Goal: Task Accomplishment & Management: Manage account settings

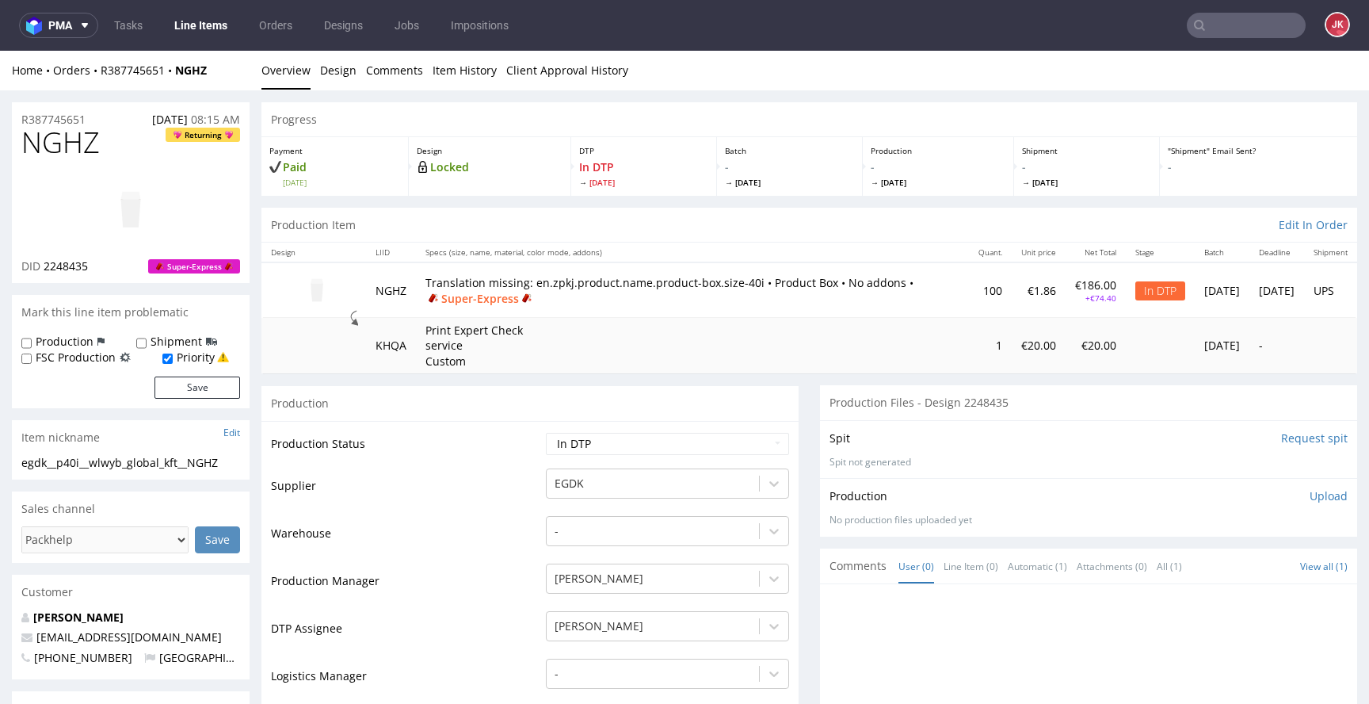
click at [425, 460] on td "Production Status" at bounding box center [406, 449] width 271 height 36
drag, startPoint x: 178, startPoint y: 465, endPoint x: 0, endPoint y: 466, distance: 178.3
copy div "egdk__p40i__wlwyb_global_kft__NGHZ"
drag, startPoint x: 92, startPoint y: 118, endPoint x: 22, endPoint y: 127, distance: 70.3
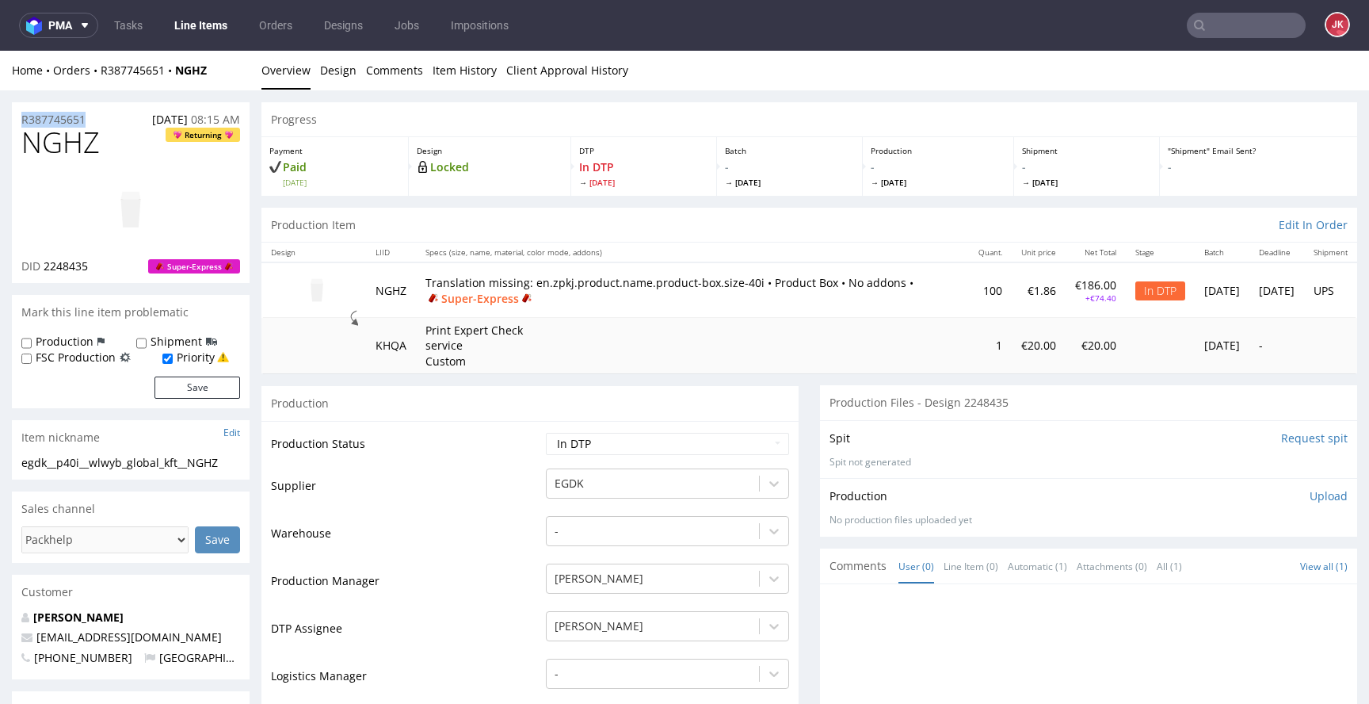
copy p "R387745651"
drag, startPoint x: 45, startPoint y: 269, endPoint x: 97, endPoint y: 269, distance: 52.3
click at [97, 269] on div "DID 2248435 Super-Express" at bounding box center [130, 266] width 219 height 16
copy span "2248435"
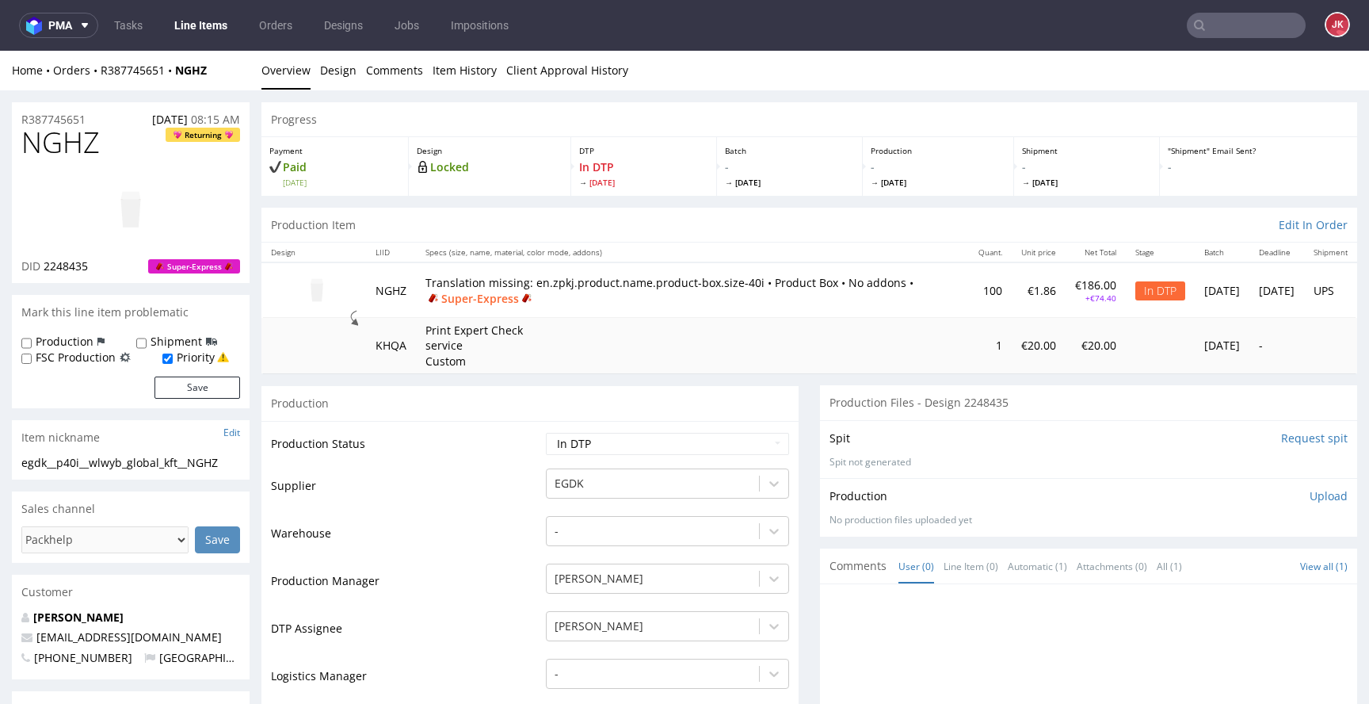
click at [1314, 498] on p "Upload" at bounding box center [1329, 496] width 38 height 16
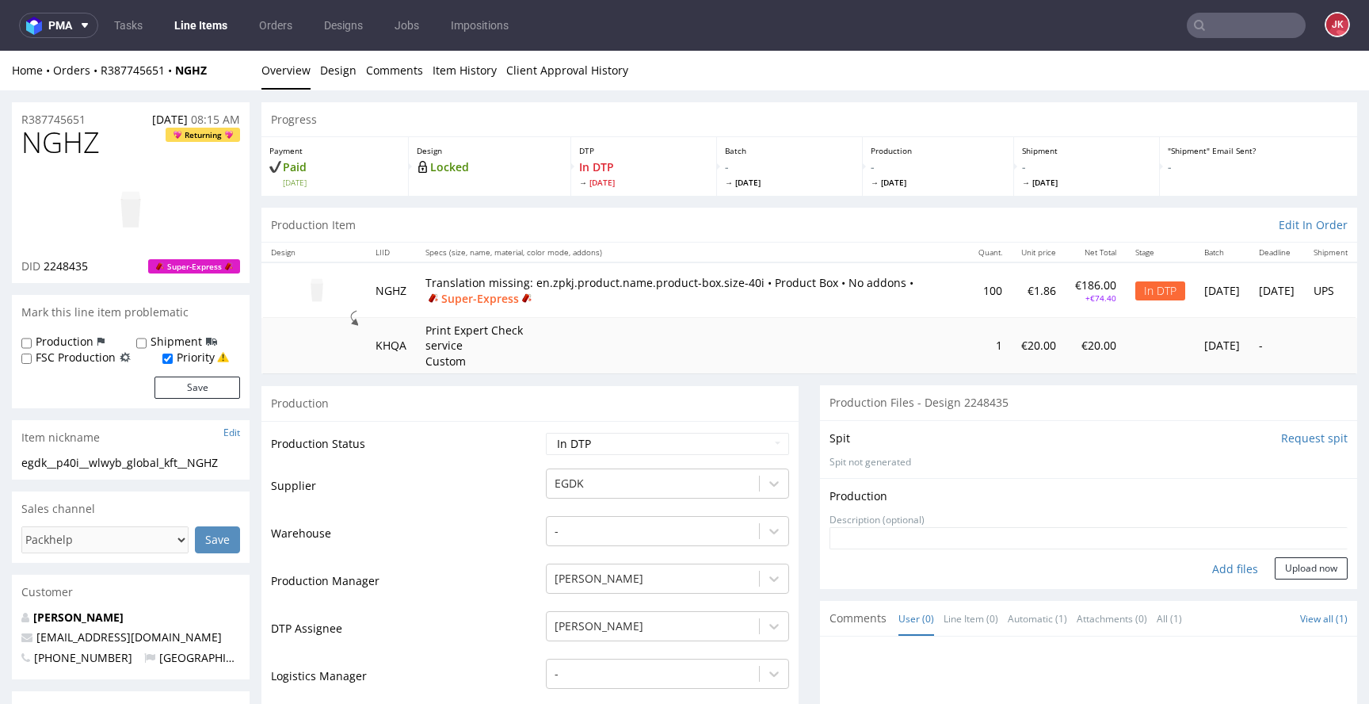
click at [1203, 566] on div "Add files" at bounding box center [1235, 569] width 79 height 24
type input "C:\fakepath\egdk__p40i__wlwyb_global_kft__NGHZ__d2248435__oR387745651__2__outsi…"
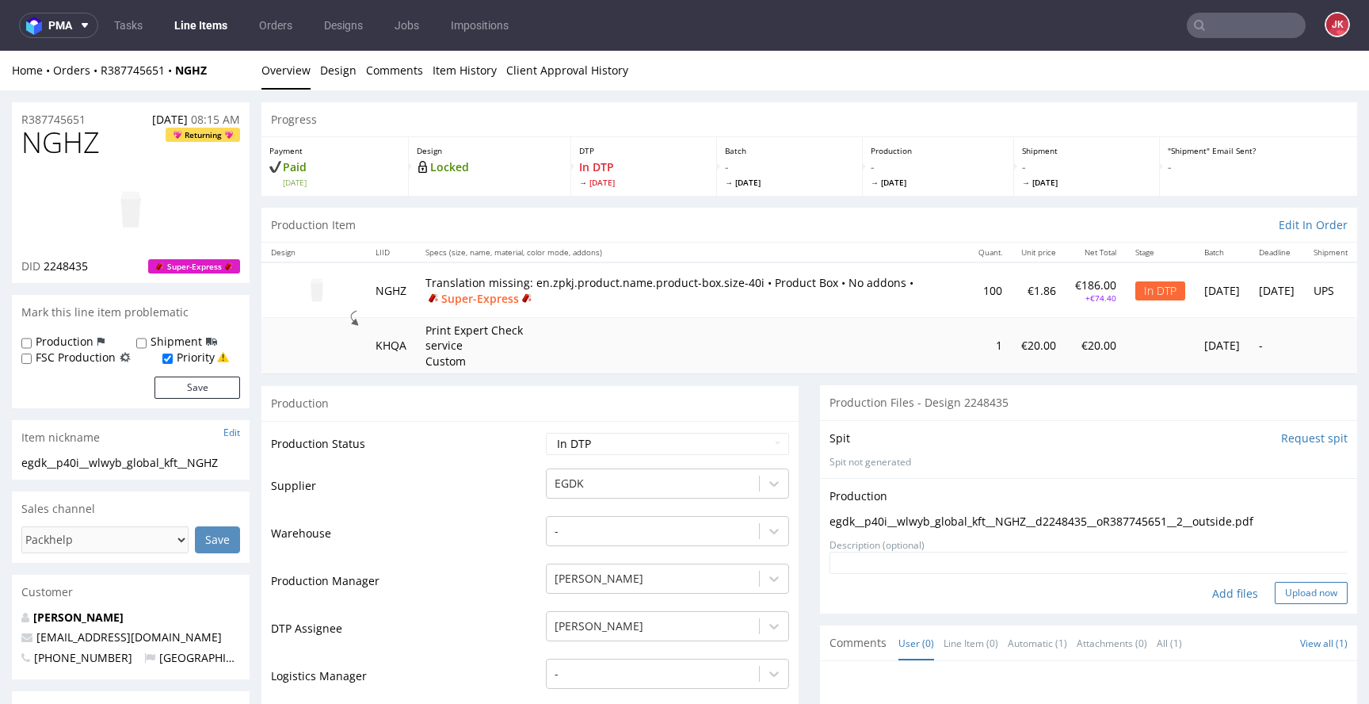
click at [1288, 590] on button "Upload now" at bounding box center [1311, 593] width 73 height 22
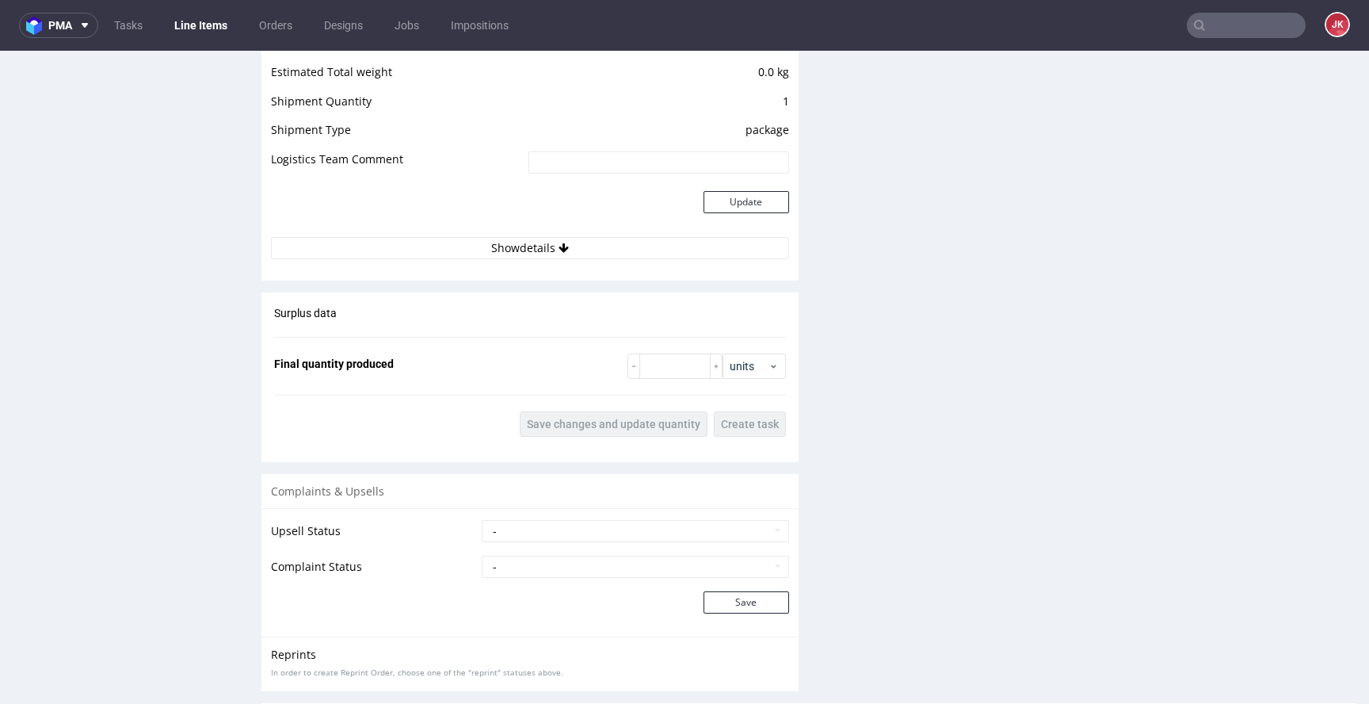
scroll to position [2148, 0]
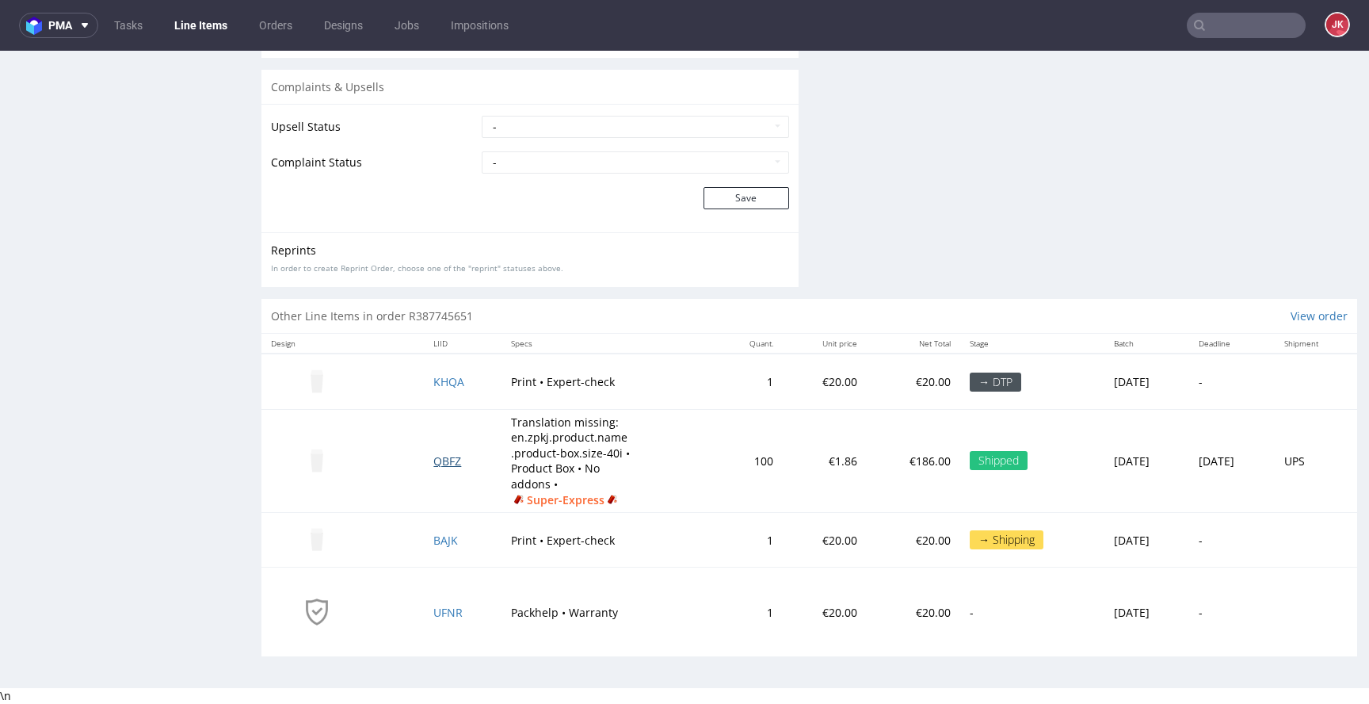
click at [433, 461] on span "QBFZ" at bounding box center [447, 460] width 28 height 15
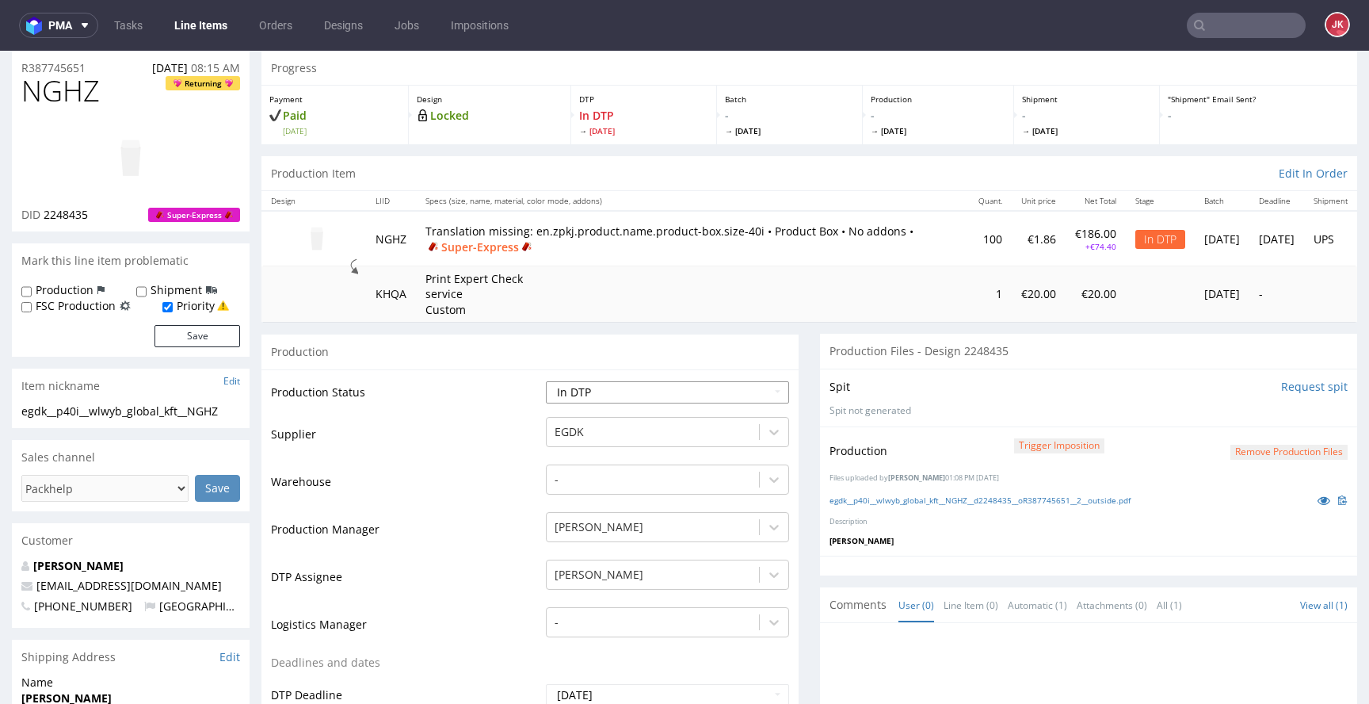
scroll to position [0, 0]
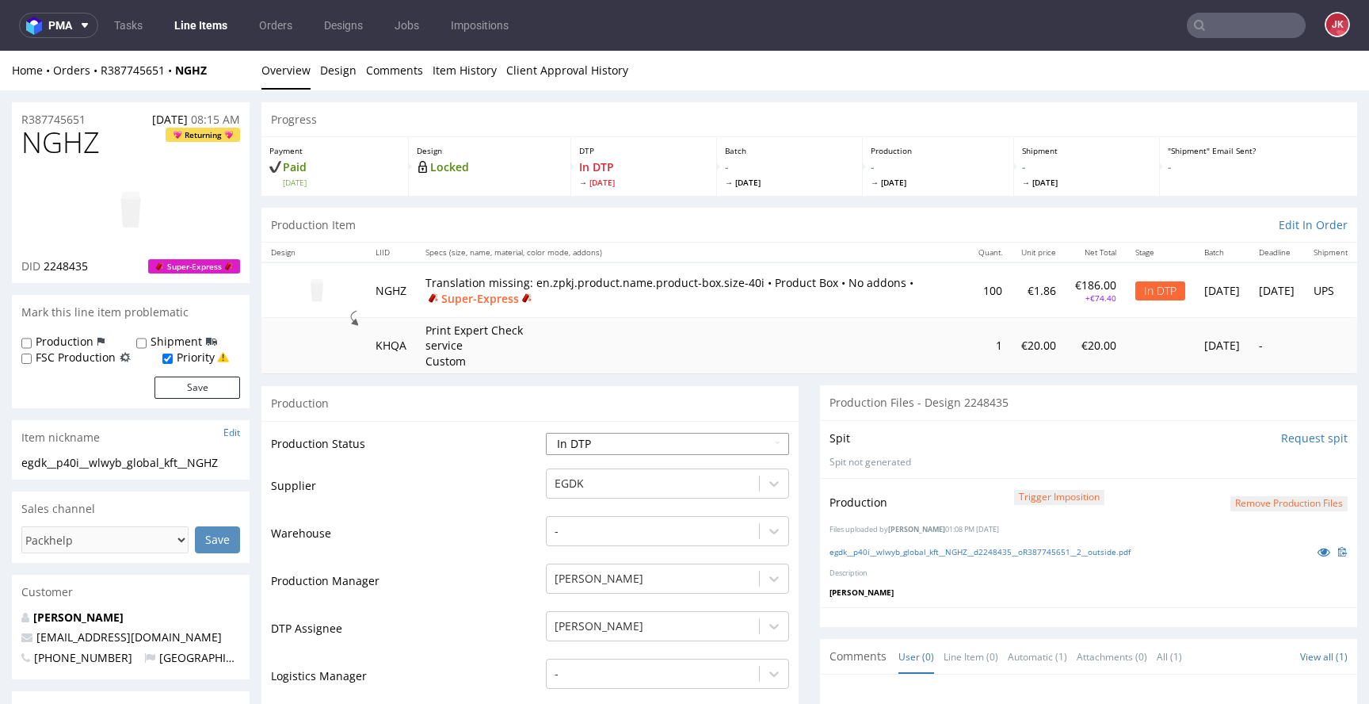
click at [617, 434] on select "Waiting for Artwork Waiting for Diecut Waiting for Mockup Waiting for DTP Waiti…" at bounding box center [667, 444] width 243 height 22
select select "dtp_waiting_for_double_check"
click at [546, 433] on select "Waiting for Artwork Waiting for Diecut Waiting for Mockup Waiting for DTP Waiti…" at bounding box center [667, 444] width 243 height 22
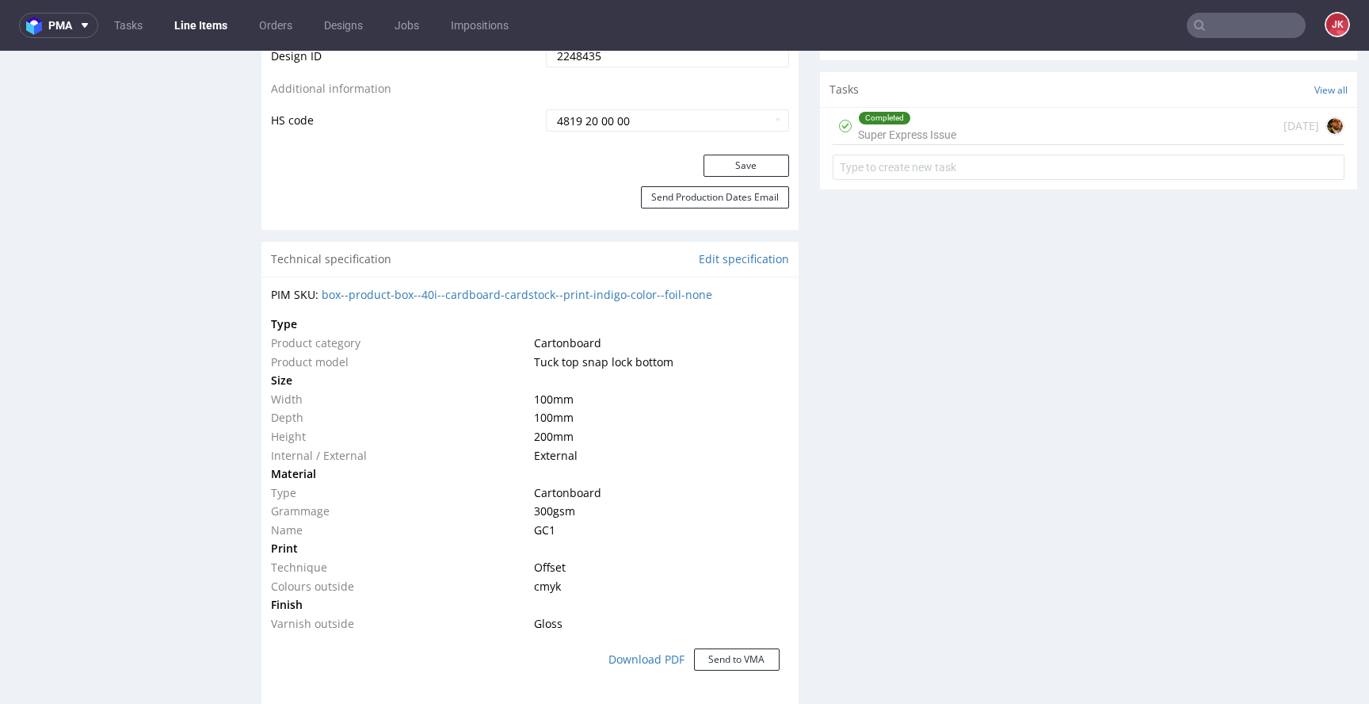
scroll to position [979, 0]
click at [727, 160] on button "Save" at bounding box center [747, 164] width 86 height 22
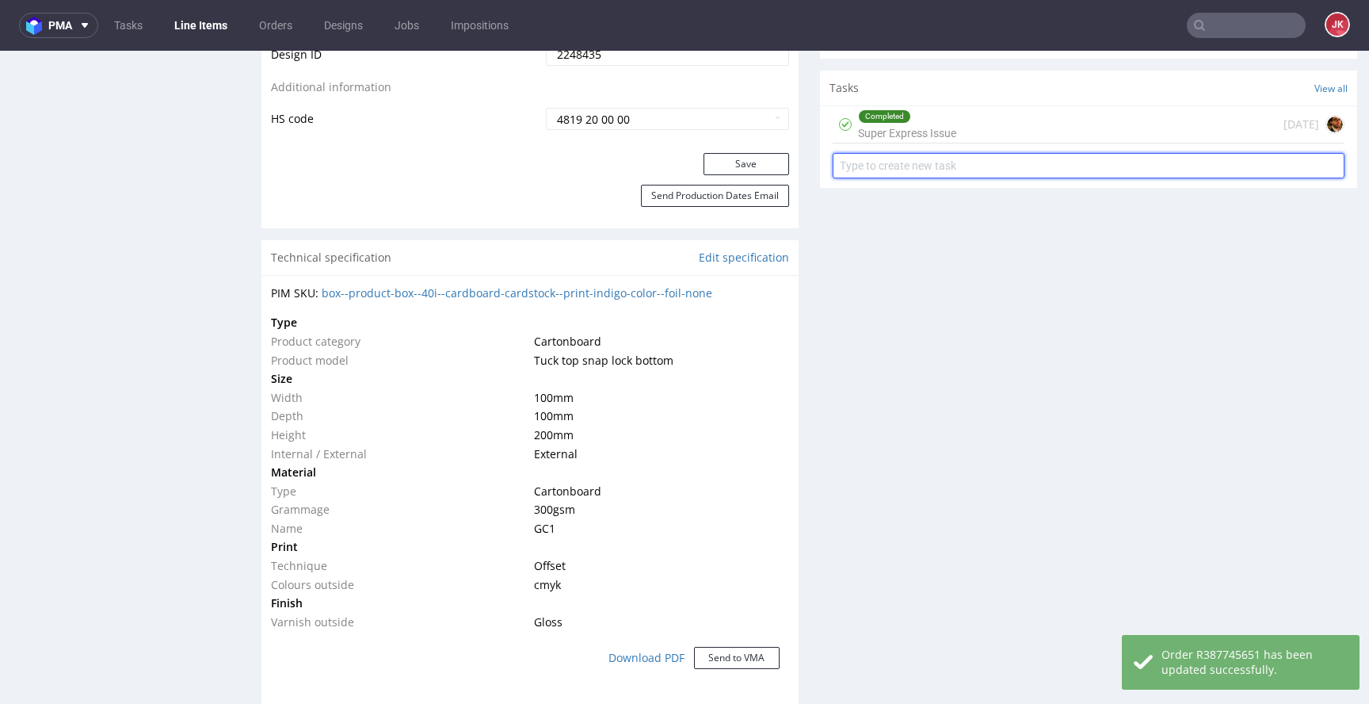
click at [877, 167] on input "text" at bounding box center [1089, 165] width 512 height 25
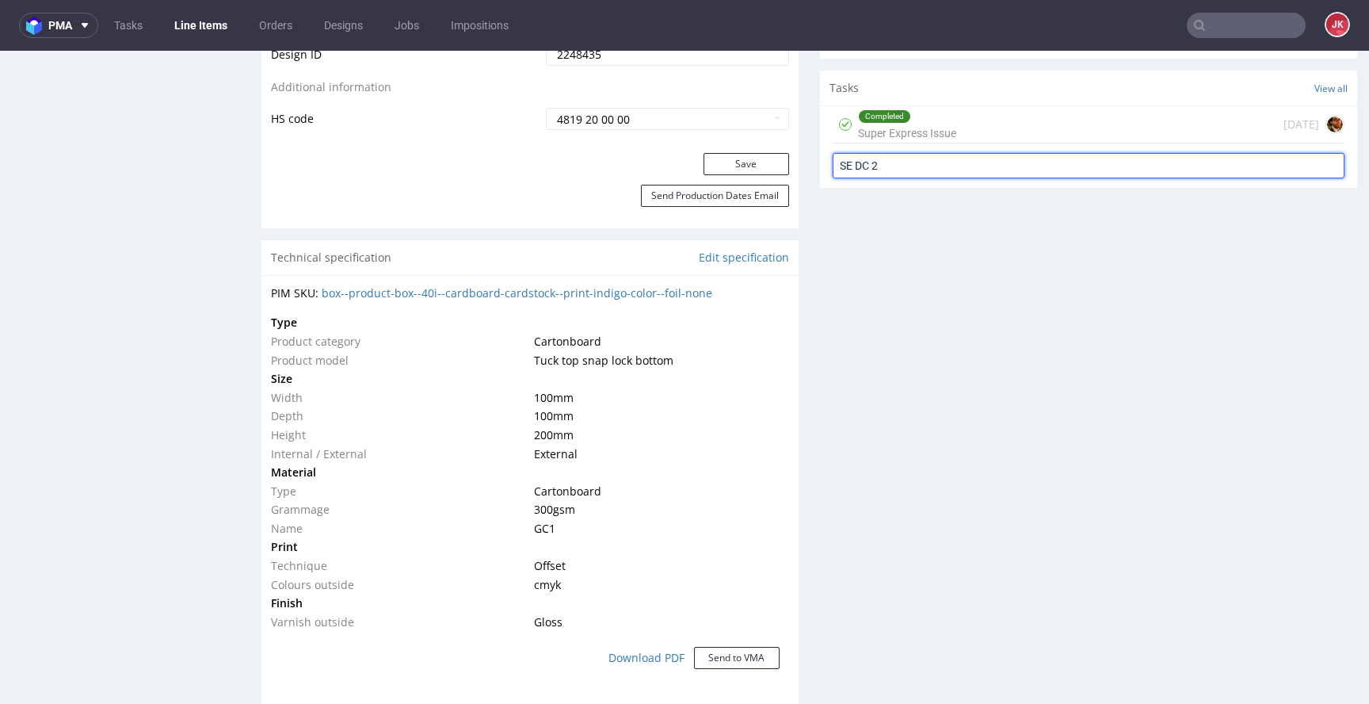
type input "SE DC 2"
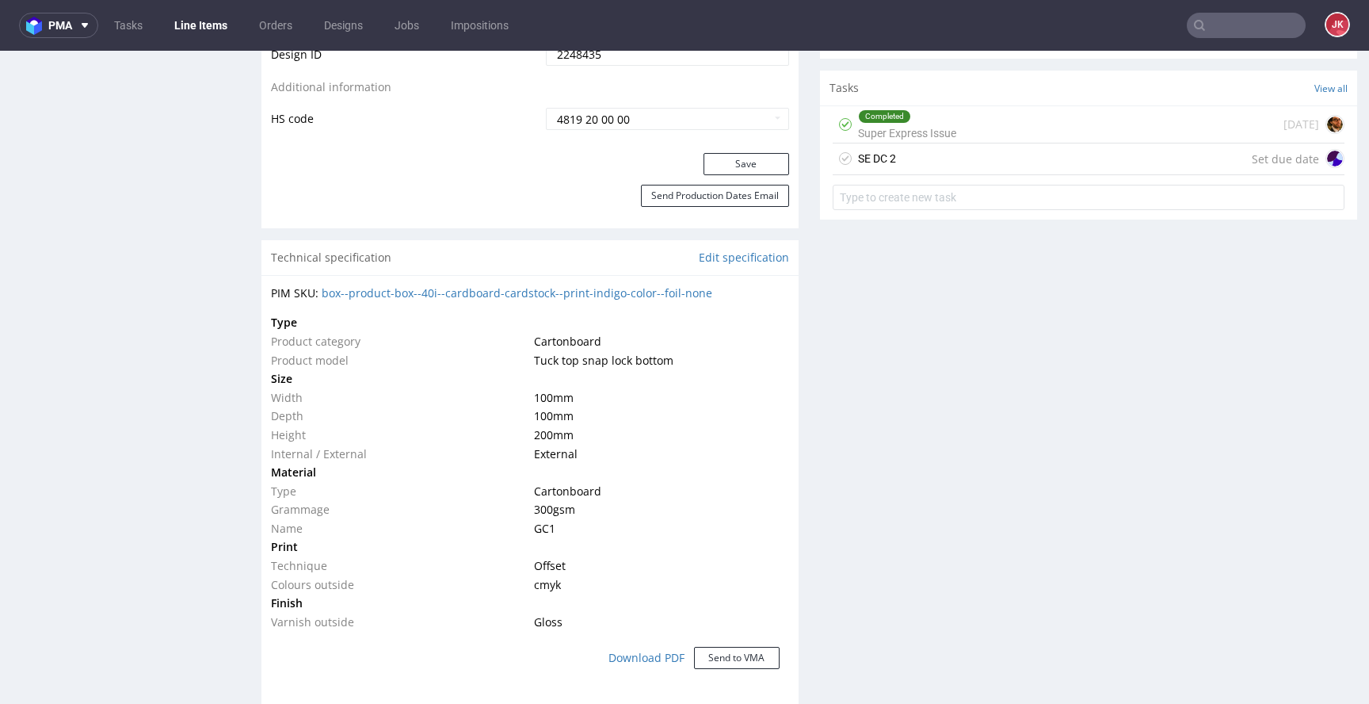
click at [858, 155] on div "SE DC 2" at bounding box center [877, 158] width 38 height 19
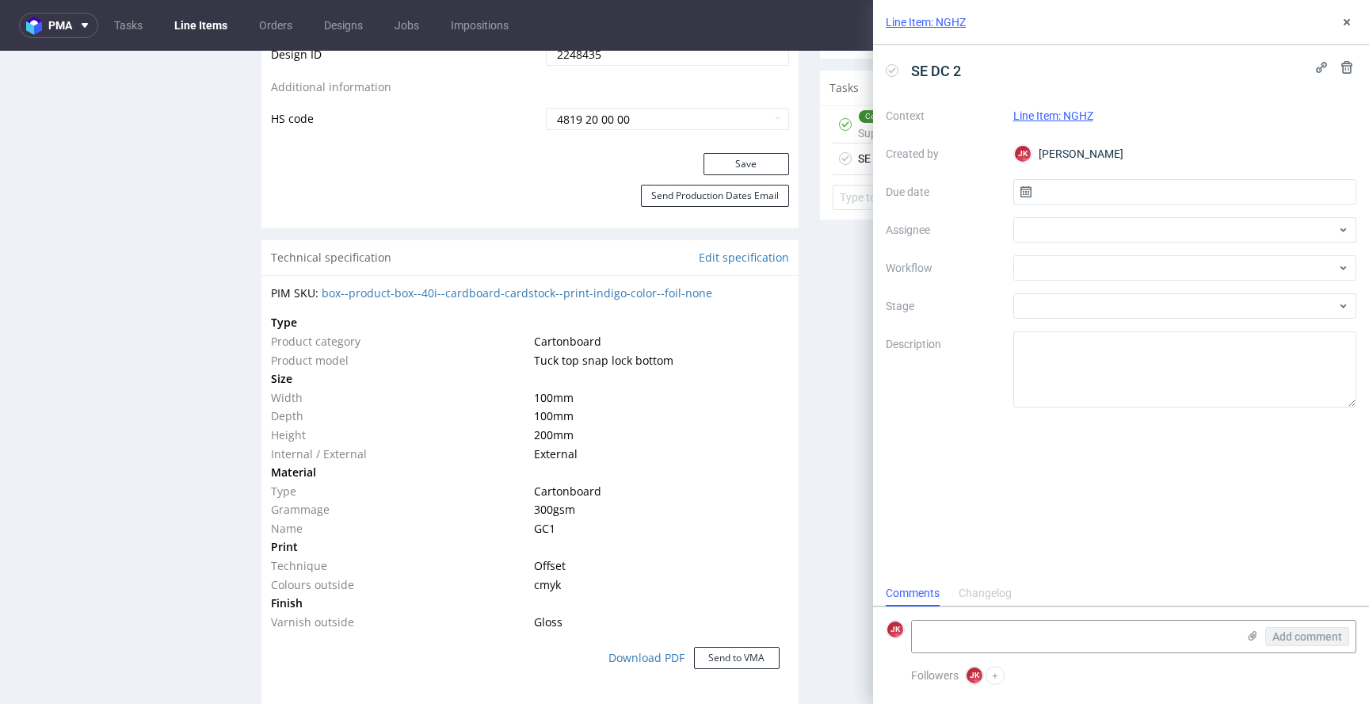
scroll to position [13, 0]
click at [1049, 191] on input "text" at bounding box center [1185, 191] width 344 height 25
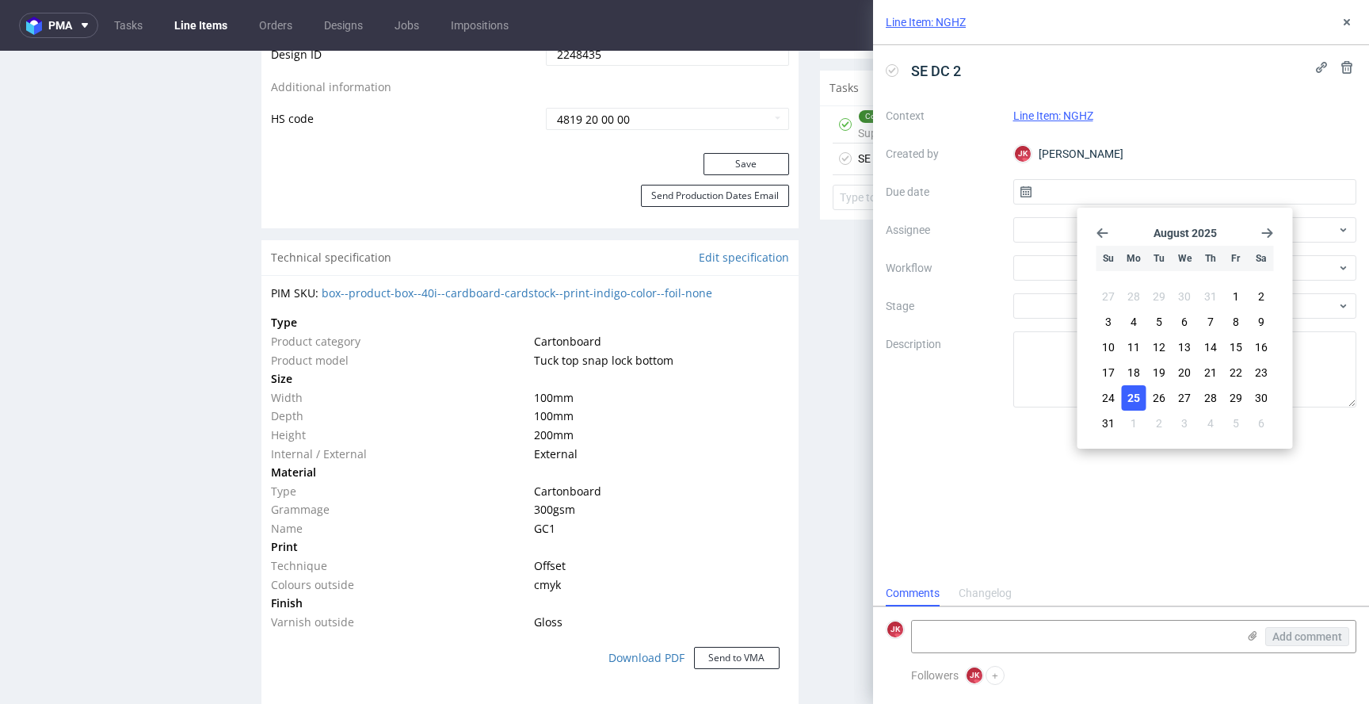
click at [1139, 395] on span "25" at bounding box center [1134, 398] width 13 height 16
type input "[DATE]"
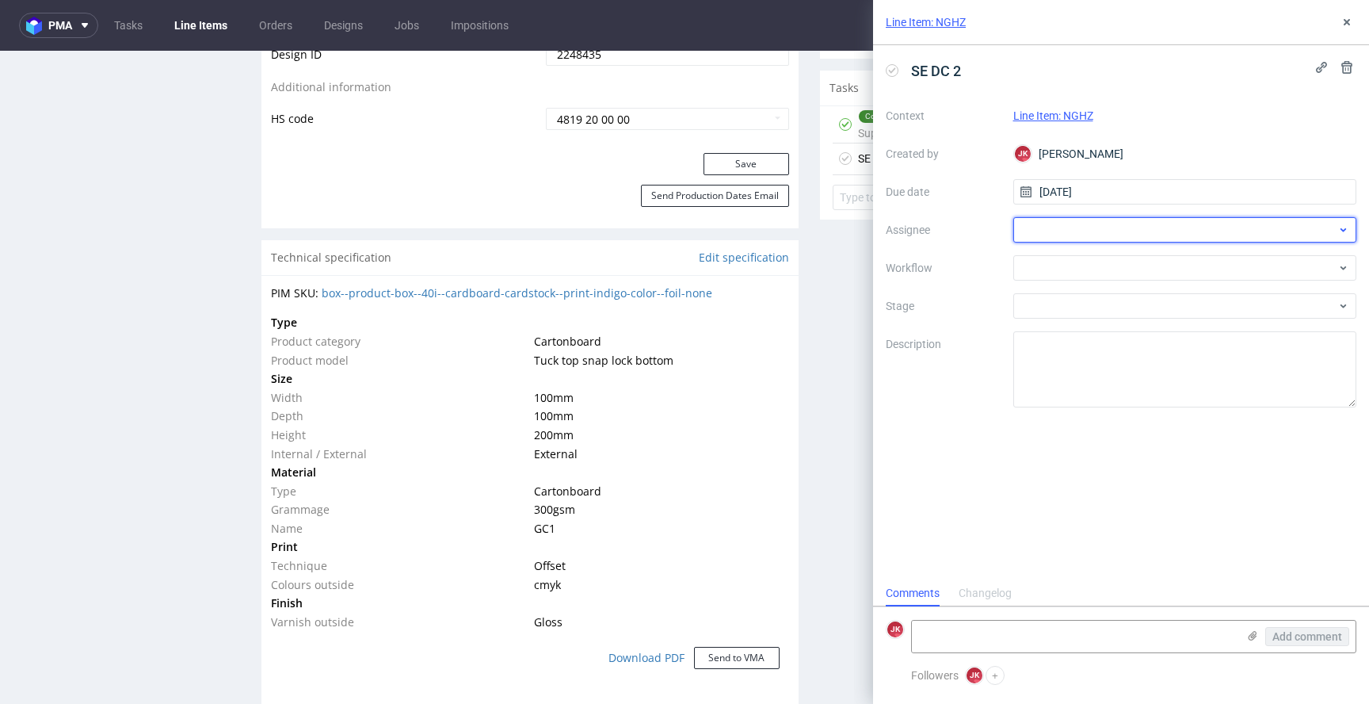
click at [1077, 226] on div at bounding box center [1185, 229] width 344 height 25
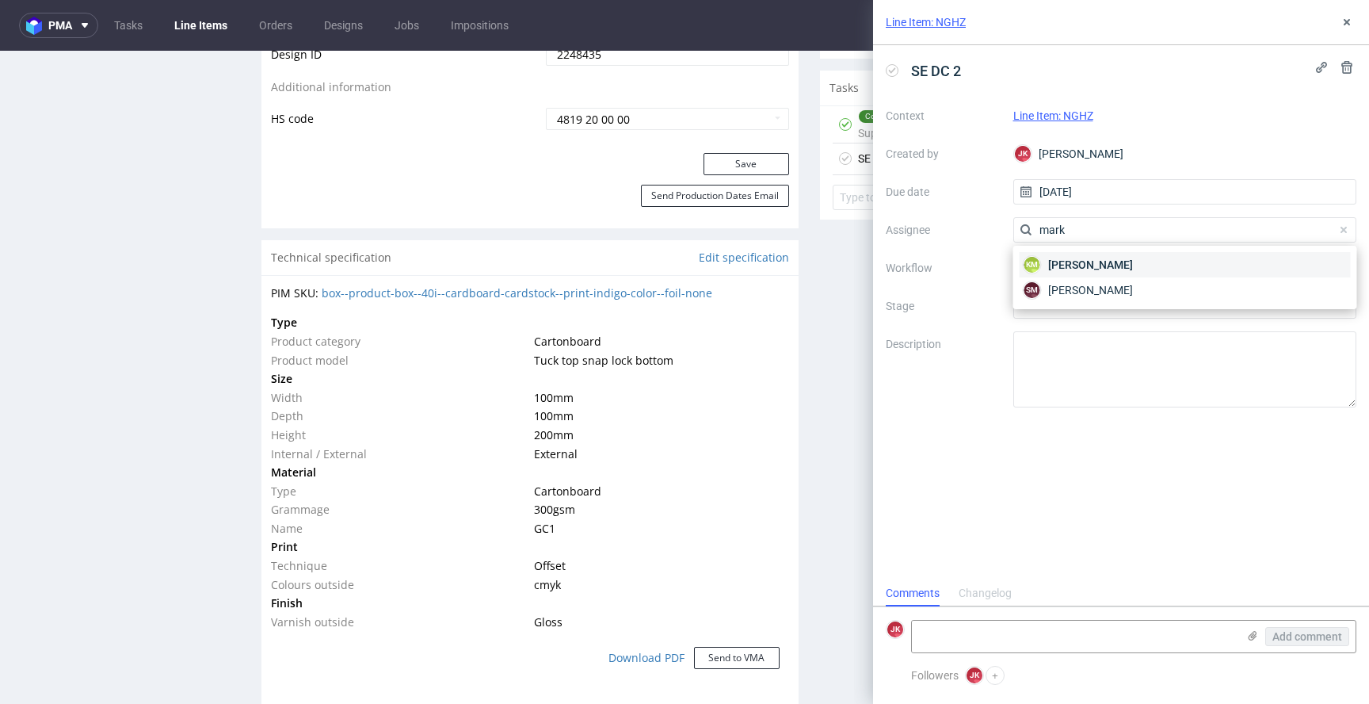
type input "mark"
click at [1095, 269] on span "Karol Markowski" at bounding box center [1090, 265] width 85 height 16
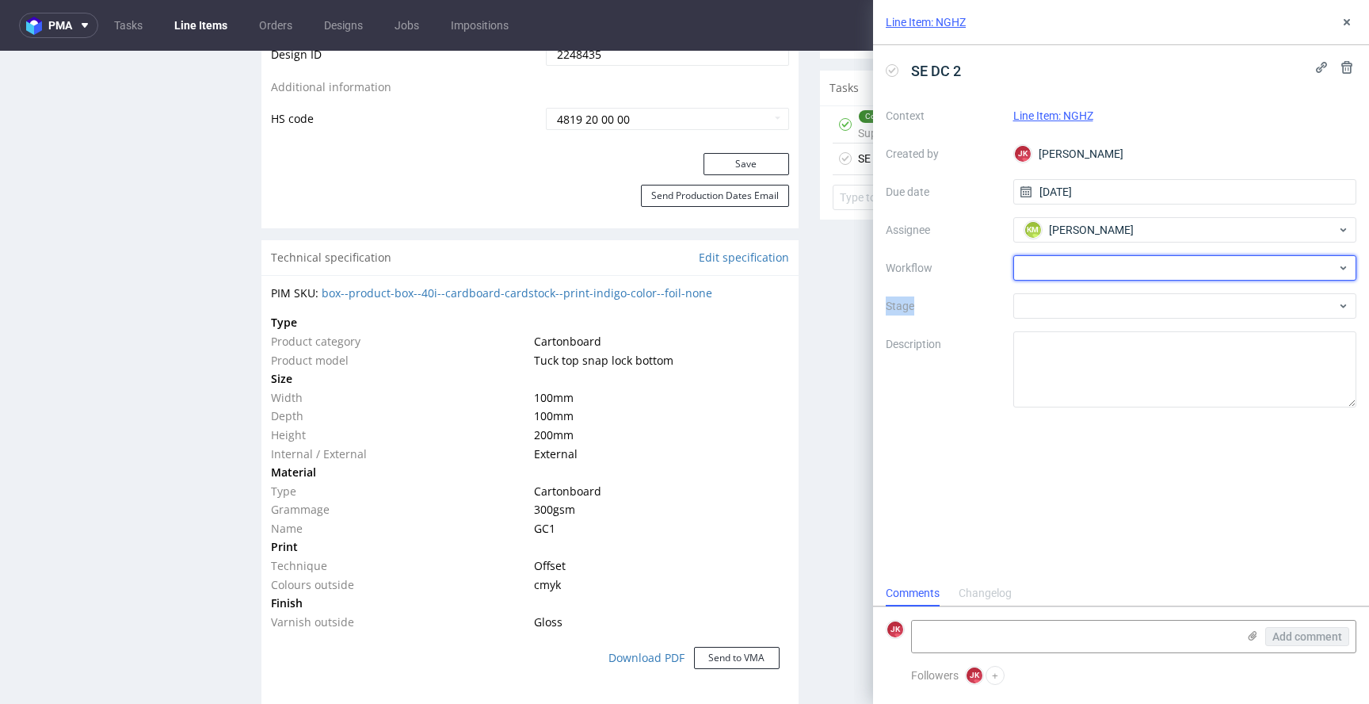
click at [1095, 269] on div at bounding box center [1185, 267] width 344 height 25
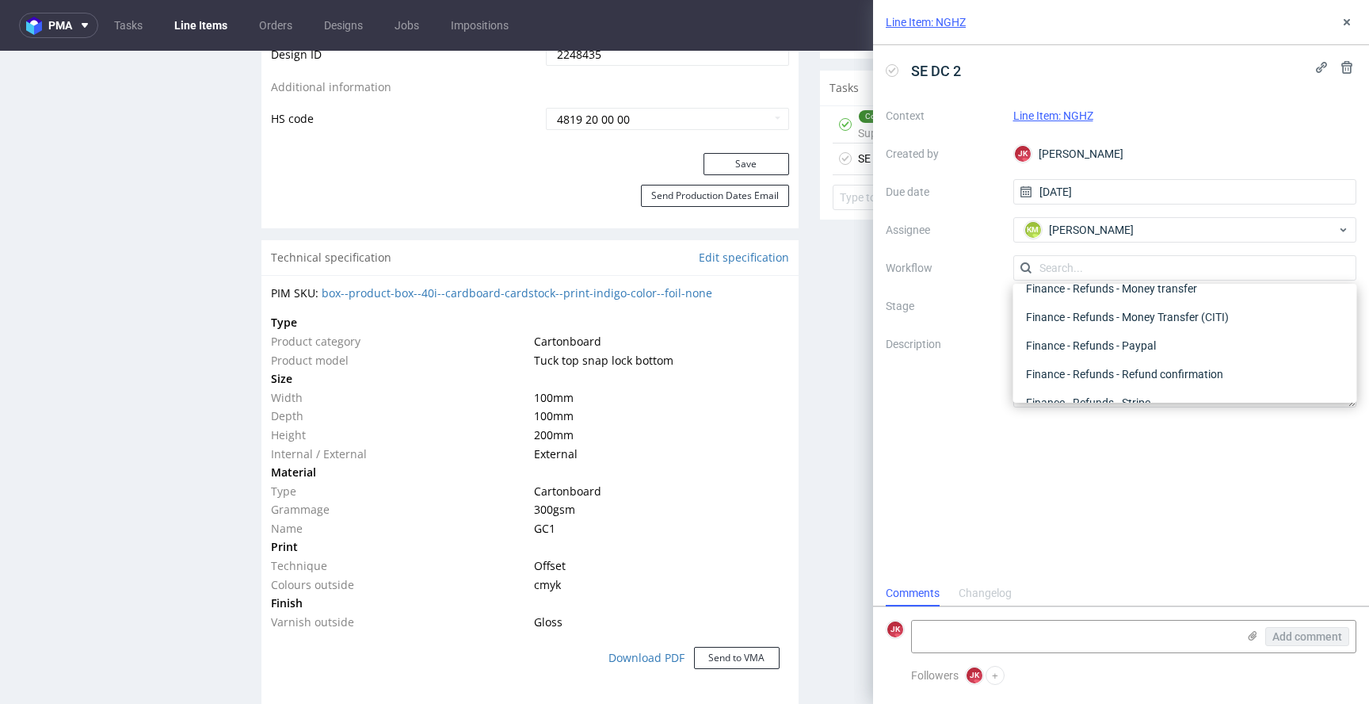
scroll to position [0, 0]
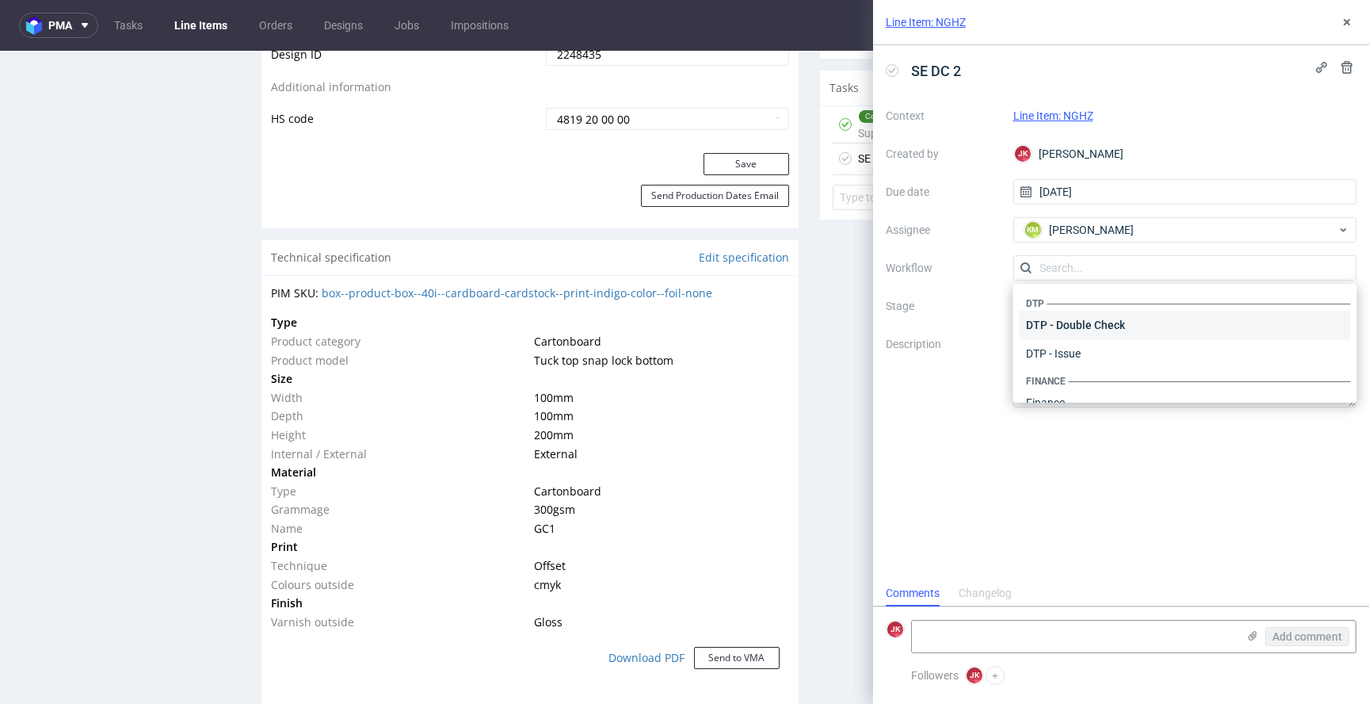
click at [1109, 315] on div "DTP - Double Check" at bounding box center [1185, 325] width 331 height 29
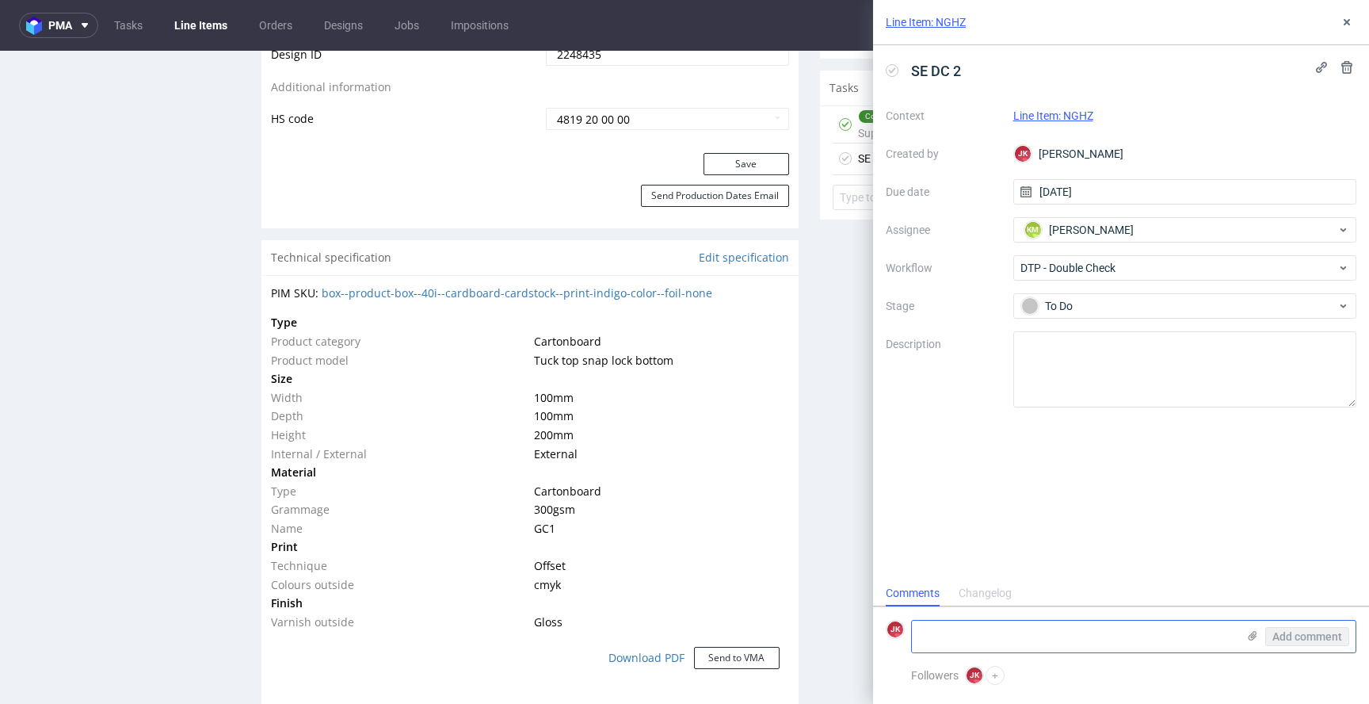
click at [992, 628] on textarea at bounding box center [1074, 636] width 325 height 32
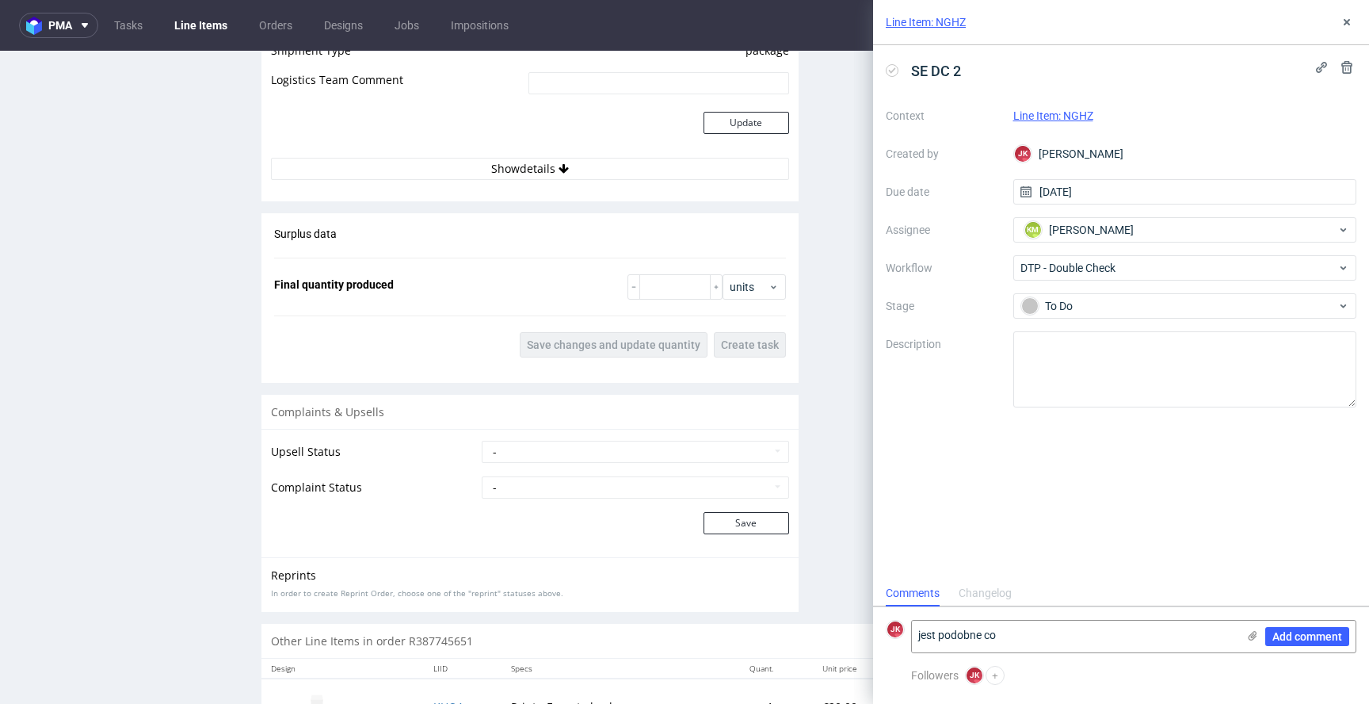
scroll to position [2148, 0]
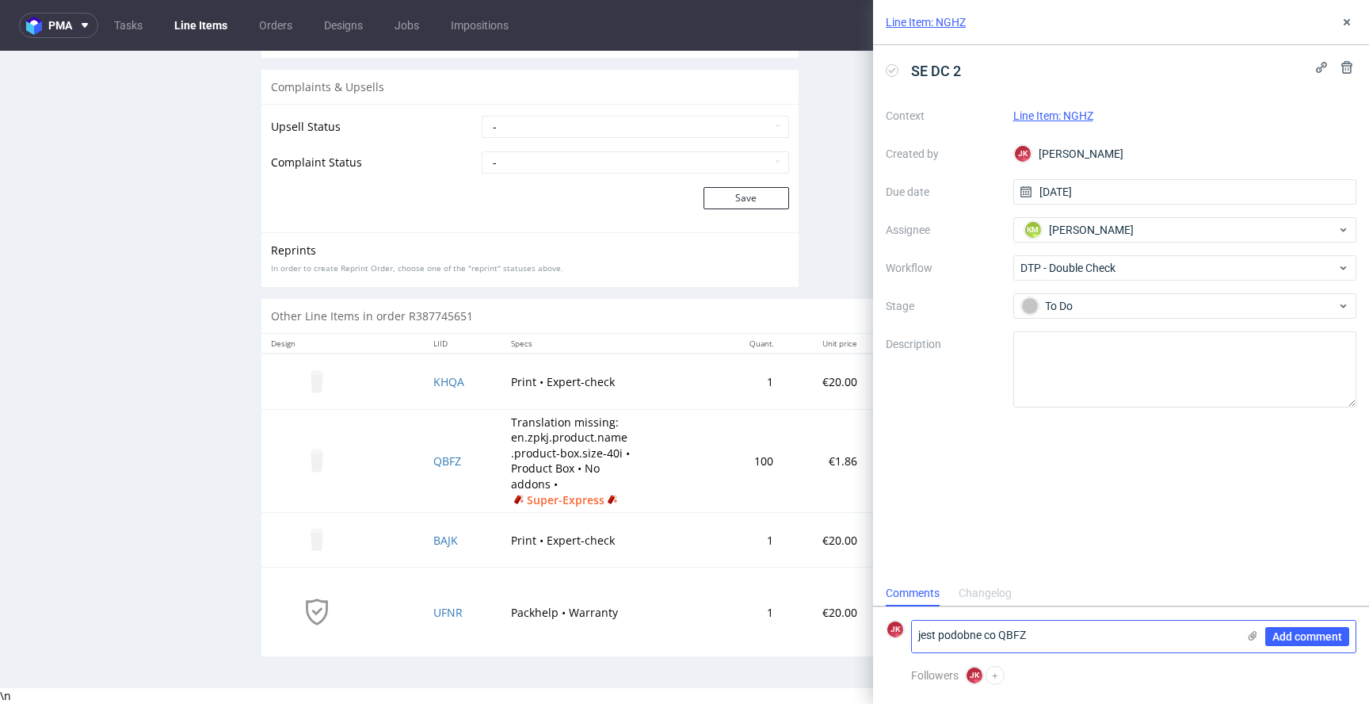
click at [958, 632] on textarea "jest podobne co QBFZ" at bounding box center [1074, 636] width 325 height 32
type textarea "jest podobna sytuacja co z QBFZ"
click at [1300, 636] on span "Add comment" at bounding box center [1308, 636] width 70 height 11
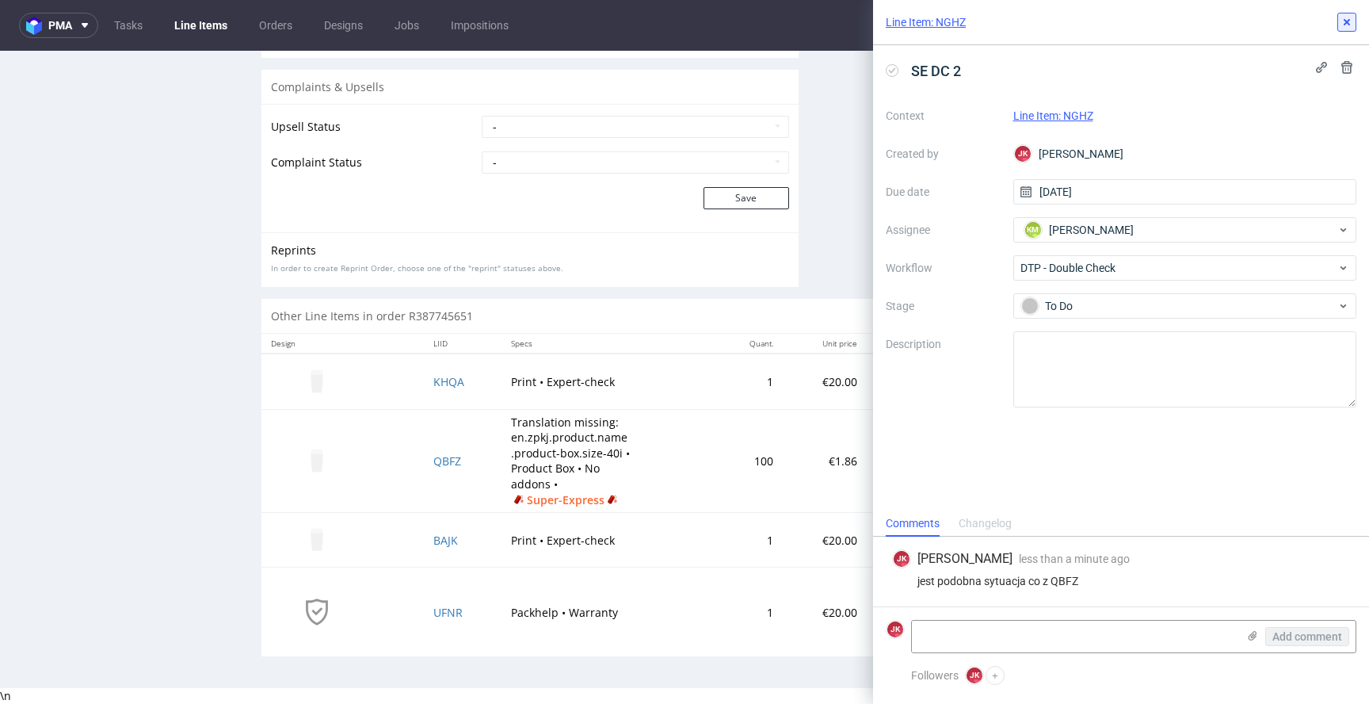
click at [1346, 21] on use at bounding box center [1347, 22] width 6 height 6
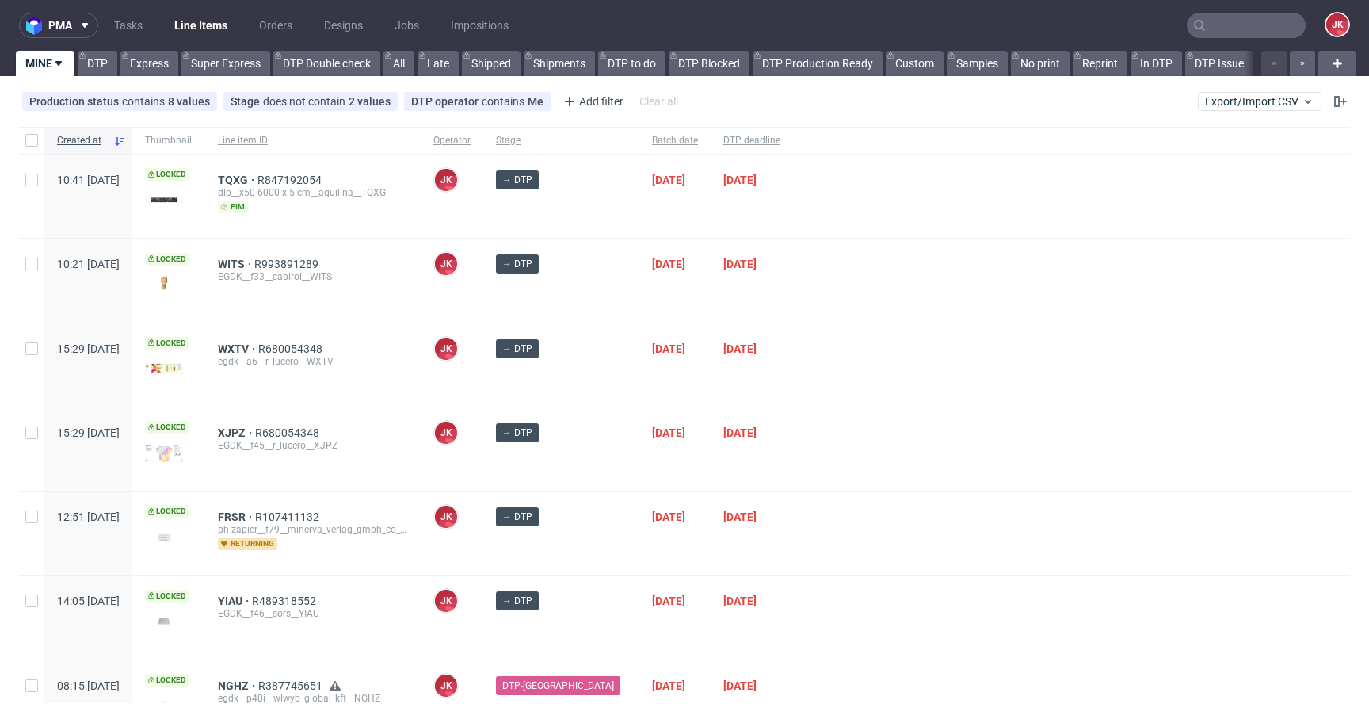
click at [600, 194] on div "→ DTP" at bounding box center [561, 196] width 156 height 83
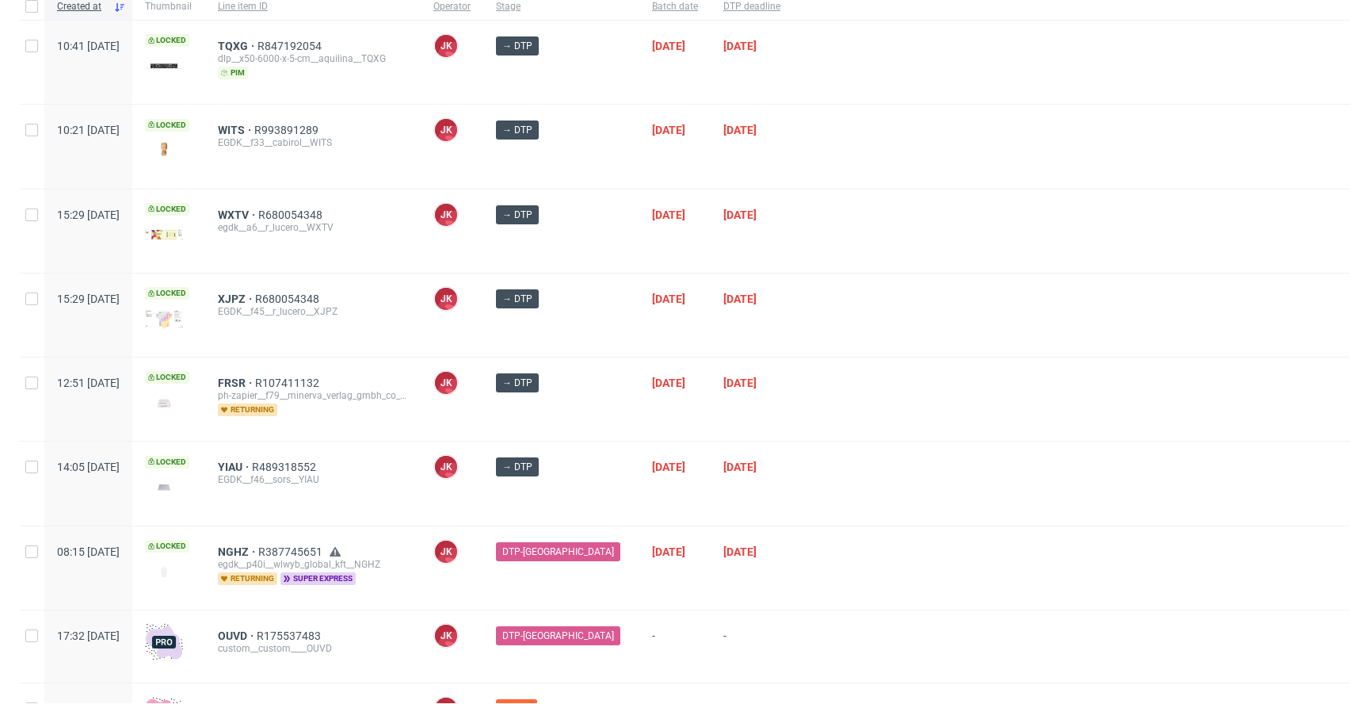
scroll to position [382, 0]
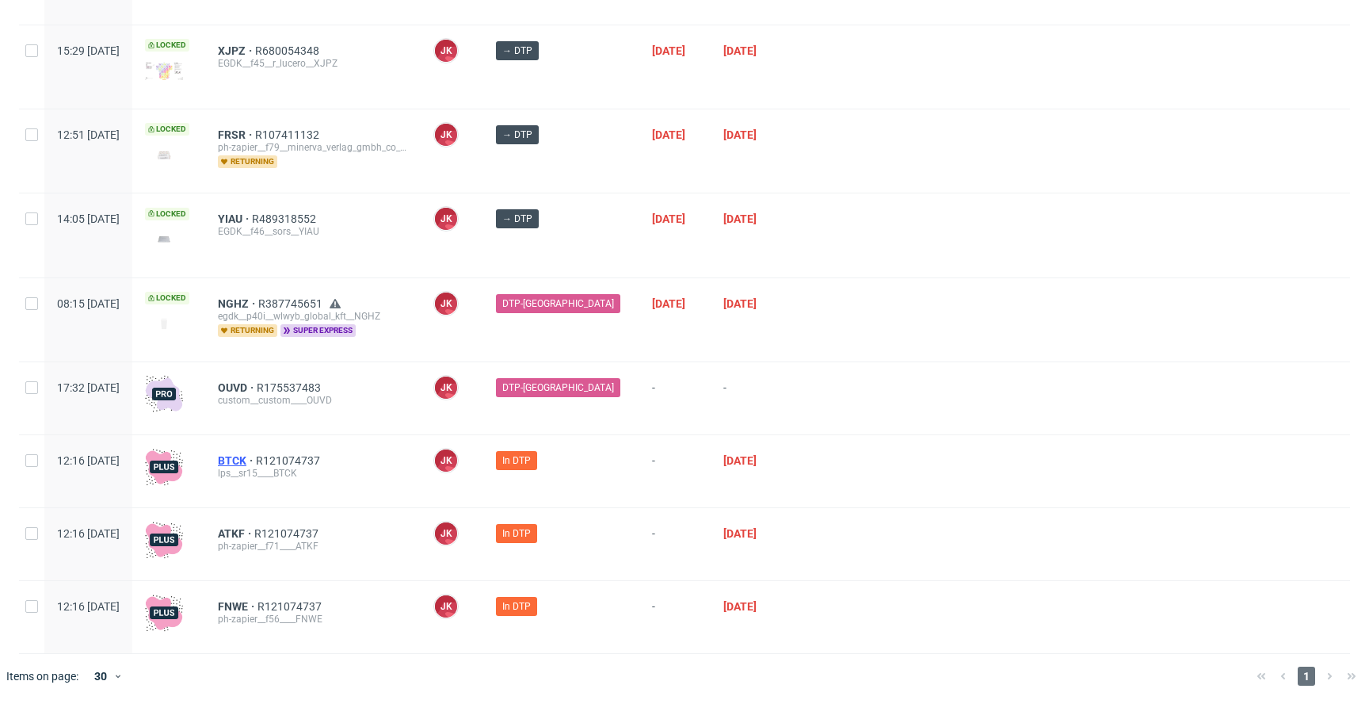
click at [256, 457] on span "BTCK" at bounding box center [237, 460] width 38 height 13
click at [254, 527] on span "ATKF" at bounding box center [236, 533] width 36 height 13
click at [280, 613] on div "ph-zapier__f56____FNWE" at bounding box center [313, 619] width 190 height 13
click at [258, 608] on span "FNWE" at bounding box center [238, 606] width 40 height 13
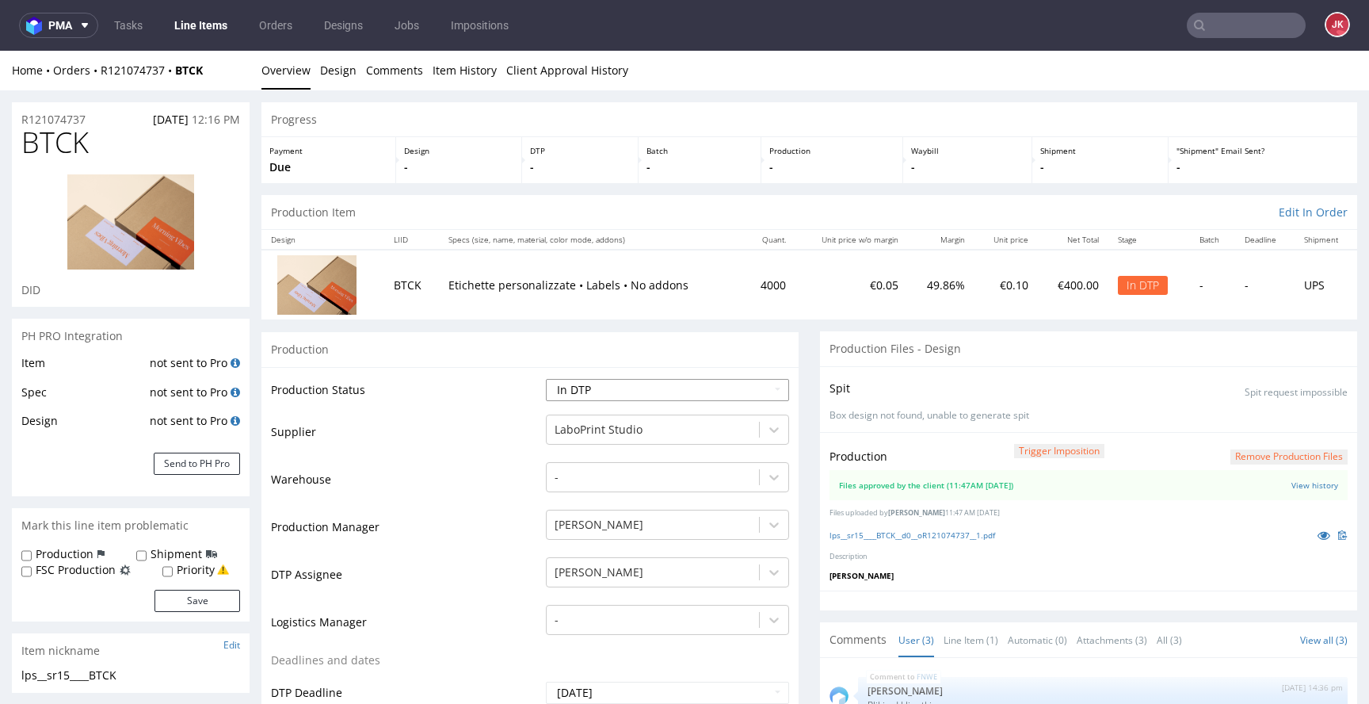
click at [602, 387] on select "Waiting for Artwork Waiting for Diecut Waiting for Mockup Waiting for DTP Waiti…" at bounding box center [667, 390] width 243 height 22
select select "dtp_production_ready"
click at [546, 379] on select "Waiting for Artwork Waiting for Diecut Waiting for Mockup Waiting for DTP Waiti…" at bounding box center [667, 390] width 243 height 22
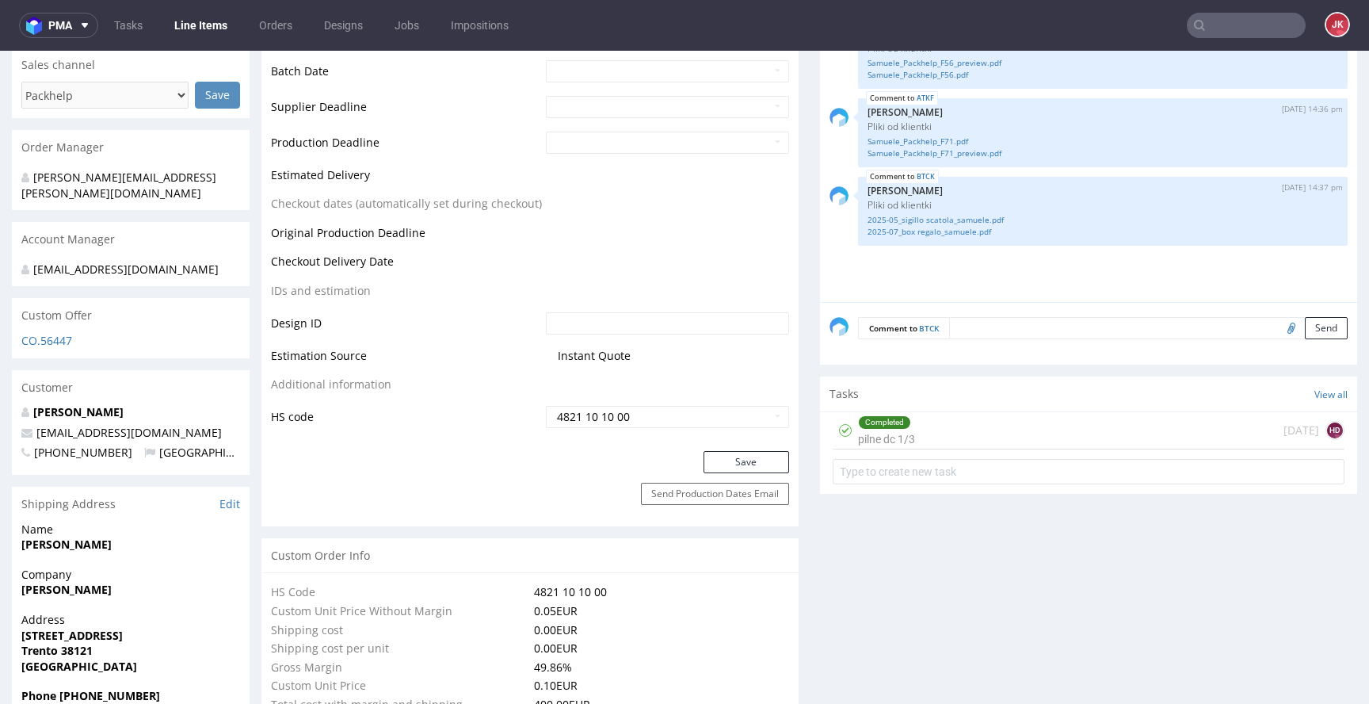
scroll to position [681, 0]
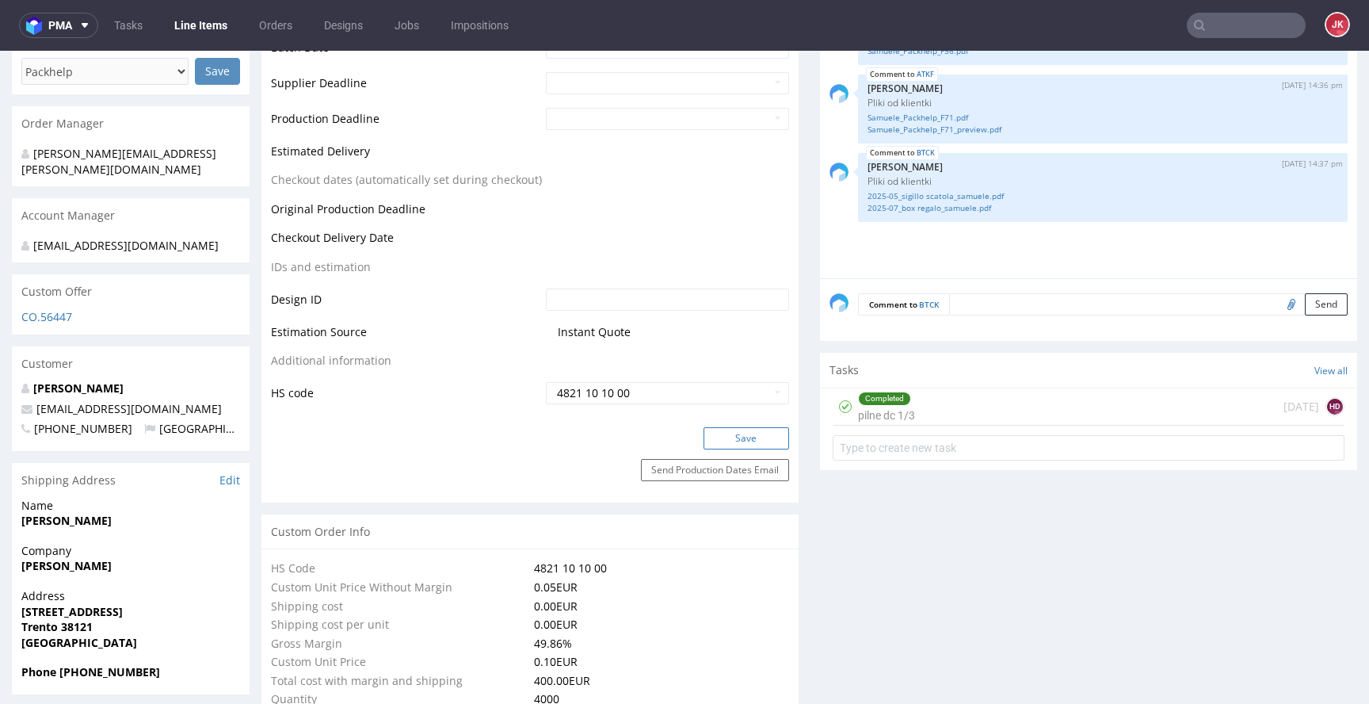
click at [708, 429] on button "Save" at bounding box center [747, 438] width 86 height 22
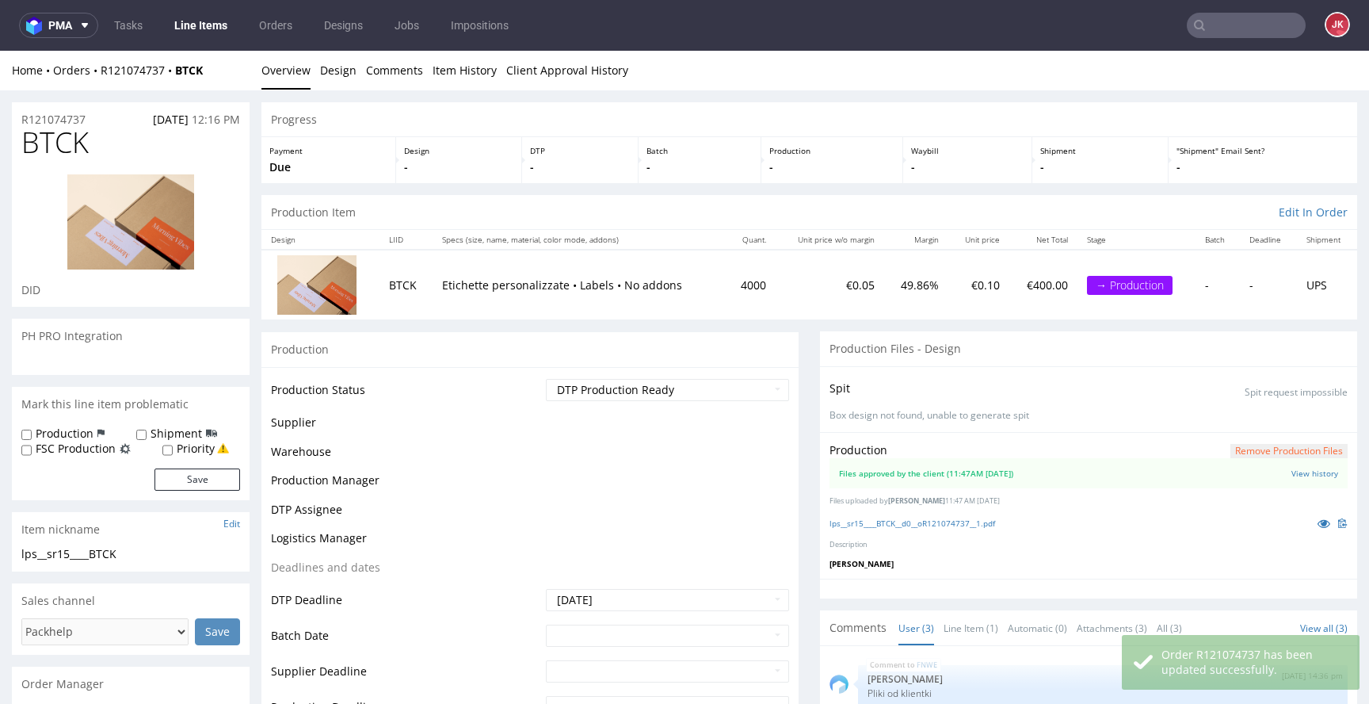
scroll to position [0, 0]
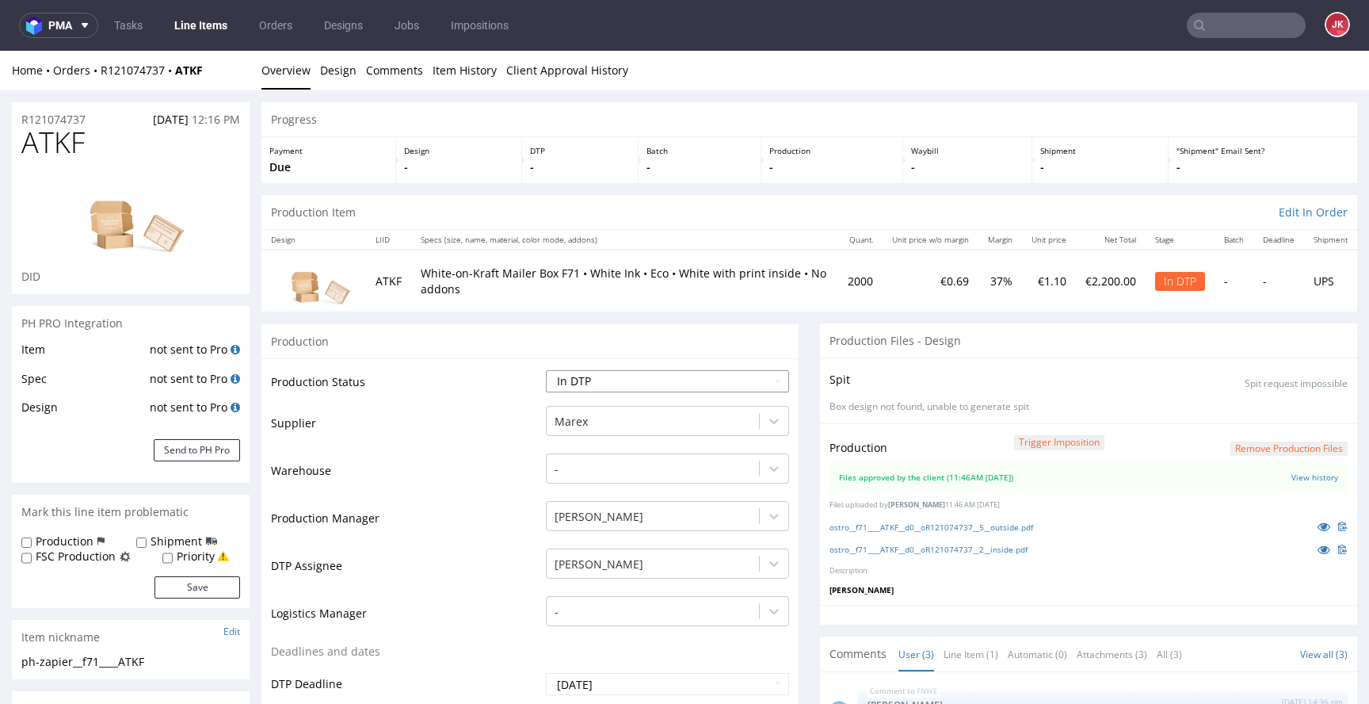
click at [622, 380] on select "Waiting for Artwork Waiting for Diecut Waiting for Mockup Waiting for DTP Waiti…" at bounding box center [667, 381] width 243 height 22
select select "dtp_production_ready"
click at [546, 370] on select "Waiting for Artwork Waiting for Diecut Waiting for Mockup Waiting for DTP Waiti…" at bounding box center [667, 381] width 243 height 22
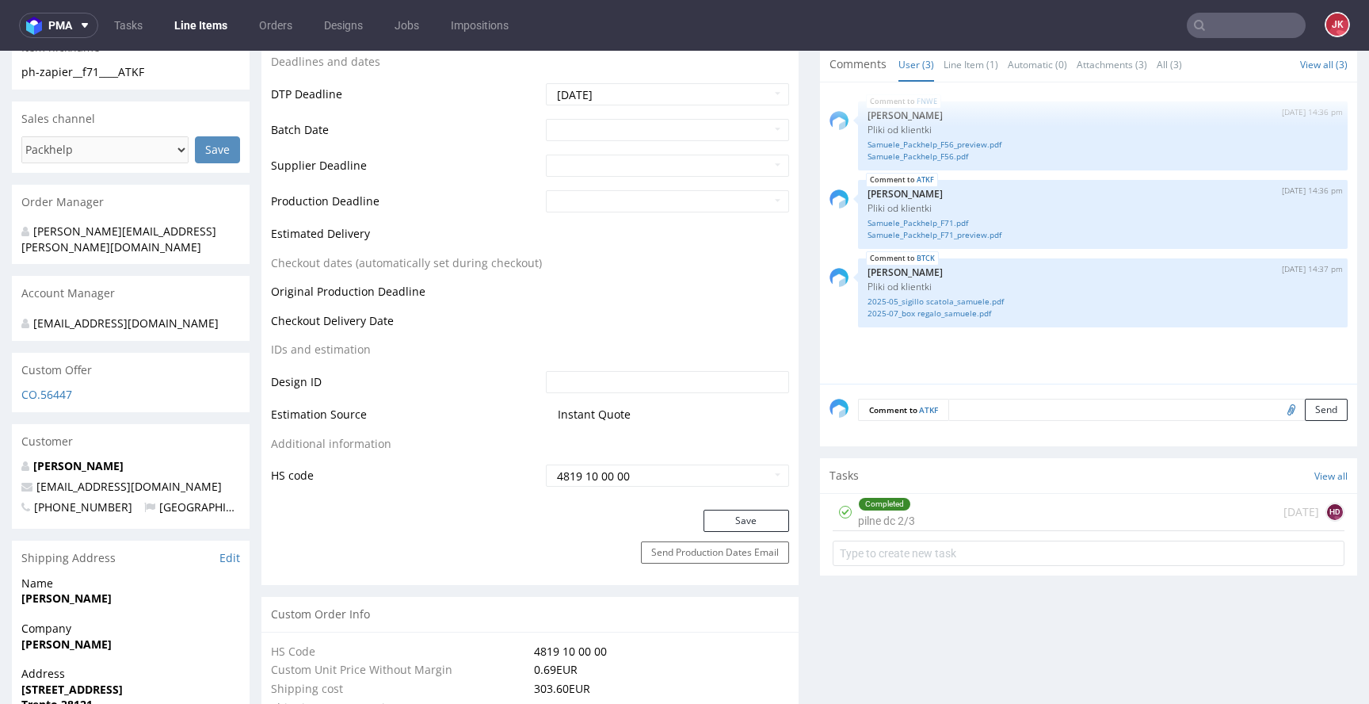
scroll to position [740, 0]
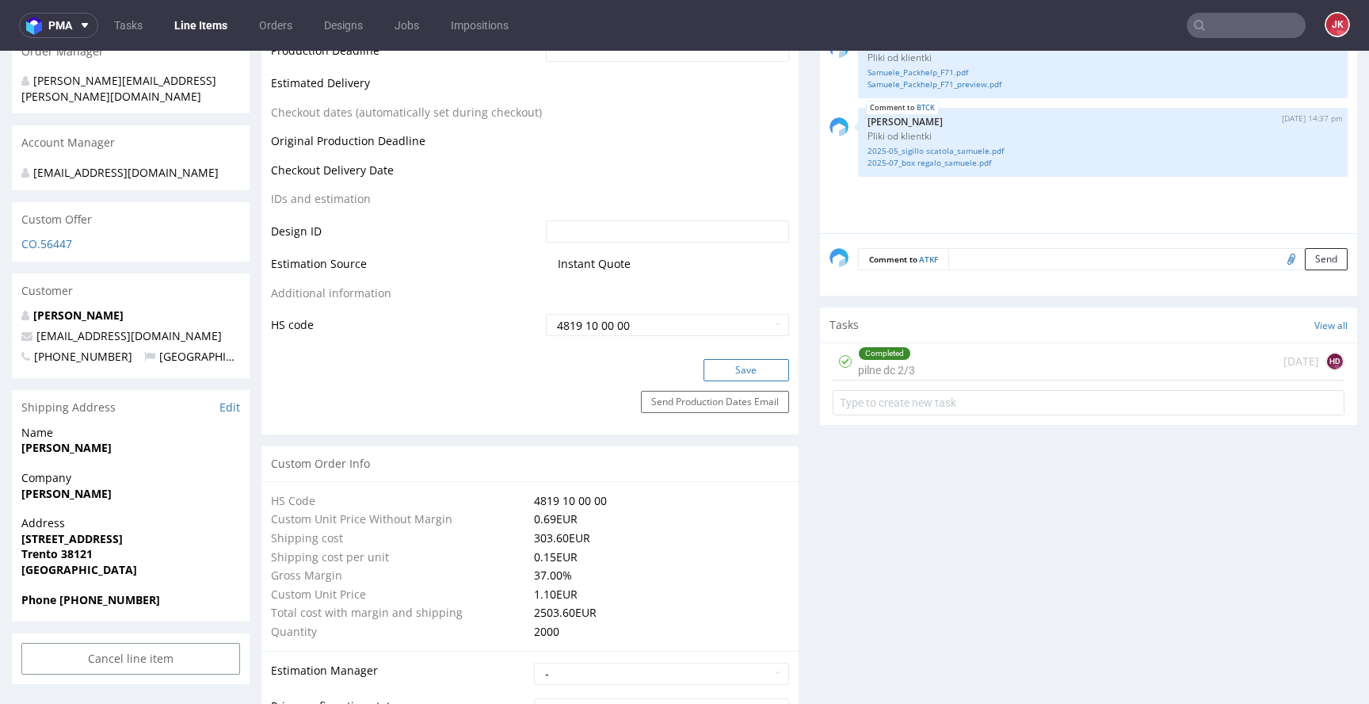
click at [713, 367] on button "Save" at bounding box center [747, 370] width 86 height 22
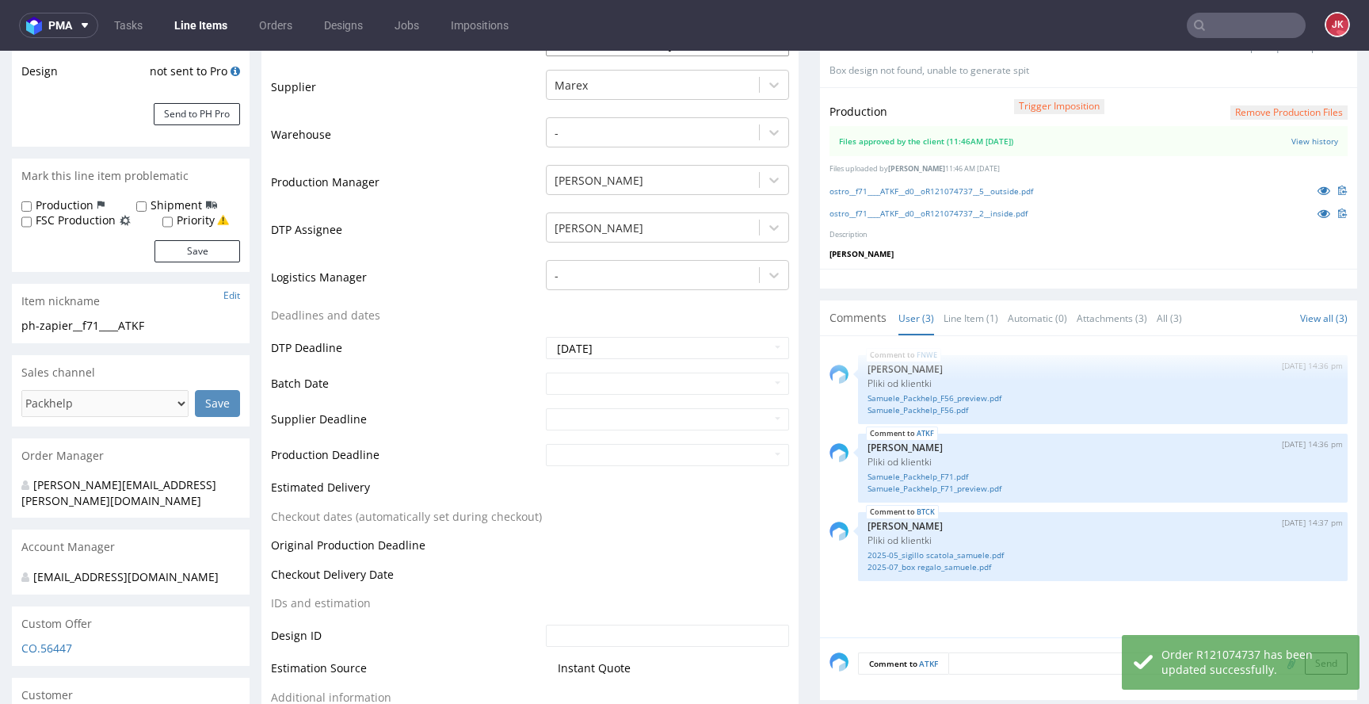
scroll to position [0, 0]
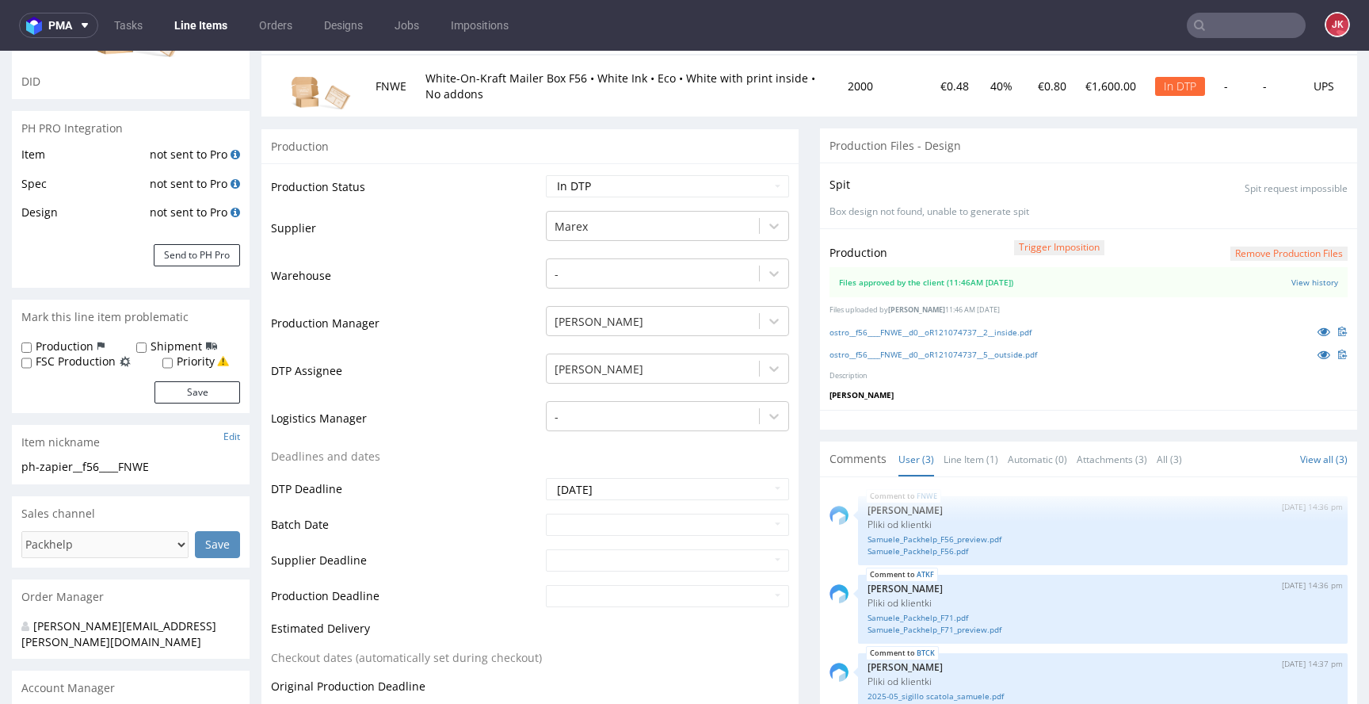
scroll to position [53, 0]
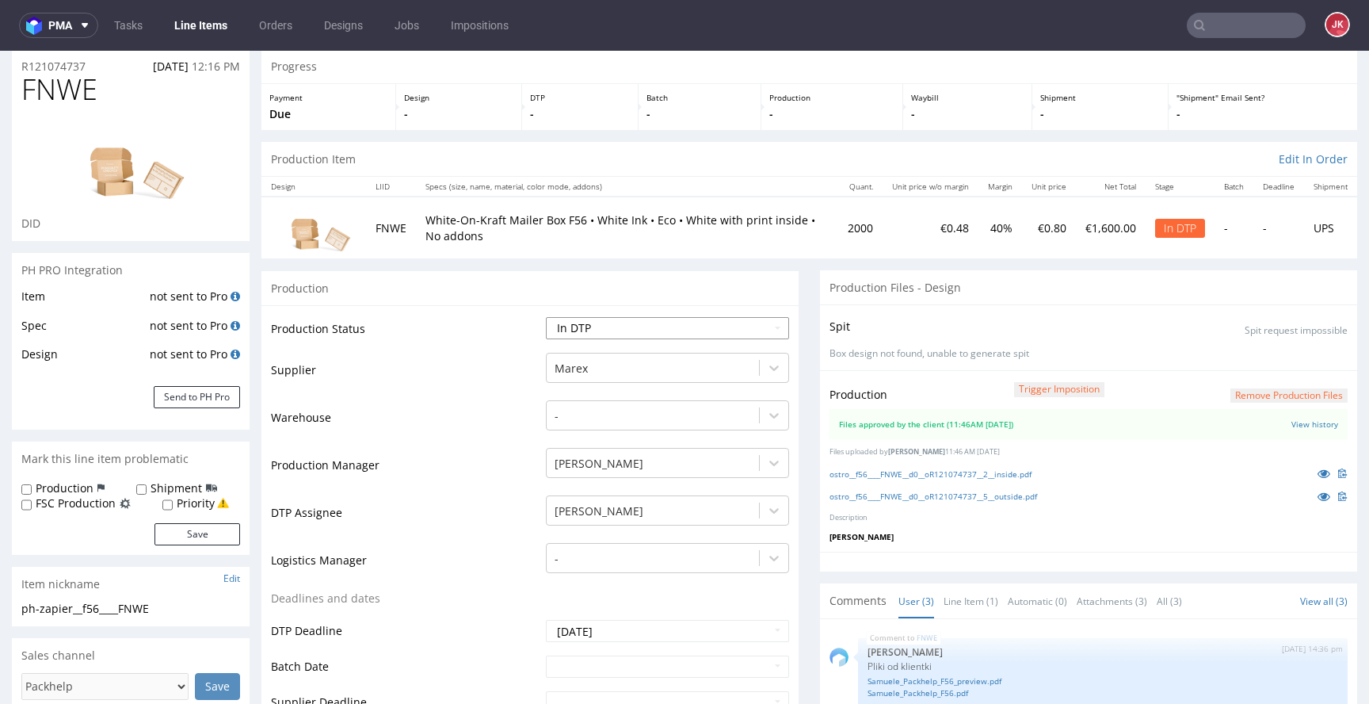
click at [689, 325] on select "Waiting for Artwork Waiting for Diecut Waiting for Mockup Waiting for DTP Waiti…" at bounding box center [667, 328] width 243 height 22
click at [631, 336] on select "Waiting for Artwork Waiting for Diecut Waiting for Mockup Waiting for DTP Waiti…" at bounding box center [667, 328] width 243 height 22
select select "dtp_production_ready"
click at [546, 317] on select "Waiting for Artwork Waiting for Diecut Waiting for Mockup Waiting for DTP Waiti…" at bounding box center [667, 328] width 243 height 22
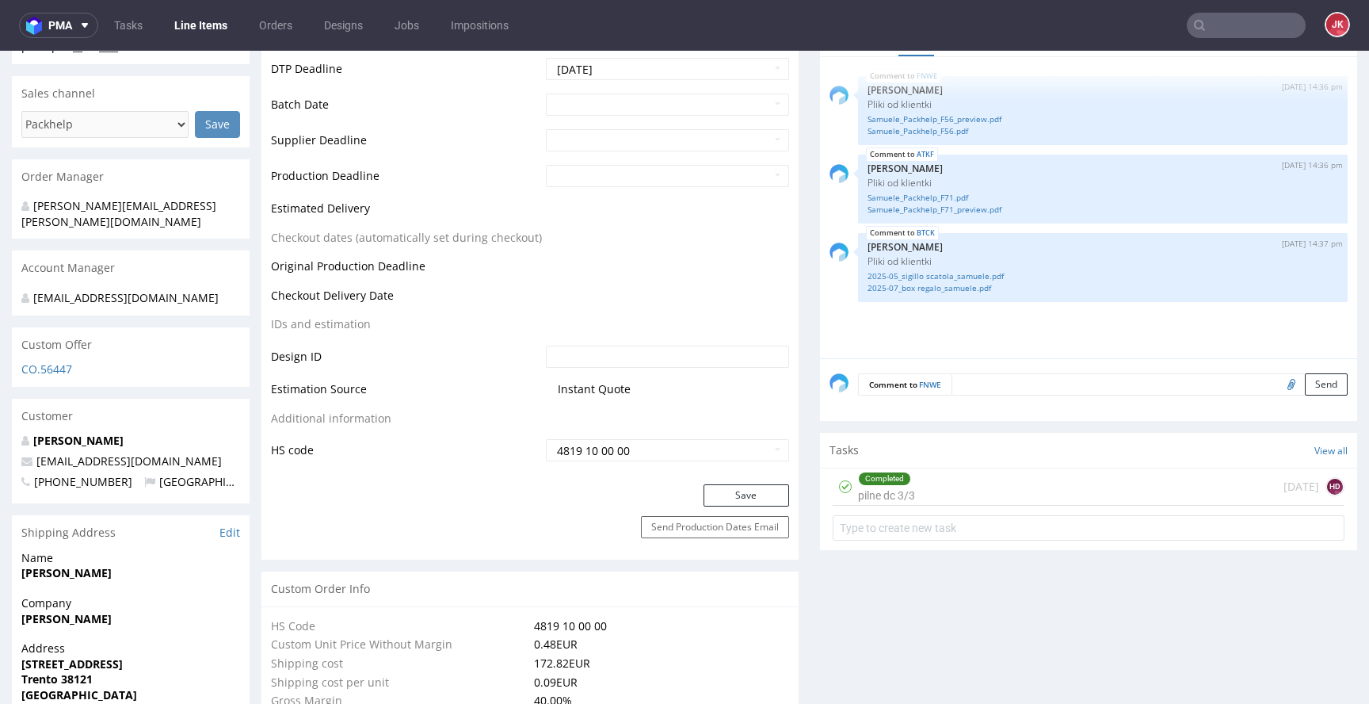
scroll to position [690, 0]
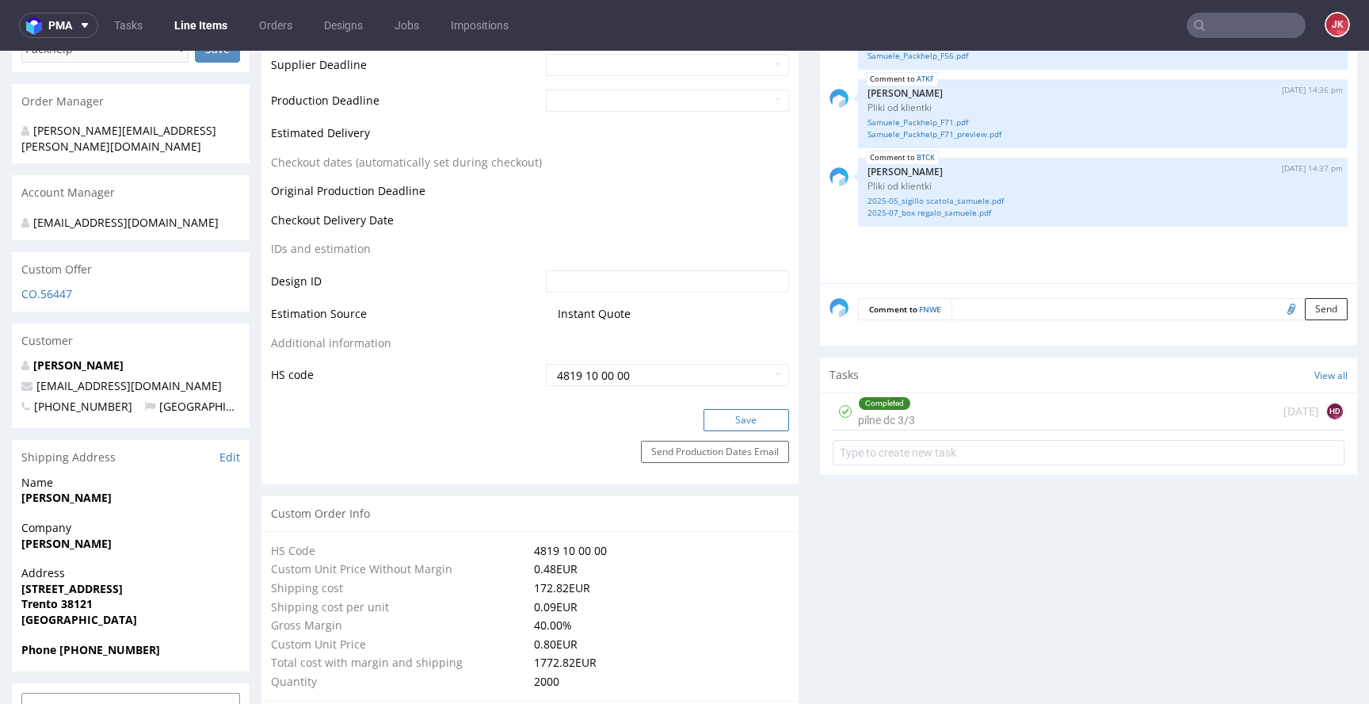
click at [725, 418] on button "Save" at bounding box center [747, 420] width 86 height 22
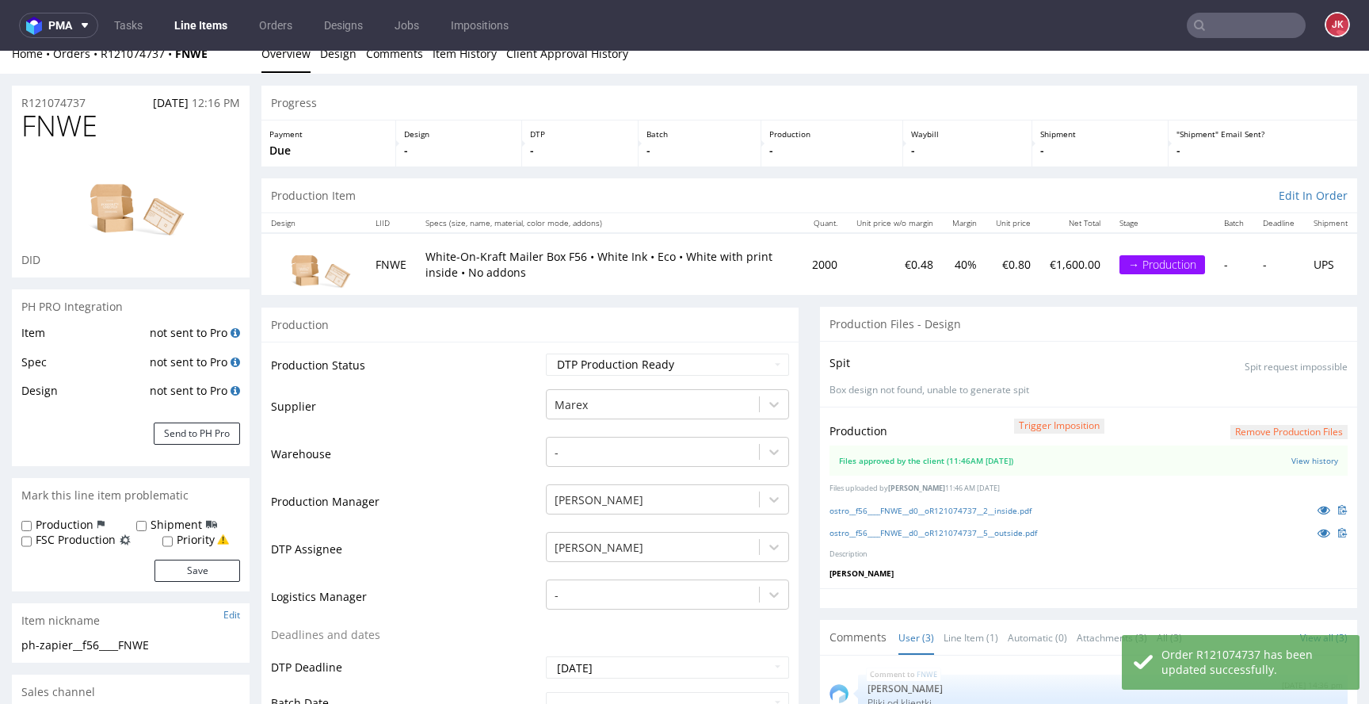
scroll to position [0, 0]
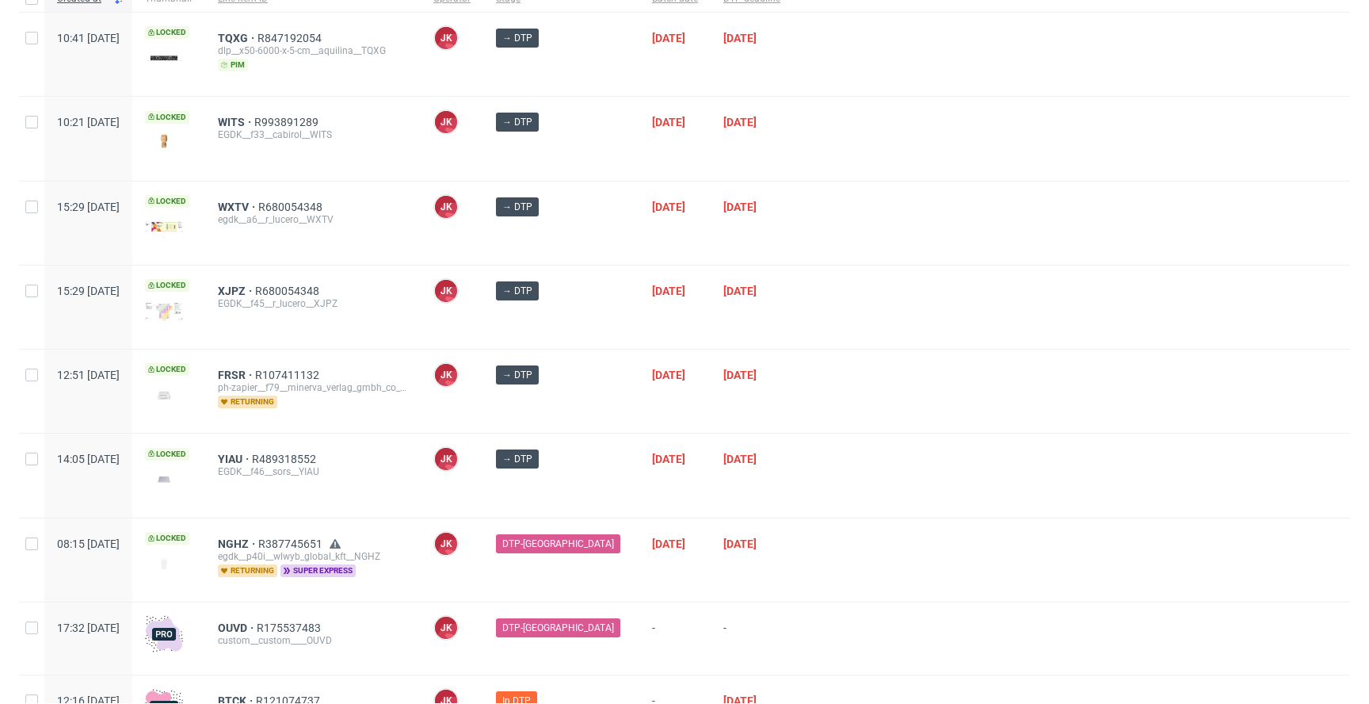
scroll to position [235, 0]
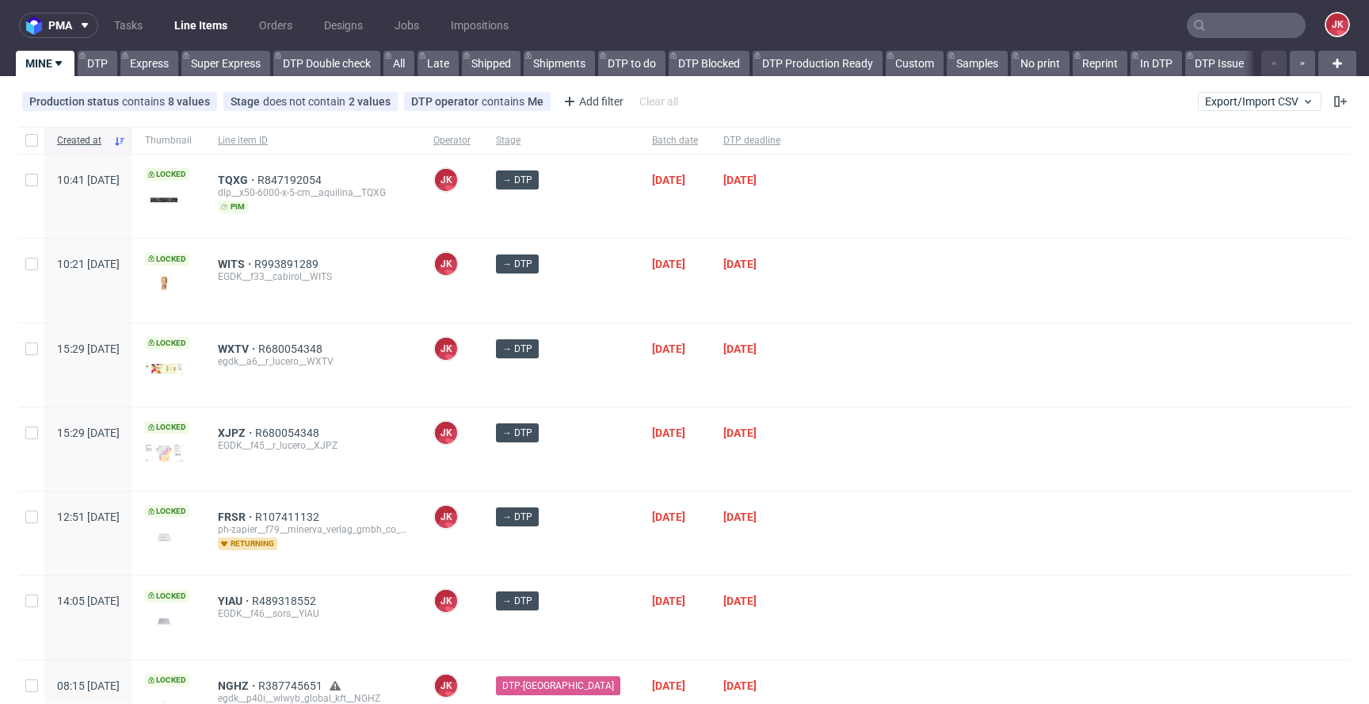
scroll to position [235, 0]
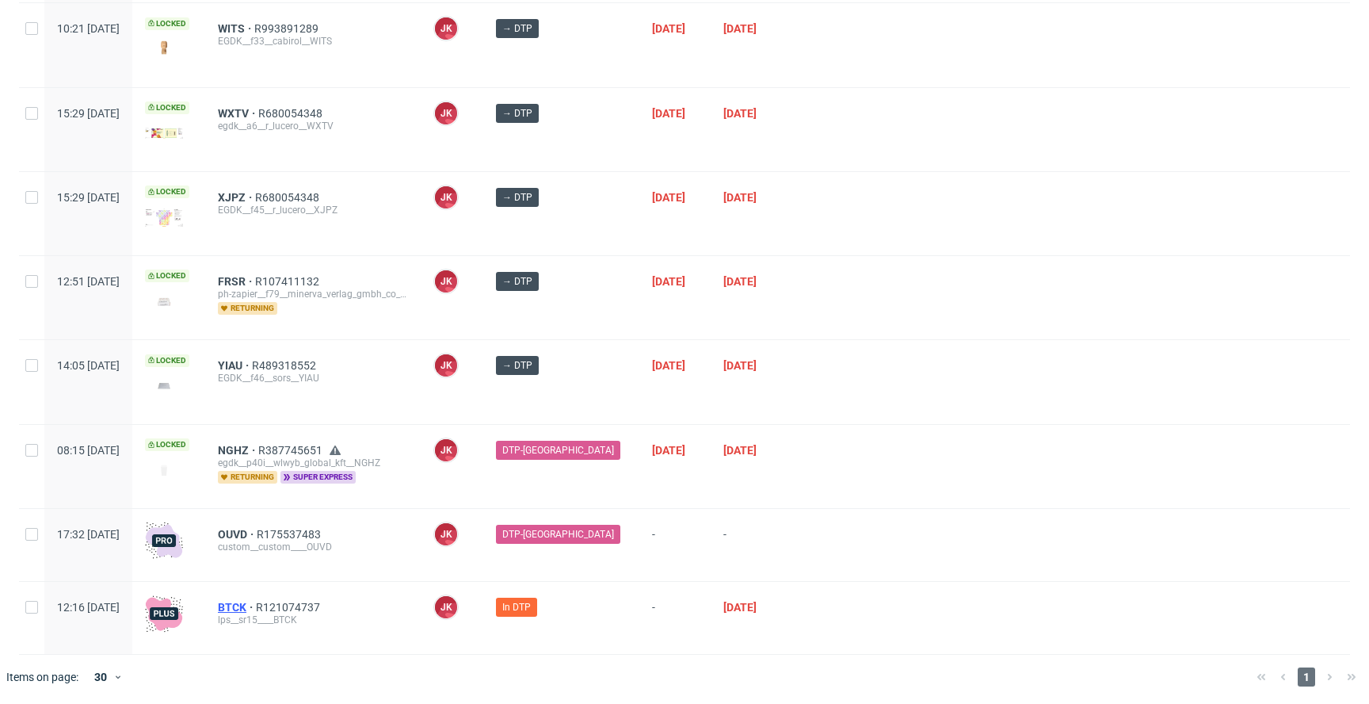
click at [256, 603] on span "BTCK" at bounding box center [237, 607] width 38 height 13
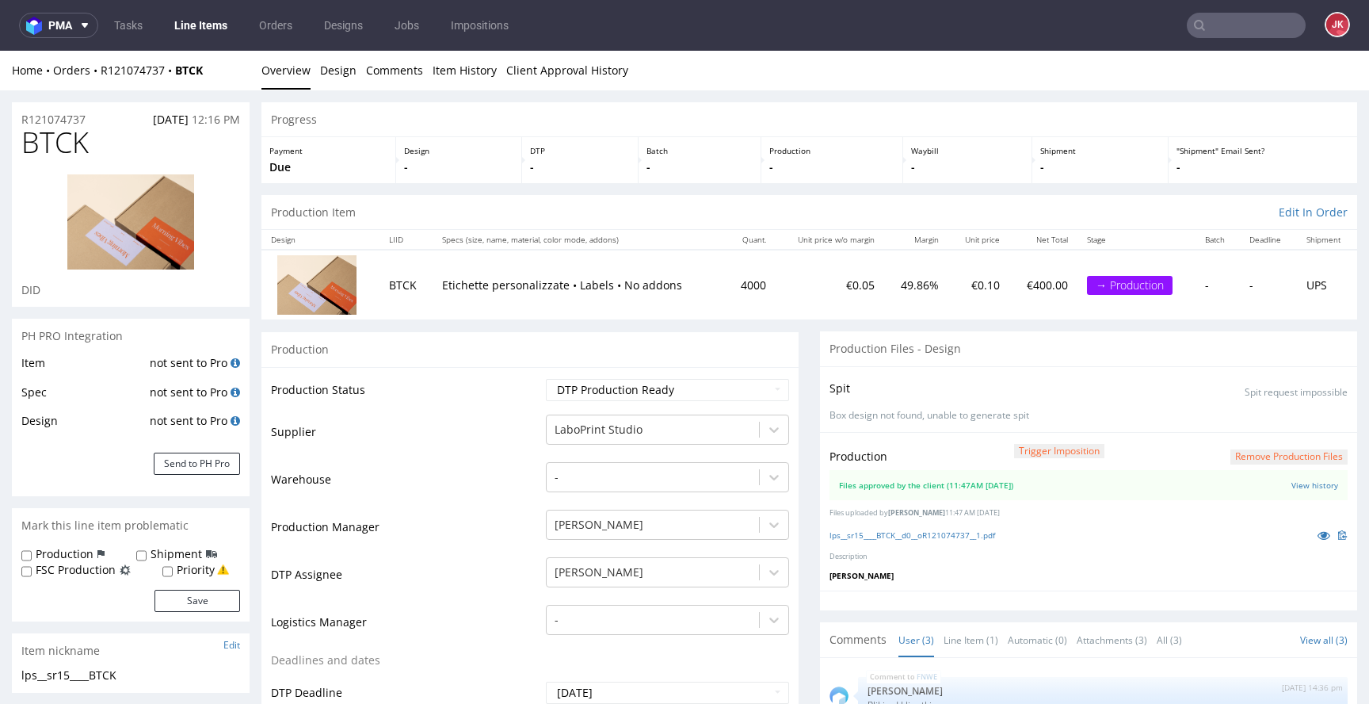
click at [216, 33] on link "Line Items" at bounding box center [201, 25] width 72 height 25
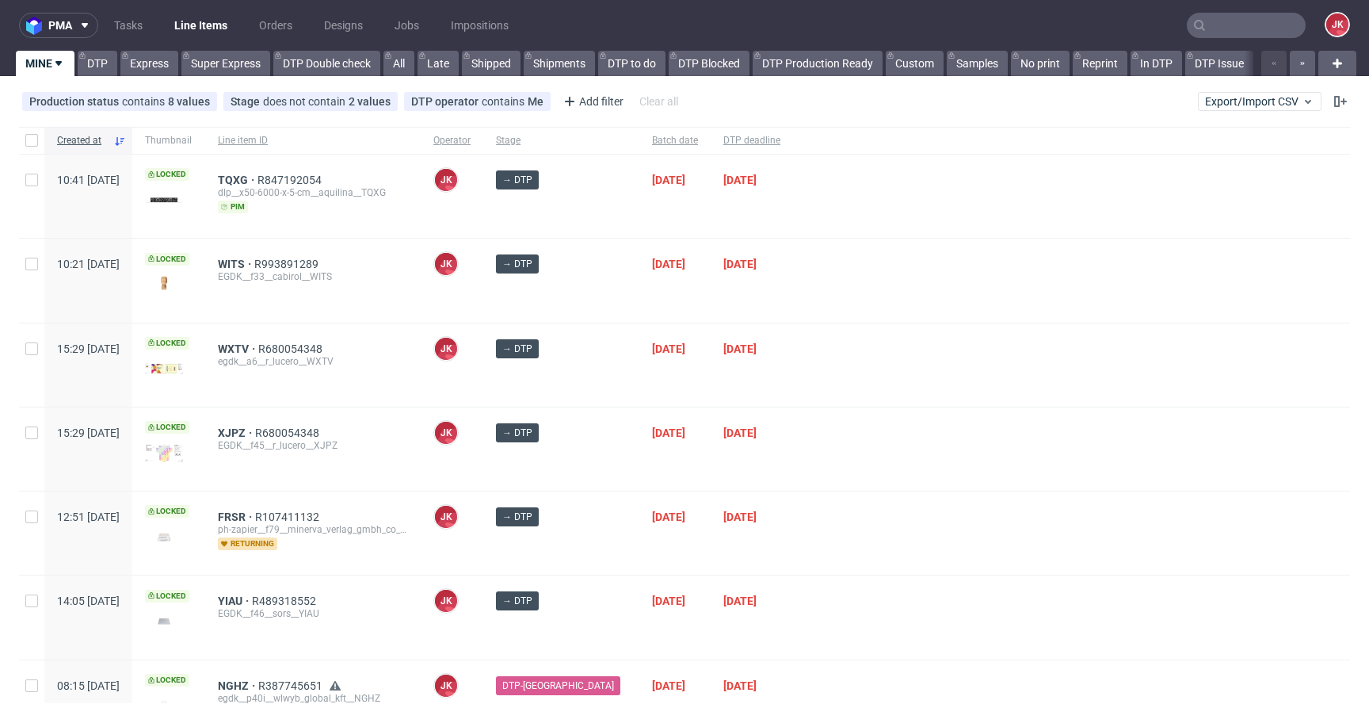
click at [832, 396] on div at bounding box center [1071, 364] width 557 height 83
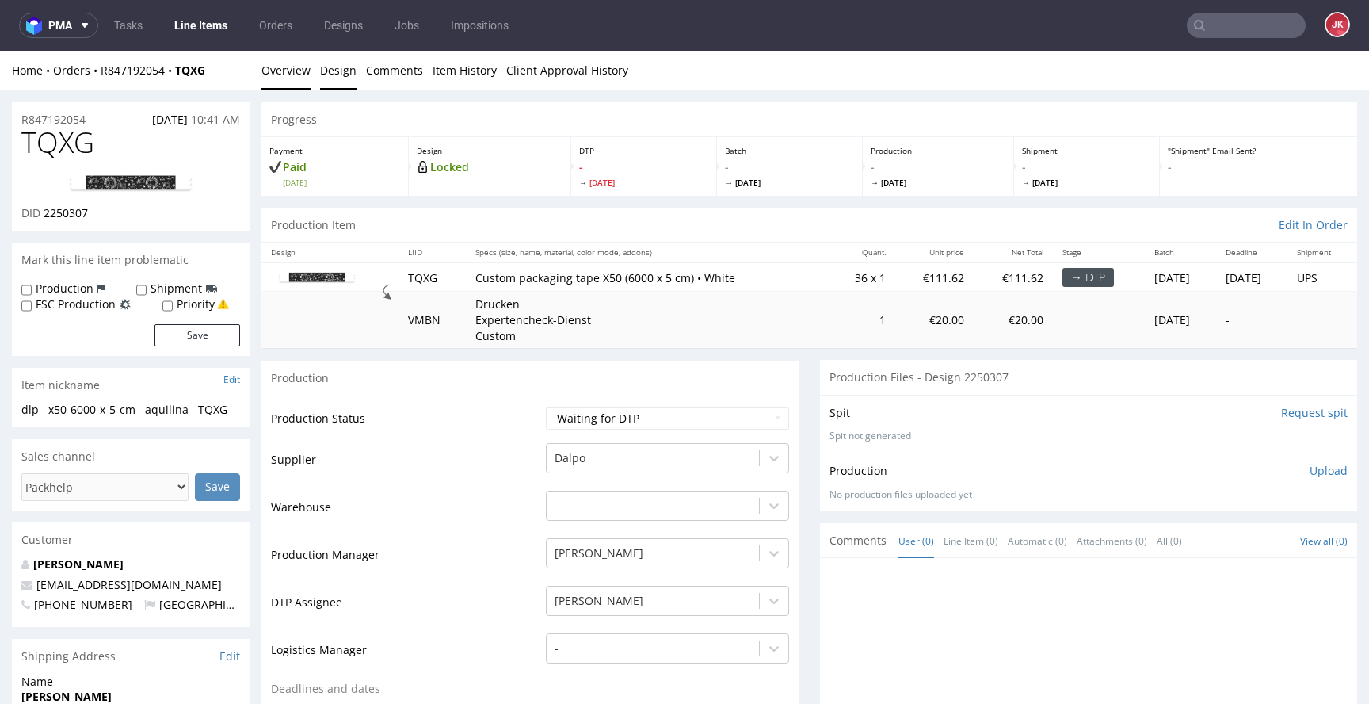
click at [332, 80] on link "Design" at bounding box center [338, 70] width 36 height 39
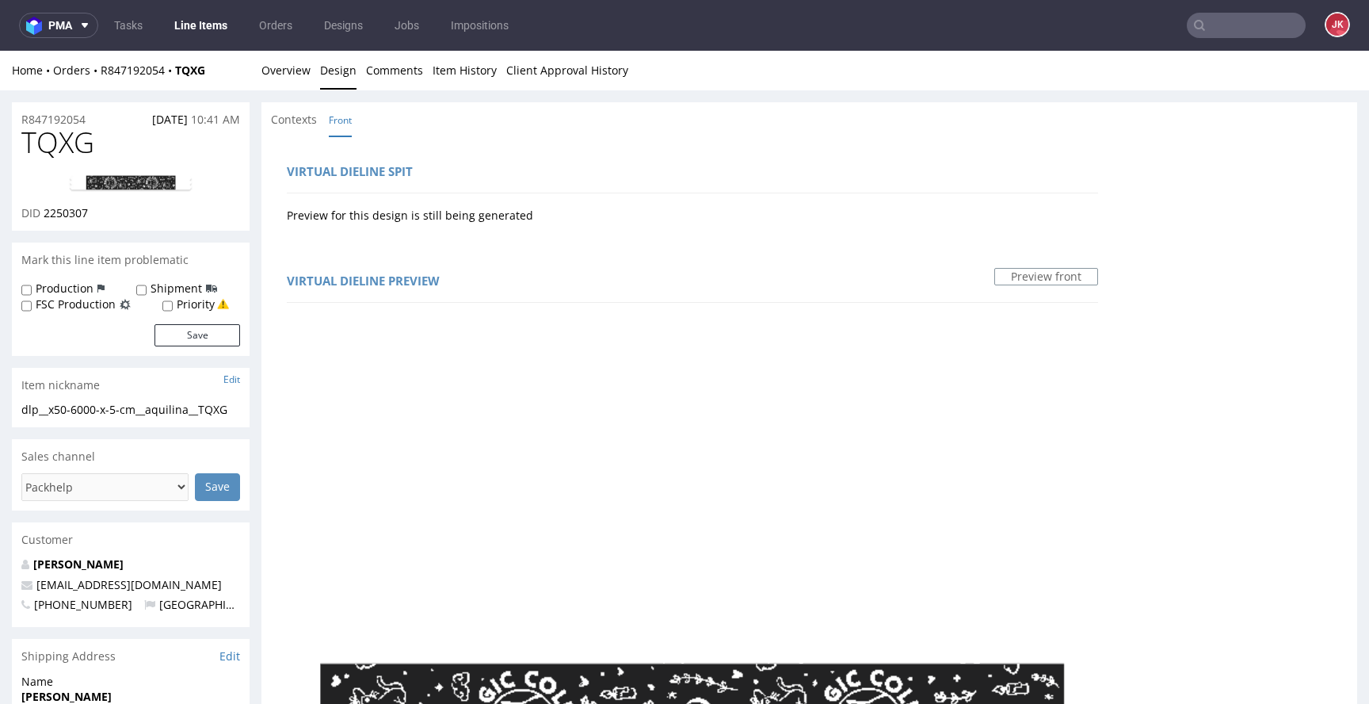
scroll to position [249, 0]
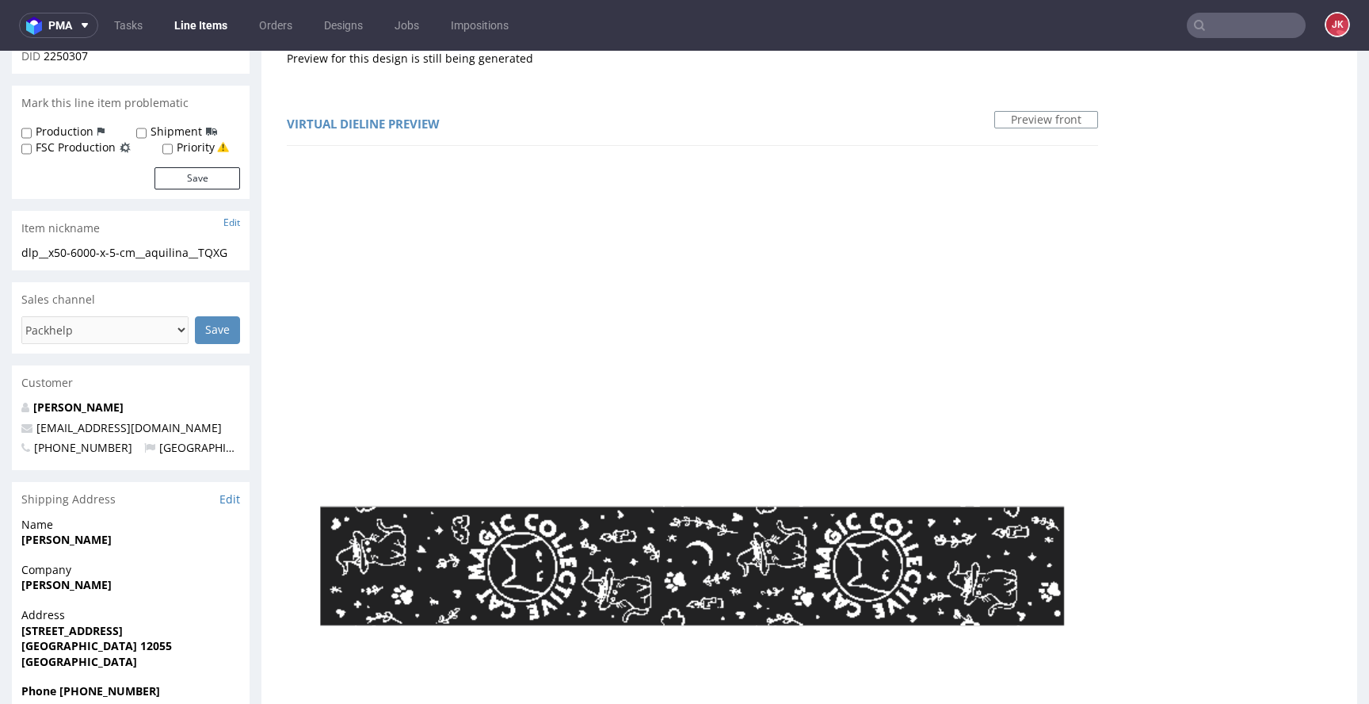
scroll to position [0, 0]
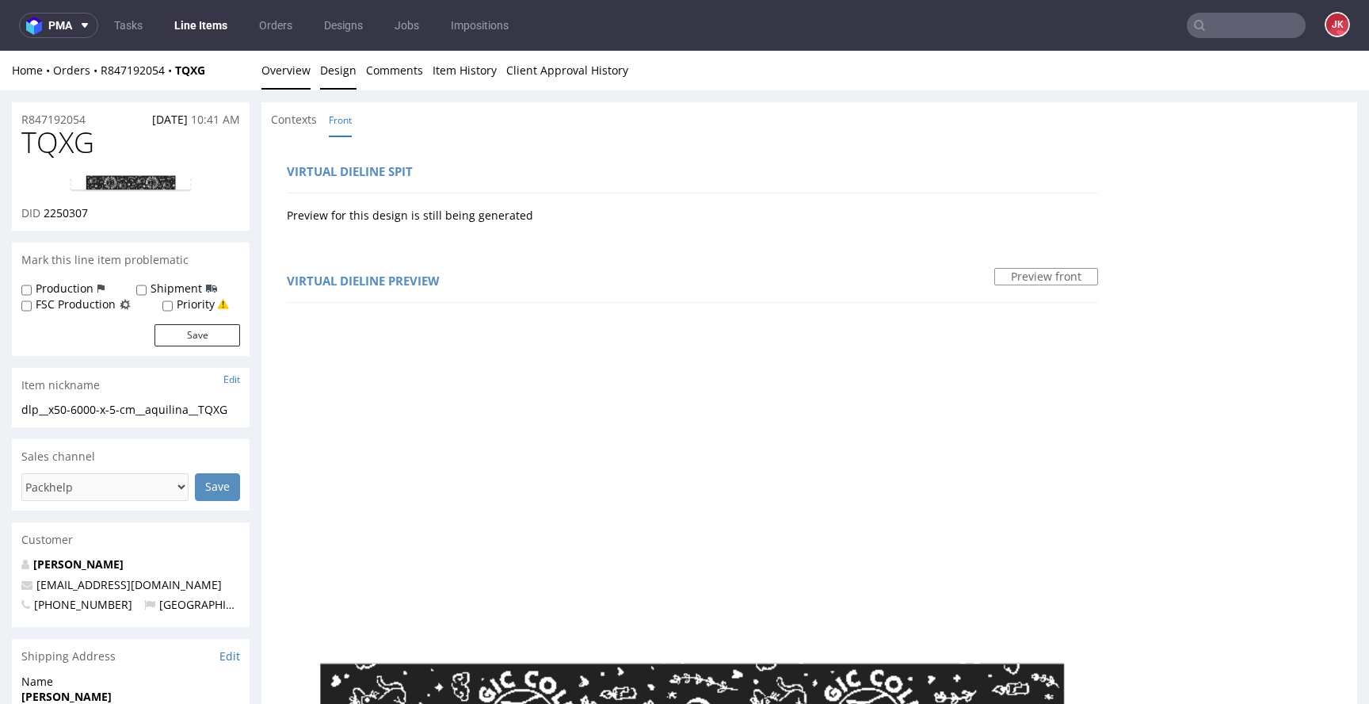
click at [283, 75] on link "Overview" at bounding box center [285, 70] width 49 height 39
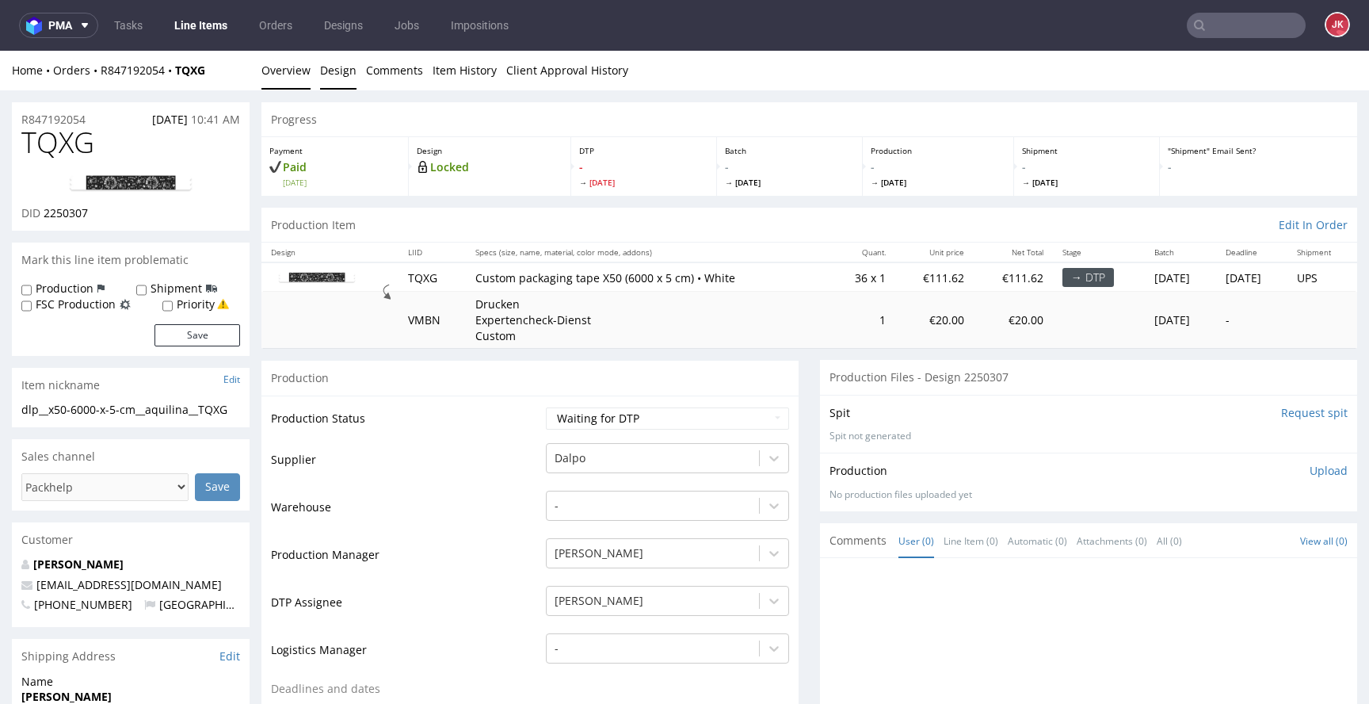
click at [330, 79] on link "Design" at bounding box center [338, 70] width 36 height 39
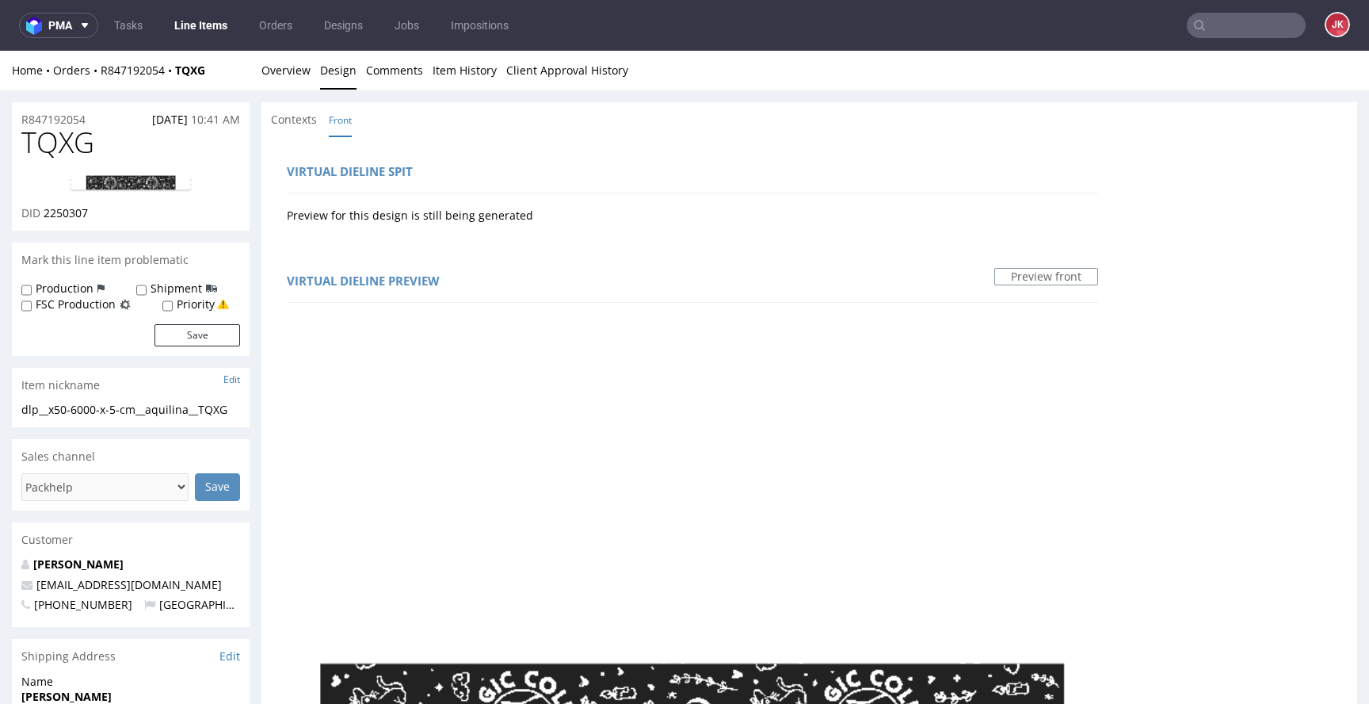
click at [269, 65] on link "Overview" at bounding box center [285, 70] width 49 height 39
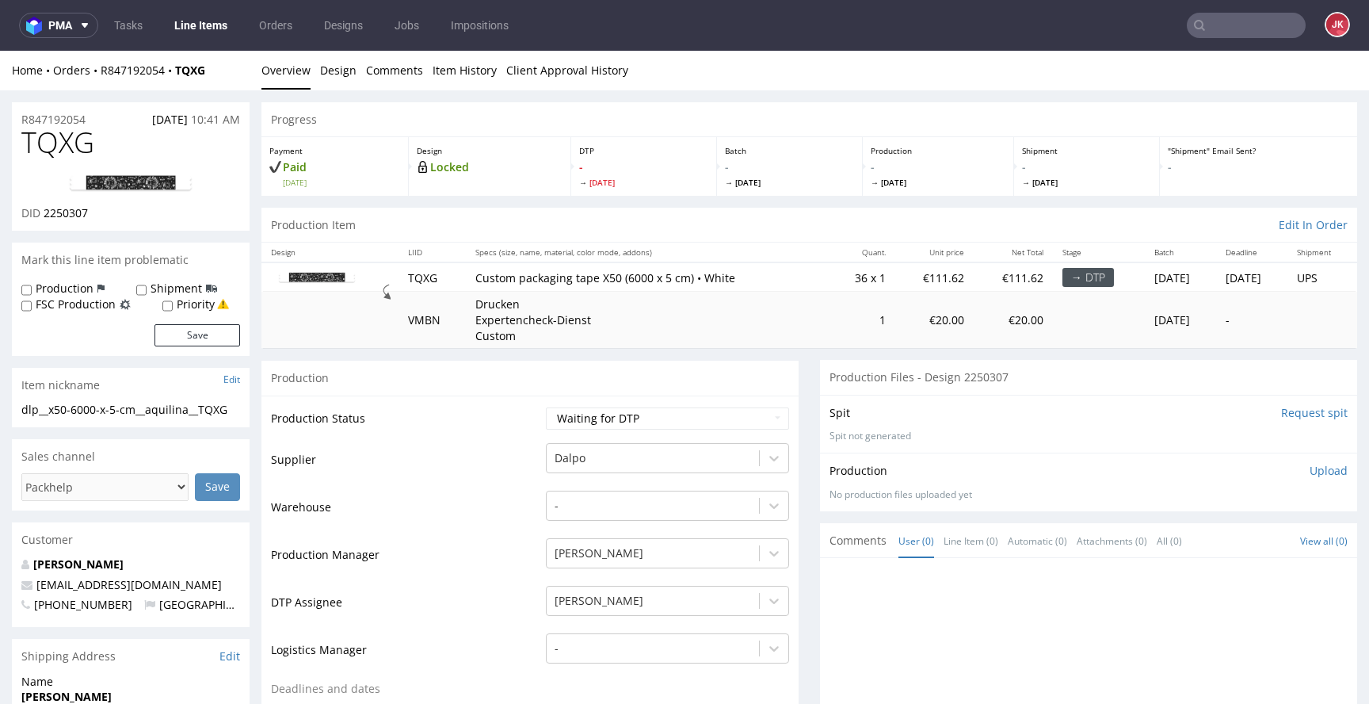
click at [135, 182] on img at bounding box center [130, 183] width 127 height 19
drag, startPoint x: 521, startPoint y: 416, endPoint x: 573, endPoint y: 415, distance: 52.3
click at [527, 416] on td "Production Status" at bounding box center [406, 424] width 271 height 36
click at [575, 415] on select "Waiting for Artwork Waiting for Diecut Waiting for Mockup Waiting for DTP Waiti…" at bounding box center [667, 418] width 243 height 22
select select "dtp_in_process"
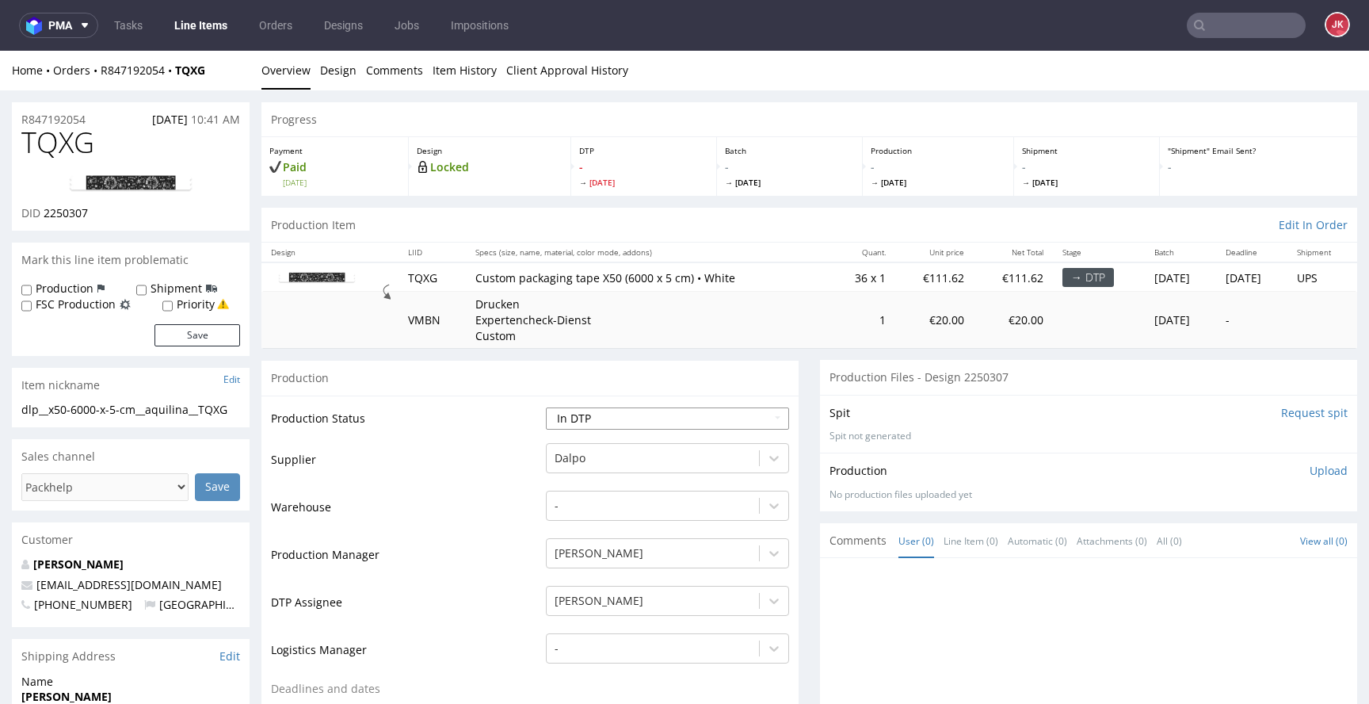
click at [546, 407] on select "Waiting for Artwork Waiting for Diecut Waiting for Mockup Waiting for DTP Waiti…" at bounding box center [667, 418] width 243 height 22
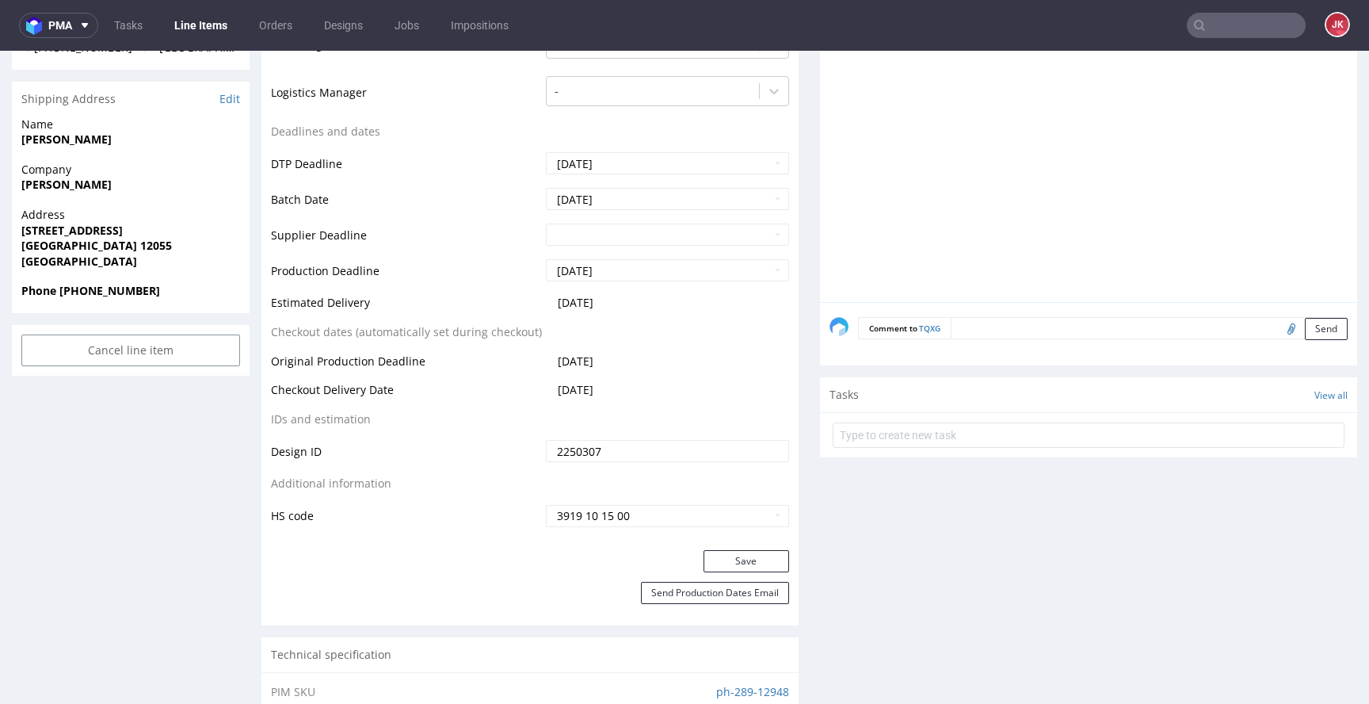
scroll to position [911, 0]
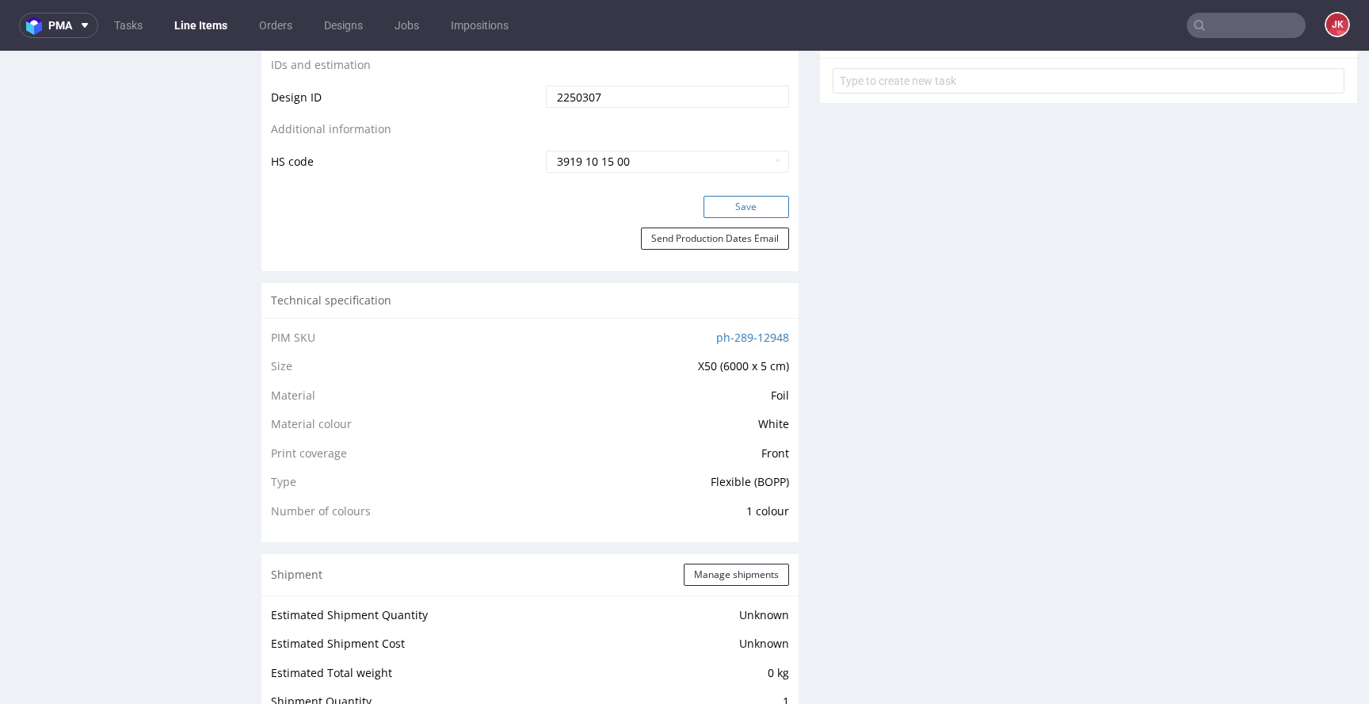
click at [743, 207] on button "Save" at bounding box center [747, 207] width 86 height 22
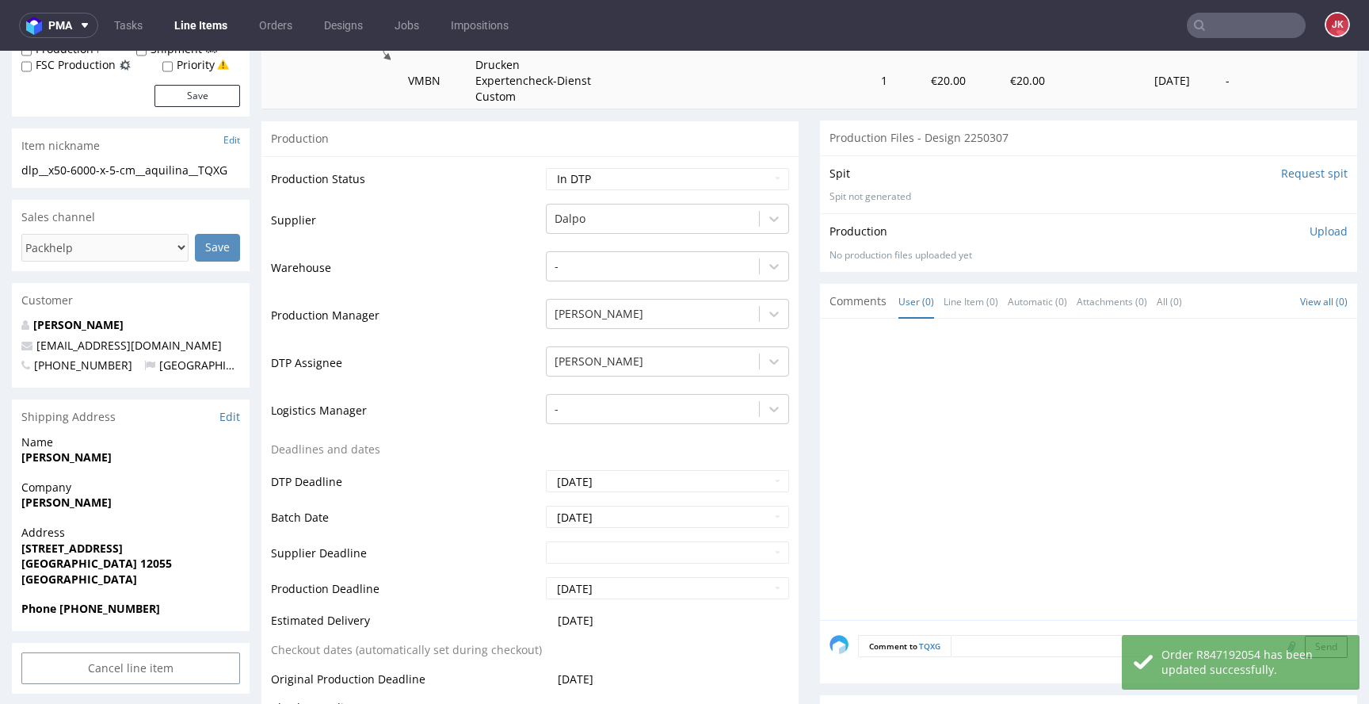
scroll to position [0, 0]
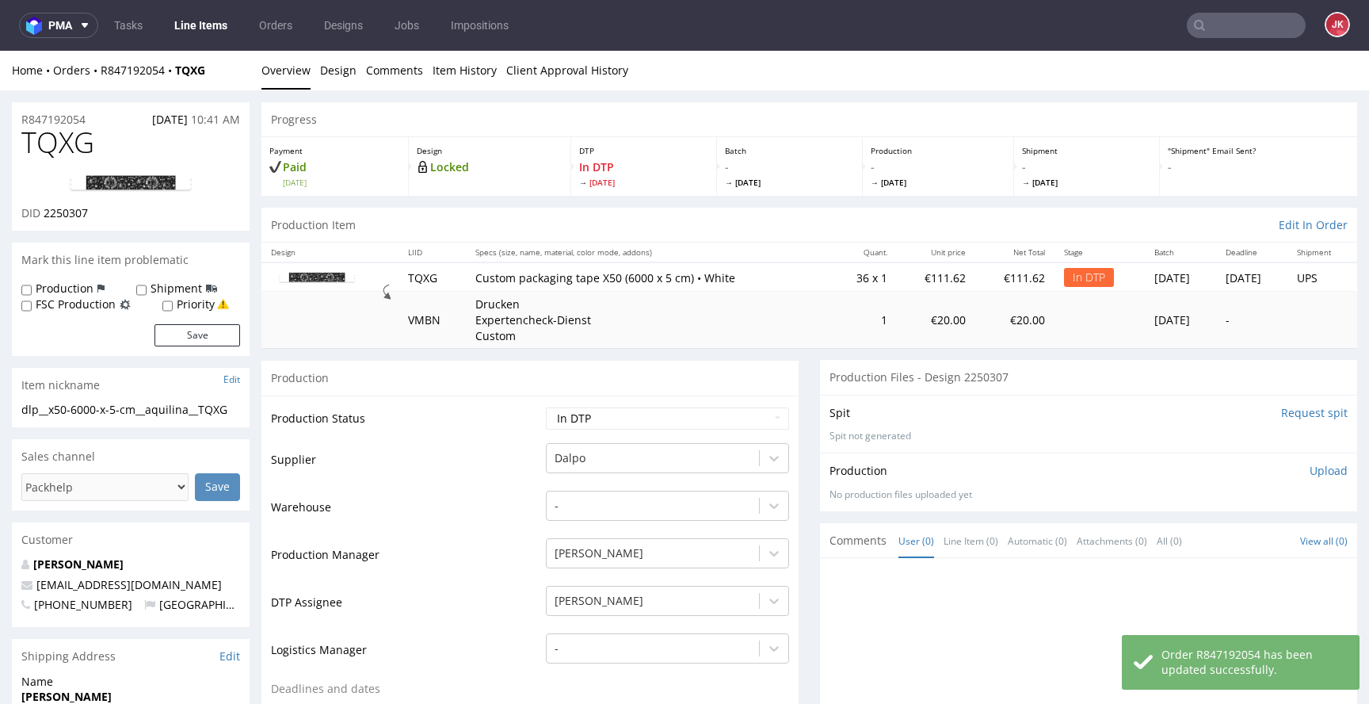
click at [47, 148] on span "TQXG" at bounding box center [57, 143] width 73 height 32
copy span "TQXG"
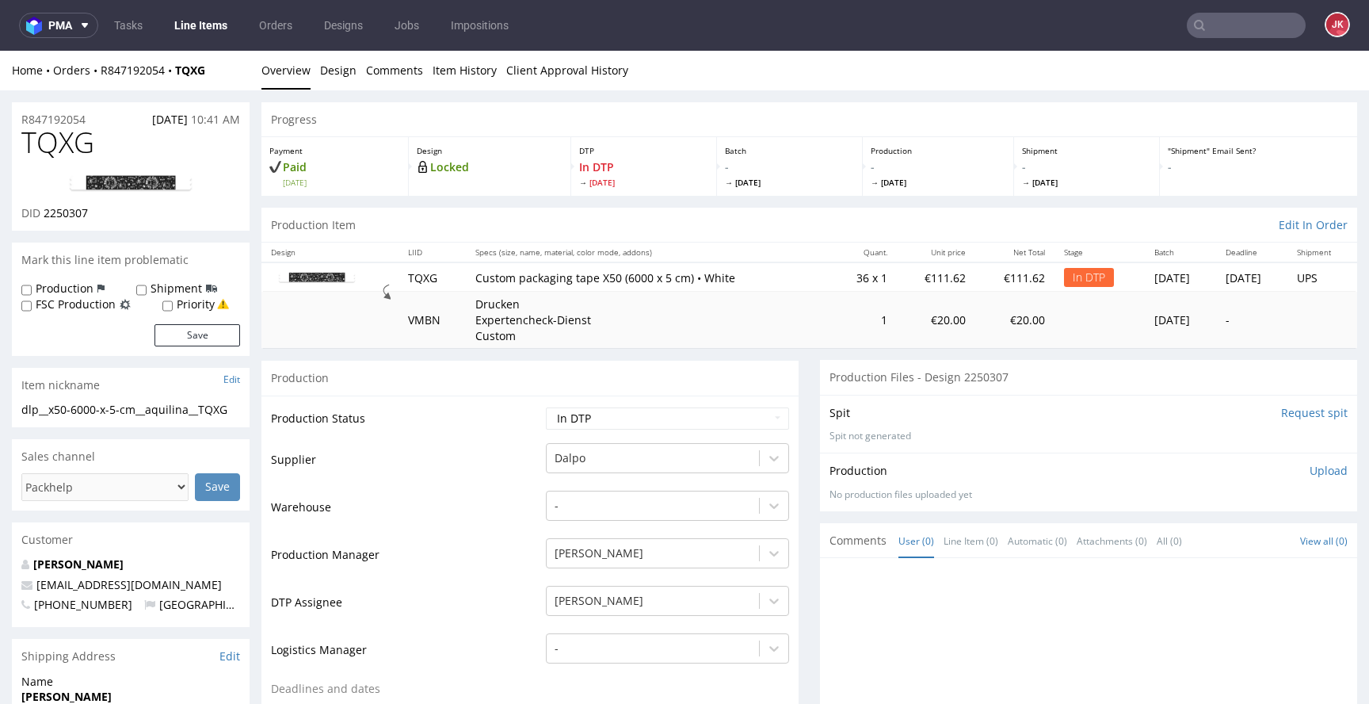
click at [56, 216] on span "2250307" at bounding box center [66, 212] width 44 height 15
copy span "2250307"
click at [436, 369] on div "Production" at bounding box center [529, 378] width 537 height 36
click at [342, 71] on link "Design" at bounding box center [338, 70] width 36 height 39
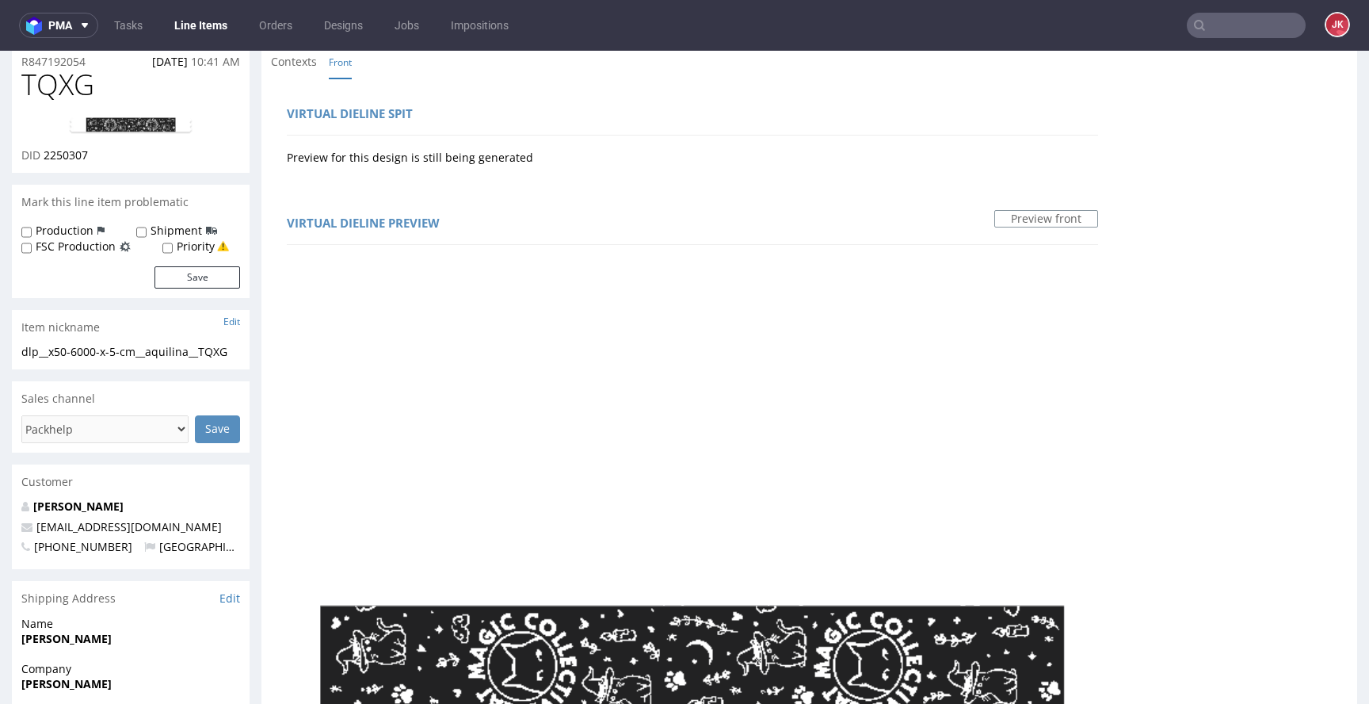
scroll to position [264, 0]
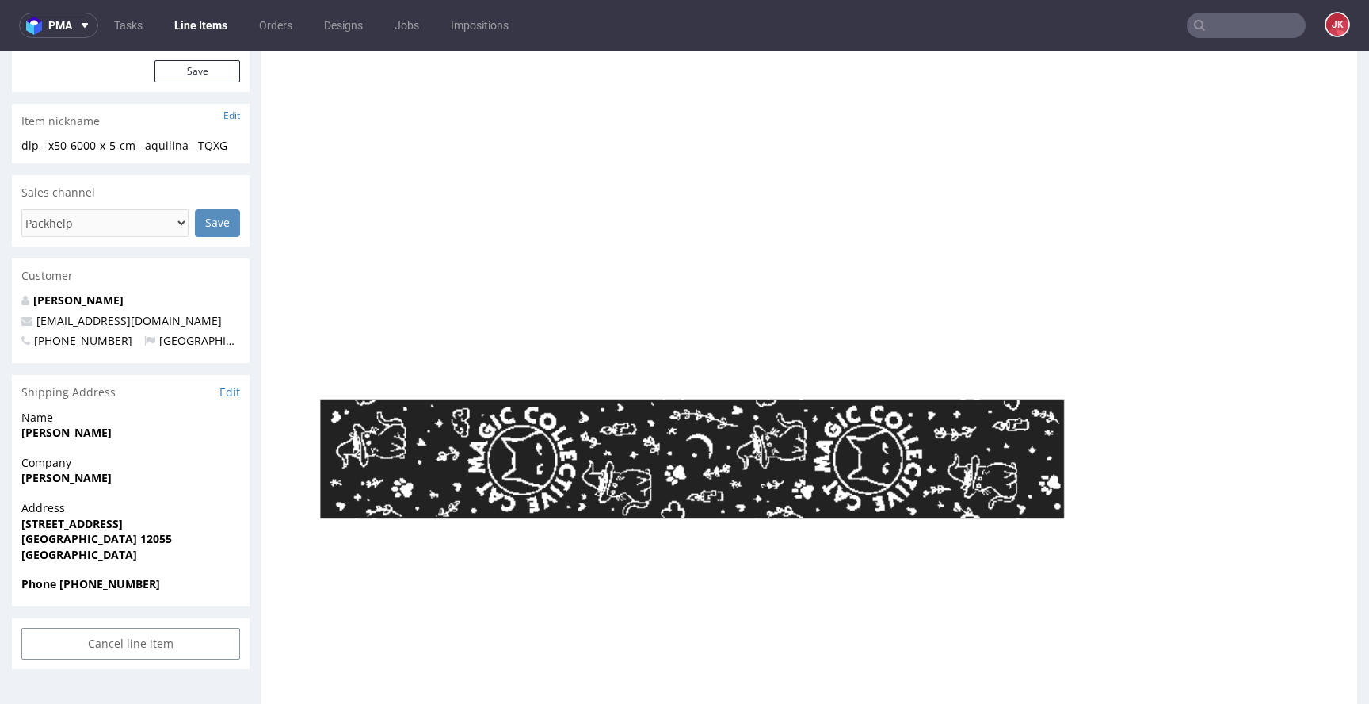
drag, startPoint x: 522, startPoint y: 517, endPoint x: 658, endPoint y: 506, distance: 136.7
drag, startPoint x: 523, startPoint y: 519, endPoint x: 606, endPoint y: 515, distance: 83.3
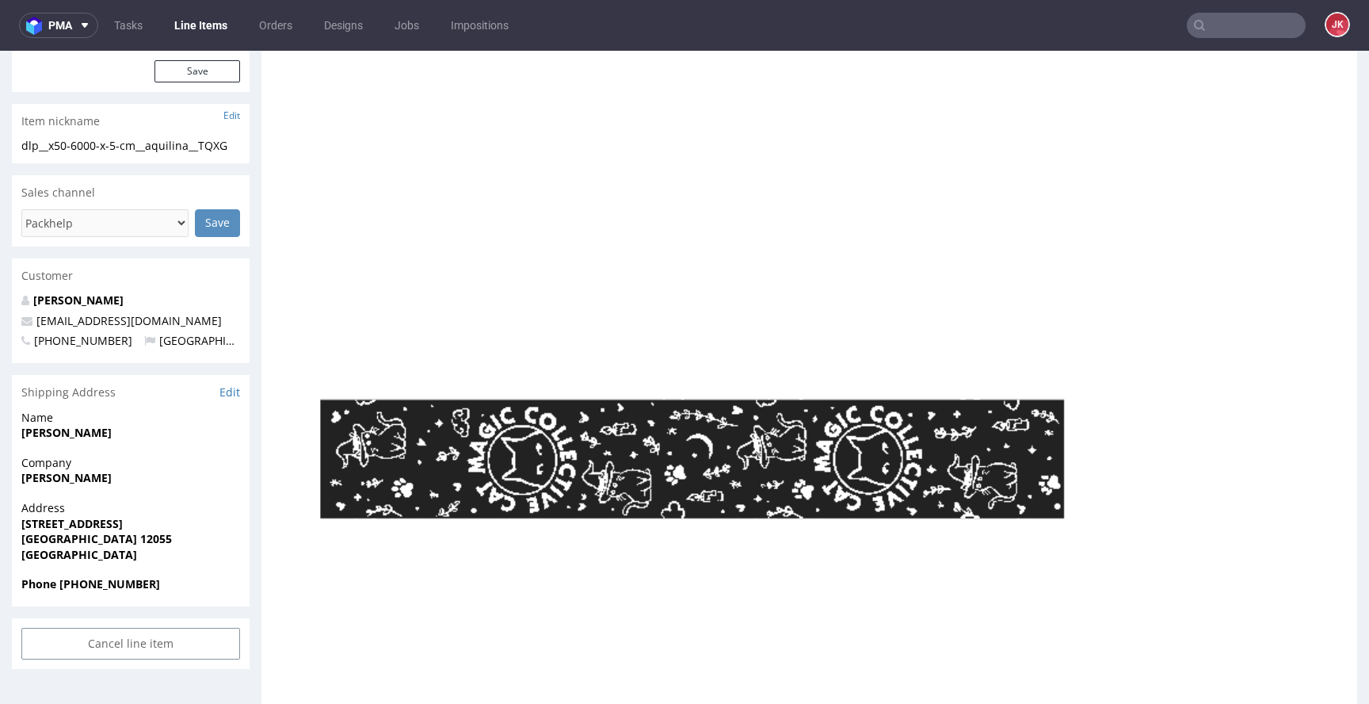
copy div "Neutral Black C"
click at [710, 284] on div "Virtual dieline spit Preview for this design is still being generated Virtual d…" at bounding box center [809, 648] width 1096 height 1552
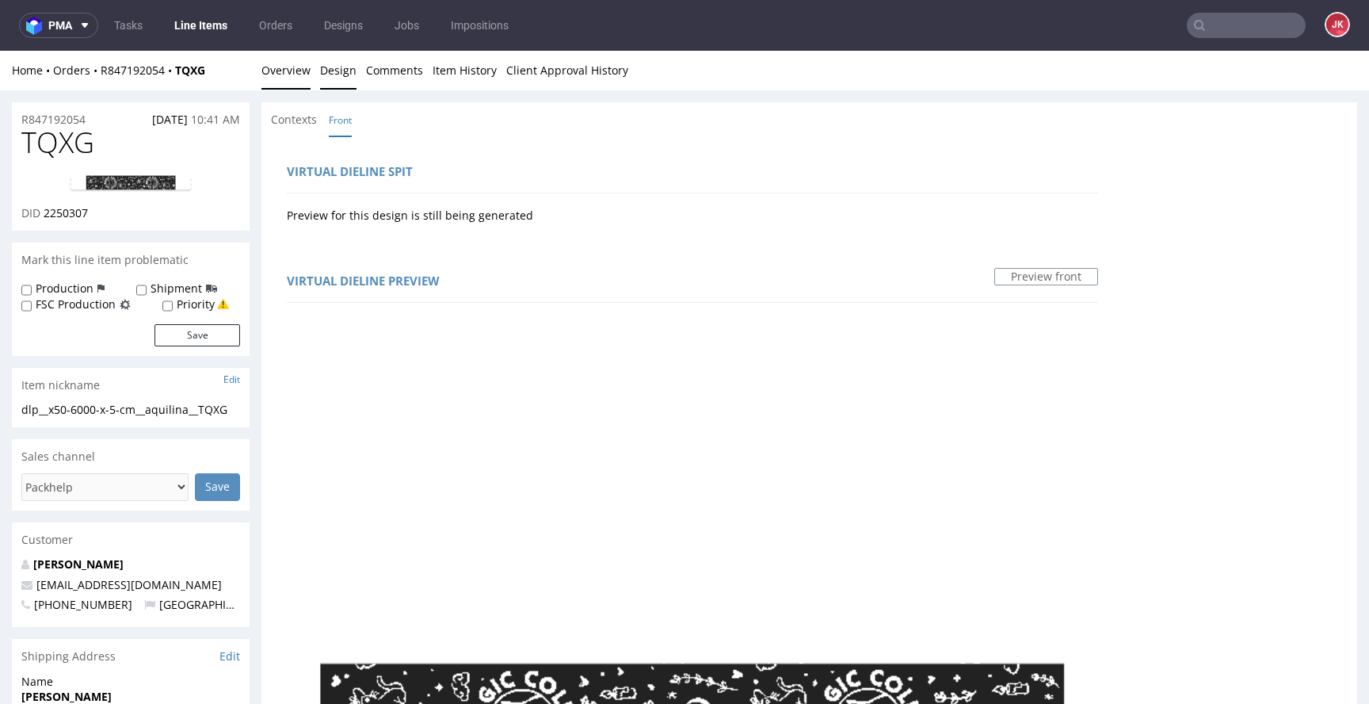
click at [275, 67] on link "Overview" at bounding box center [285, 70] width 49 height 39
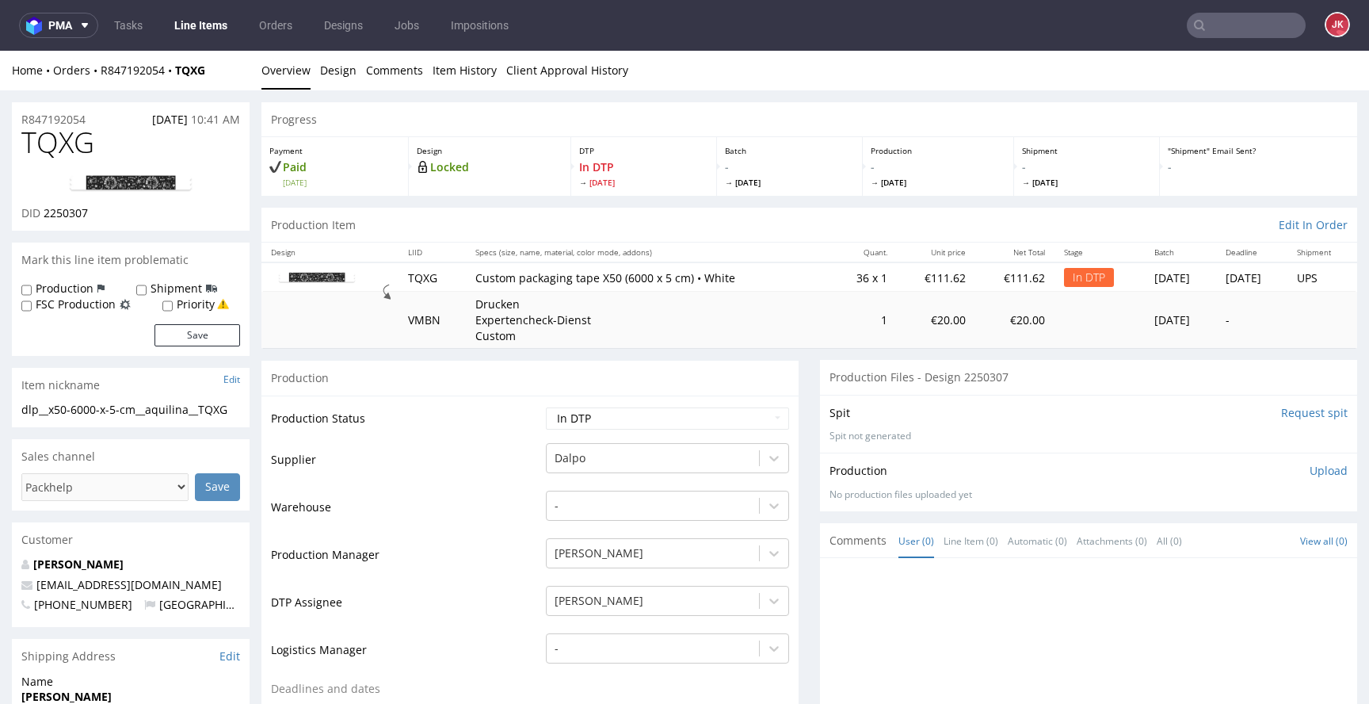
click at [181, 410] on div "dlp__x50-6000-x-5-cm__aquilina__TQXG" at bounding box center [130, 410] width 219 height 16
drag, startPoint x: 237, startPoint y: 410, endPoint x: 0, endPoint y: 412, distance: 236.9
copy div "dlp__x50-6000-x-5-cm__aquilina__TQXG"
click at [104, 116] on div "R847192054 18.08.2025 10:41 AM" at bounding box center [131, 114] width 238 height 25
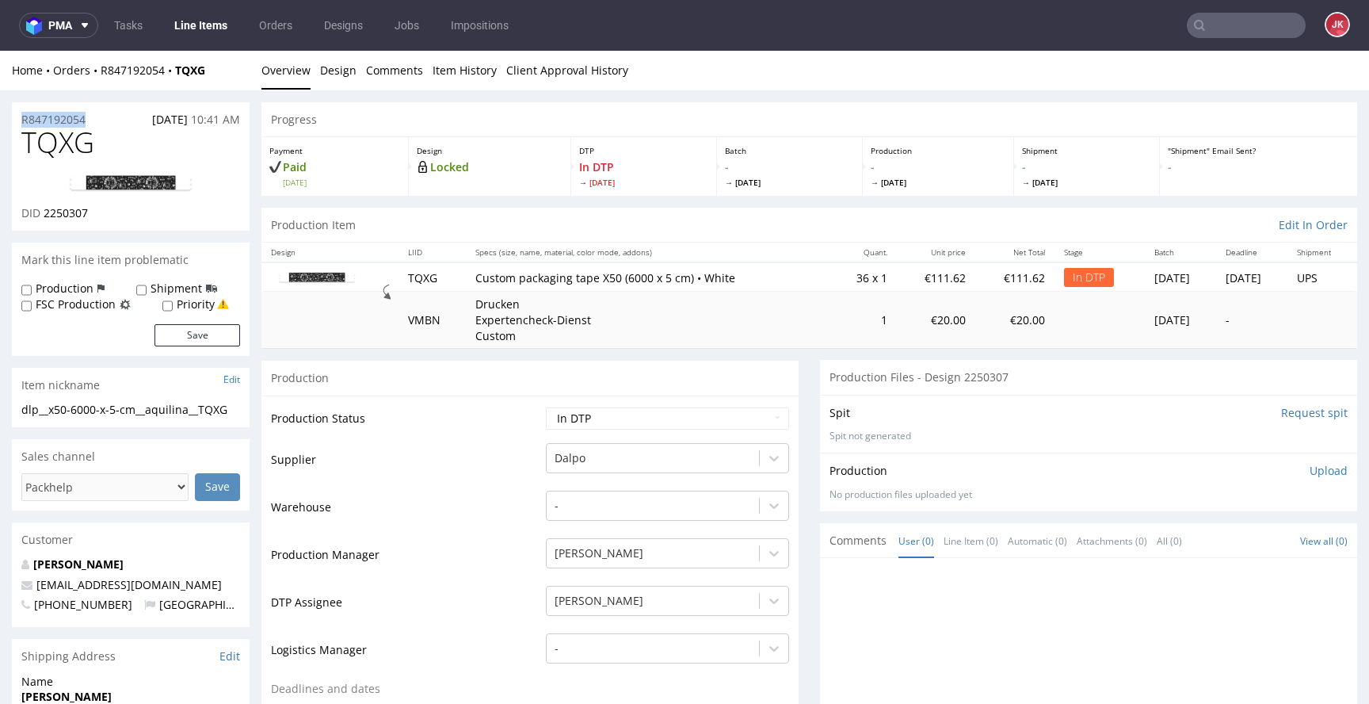
drag, startPoint x: 107, startPoint y: 116, endPoint x: 0, endPoint y: 118, distance: 107.0
copy p "R847192054"
drag, startPoint x: 44, startPoint y: 216, endPoint x: 161, endPoint y: 204, distance: 117.0
click at [161, 204] on div "TQXG DID 2250307" at bounding box center [131, 179] width 238 height 104
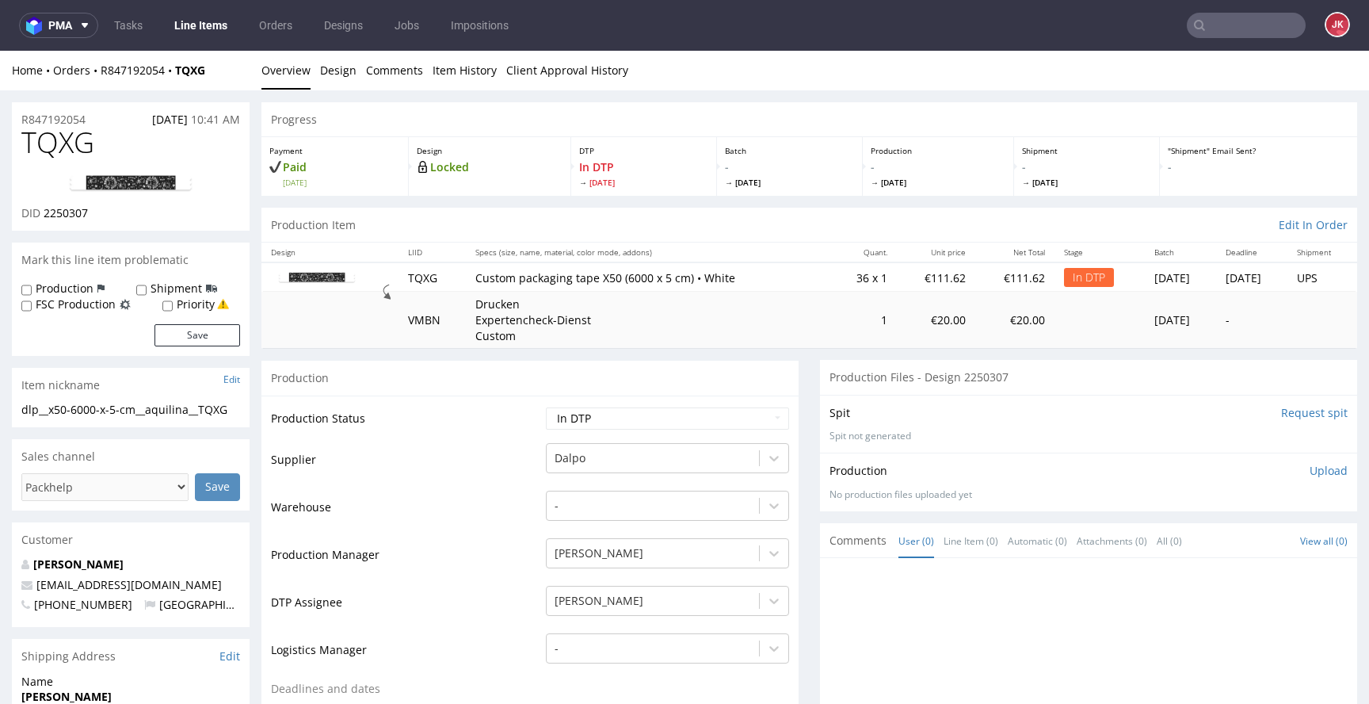
click at [123, 223] on div "TQXG DID 2250307" at bounding box center [131, 179] width 238 height 104
drag, startPoint x: 45, startPoint y: 217, endPoint x: 104, endPoint y: 211, distance: 59.0
click at [104, 211] on div "DID 2250307" at bounding box center [130, 213] width 219 height 16
copy span "2250307"
click at [1310, 468] on p "Upload" at bounding box center [1329, 471] width 38 height 16
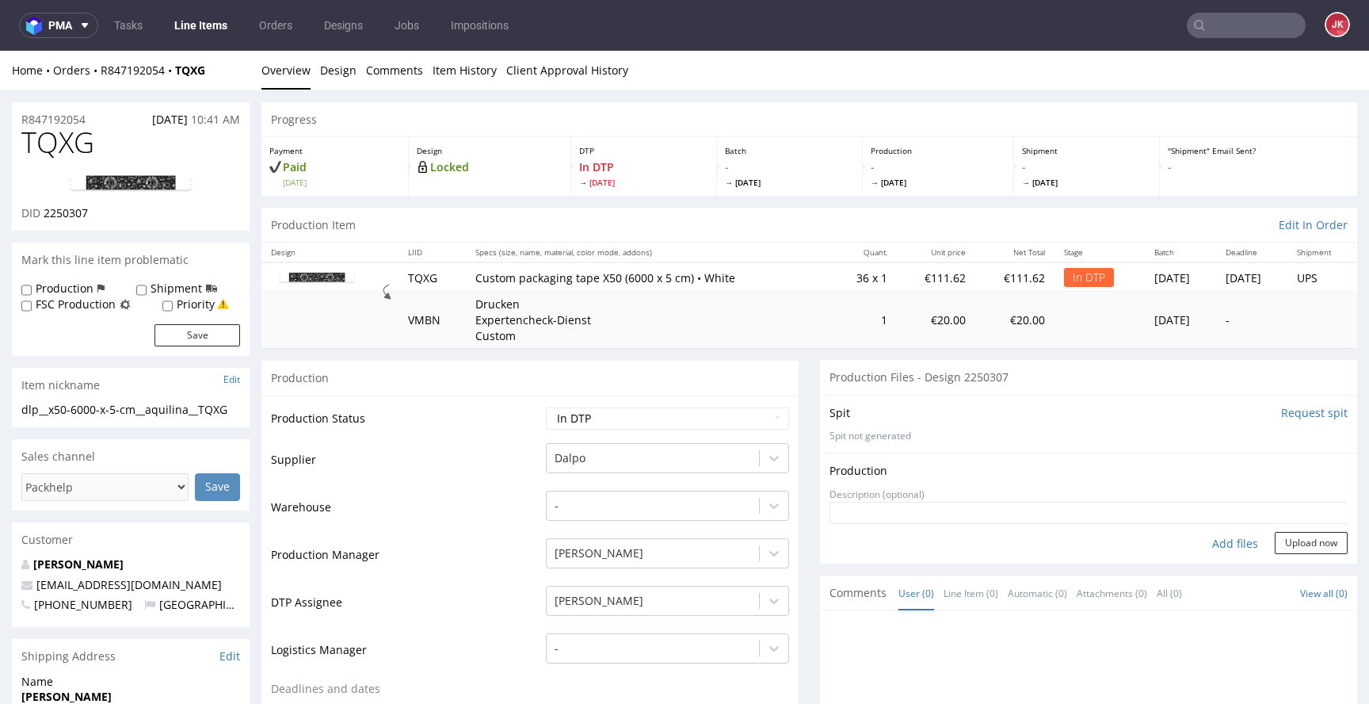
click at [1216, 541] on div "Add files" at bounding box center [1235, 544] width 79 height 24
type input "C:\fakepath\dlp__x50-6000-x-5-cm__aquilina__TQXG__d2250307__oR847192054__2.pdf"
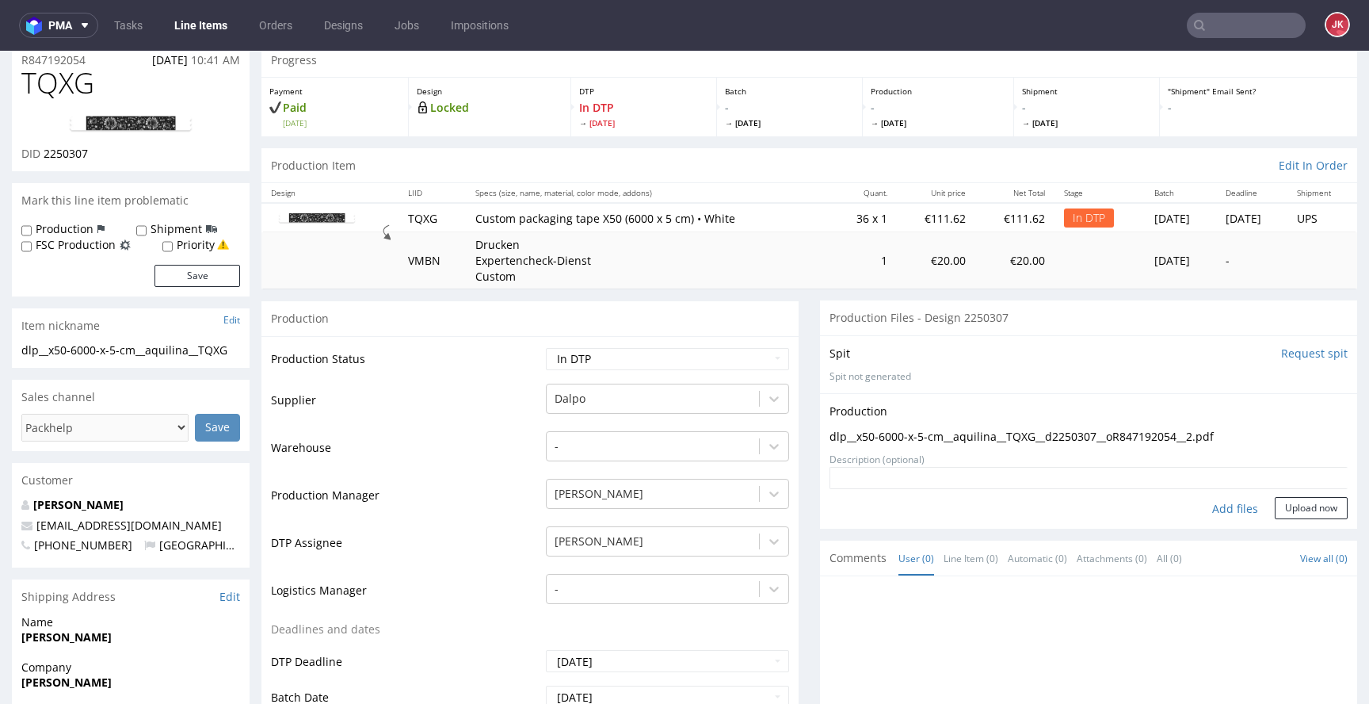
scroll to position [58, 0]
click at [1277, 502] on button "Upload now" at bounding box center [1311, 509] width 73 height 22
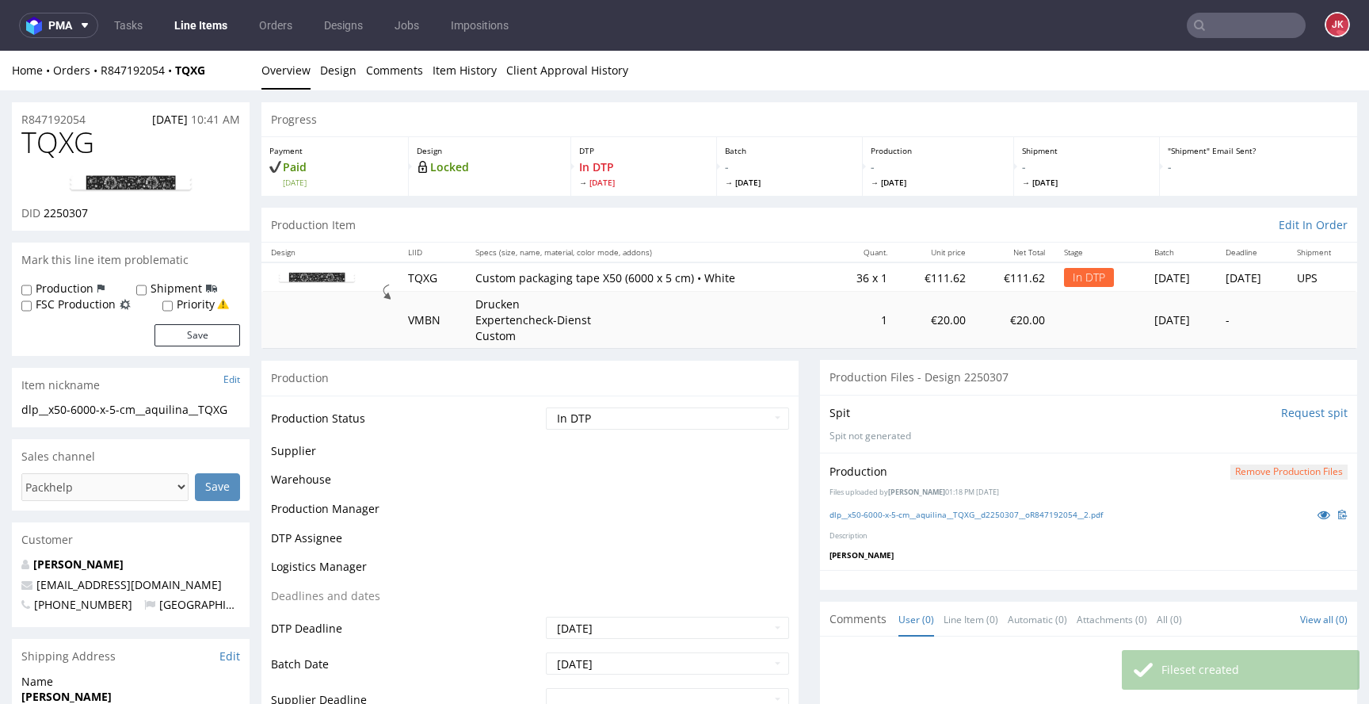
scroll to position [0, 0]
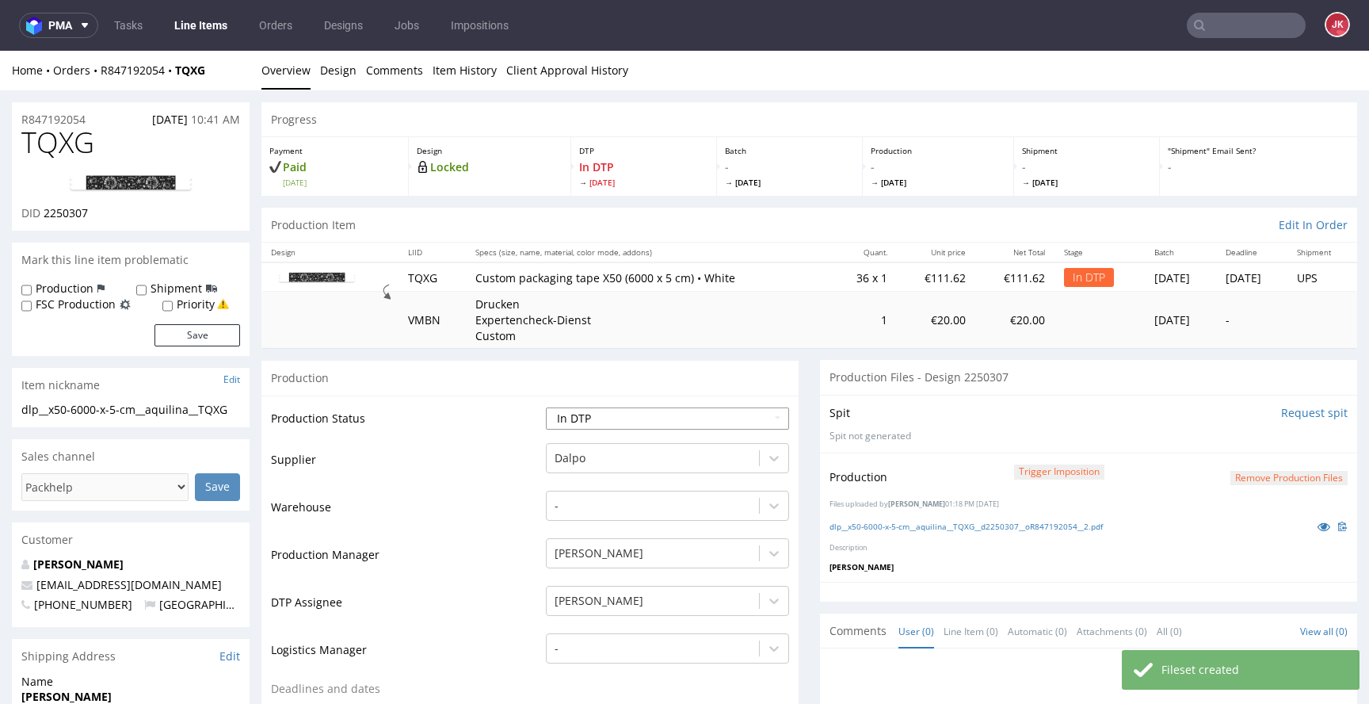
click at [688, 423] on select "Waiting for Artwork Waiting for Diecut Waiting for Mockup Waiting for DTP Waiti…" at bounding box center [667, 418] width 243 height 22
select select "dtp_production_ready"
click at [546, 407] on select "Waiting for Artwork Waiting for Diecut Waiting for Mockup Waiting for DTP Waiti…" at bounding box center [667, 418] width 243 height 22
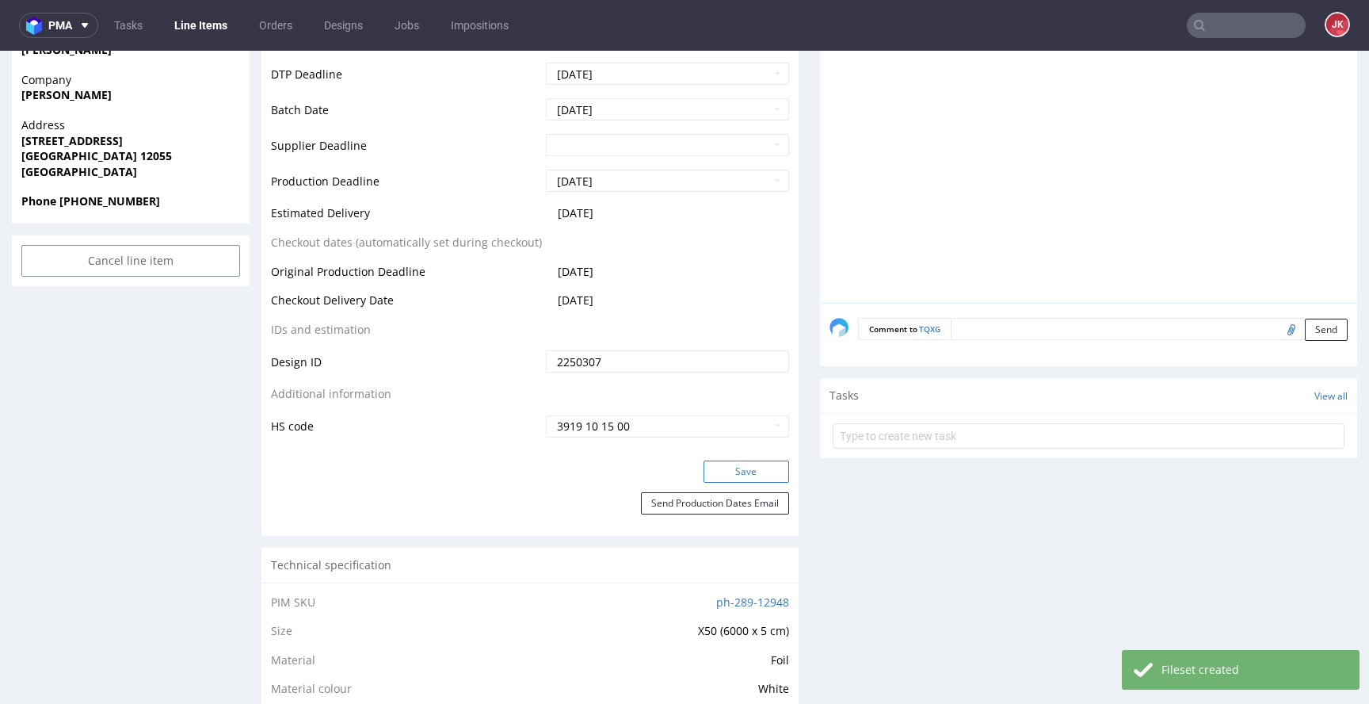
click at [716, 466] on button "Save" at bounding box center [747, 471] width 86 height 22
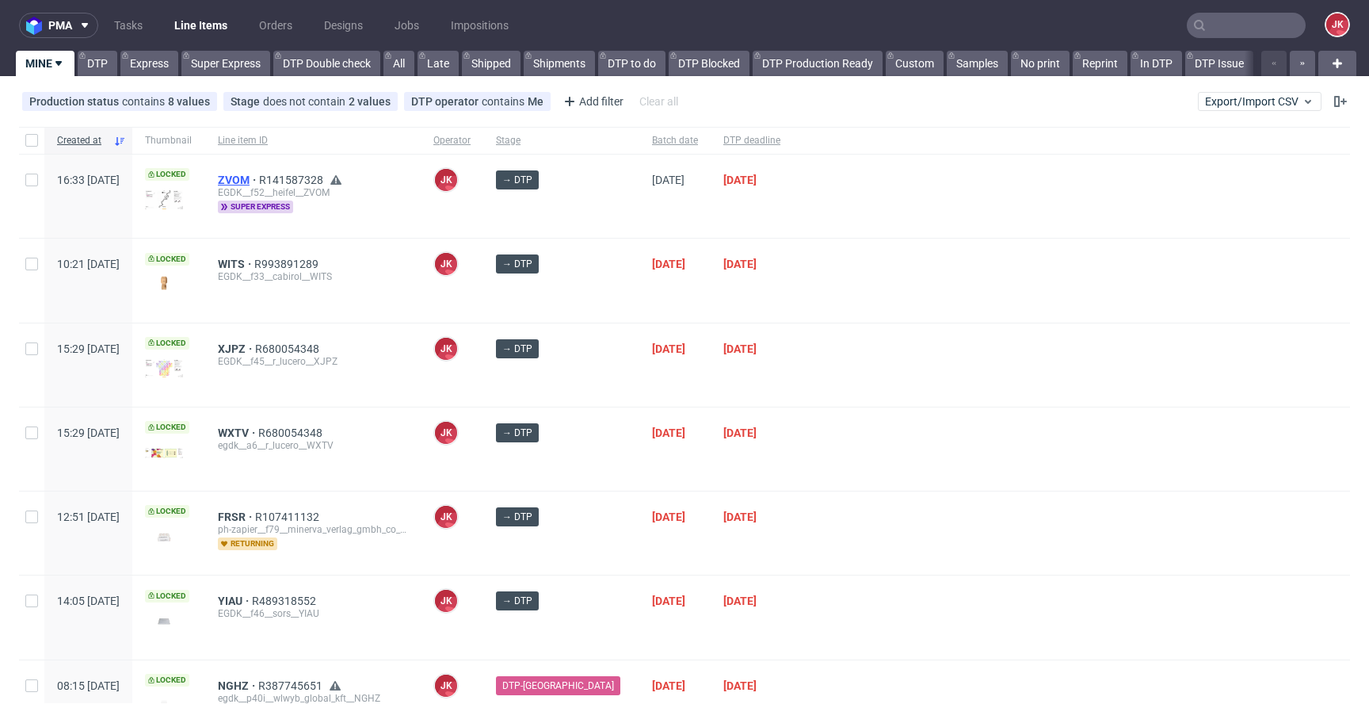
click at [259, 177] on span "ZVOM" at bounding box center [238, 180] width 41 height 13
click at [826, 445] on div at bounding box center [1071, 448] width 557 height 83
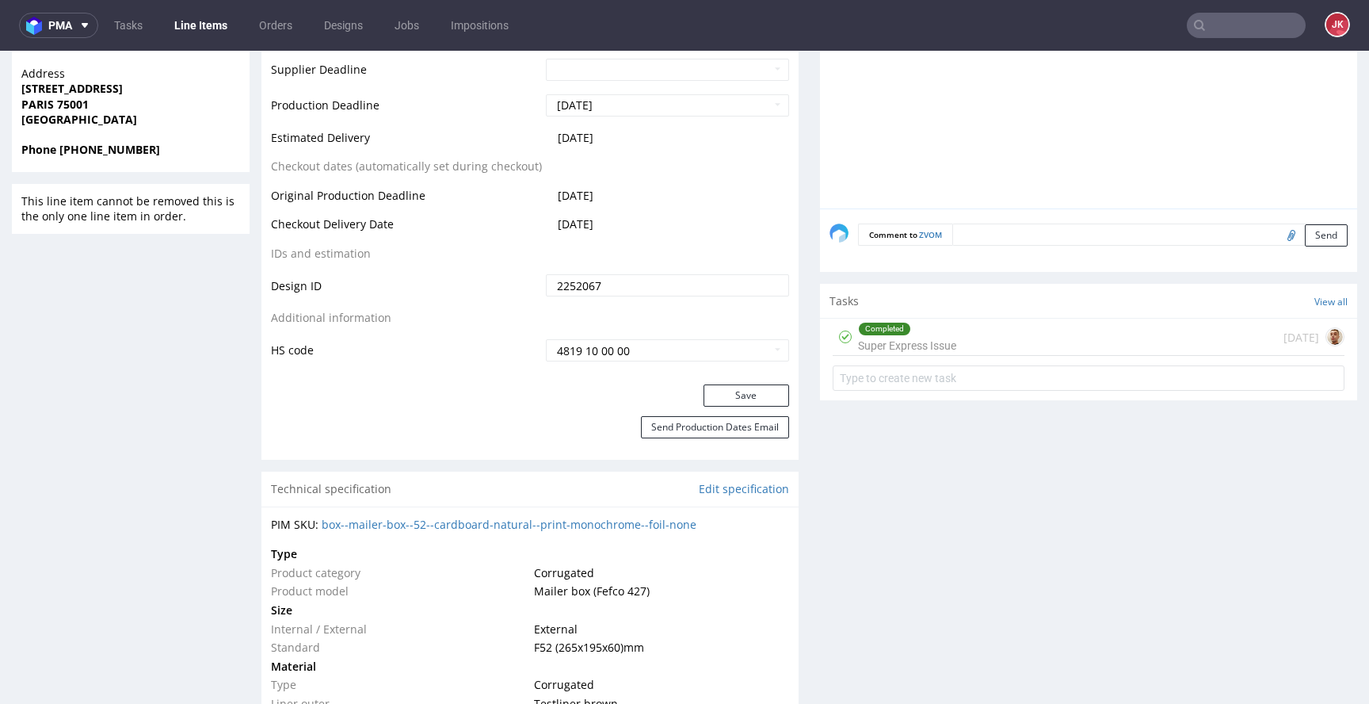
scroll to position [765, 0]
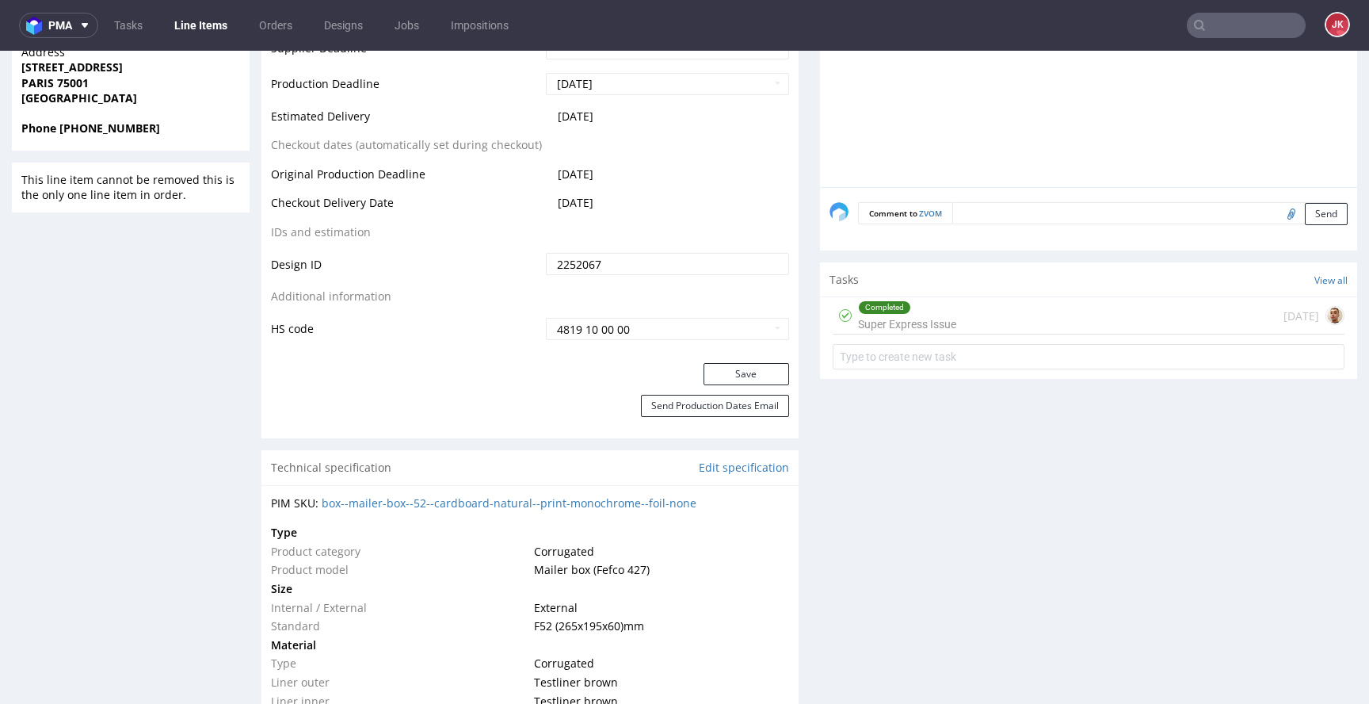
click at [869, 323] on div "Completed Super Express Issue" at bounding box center [907, 315] width 98 height 36
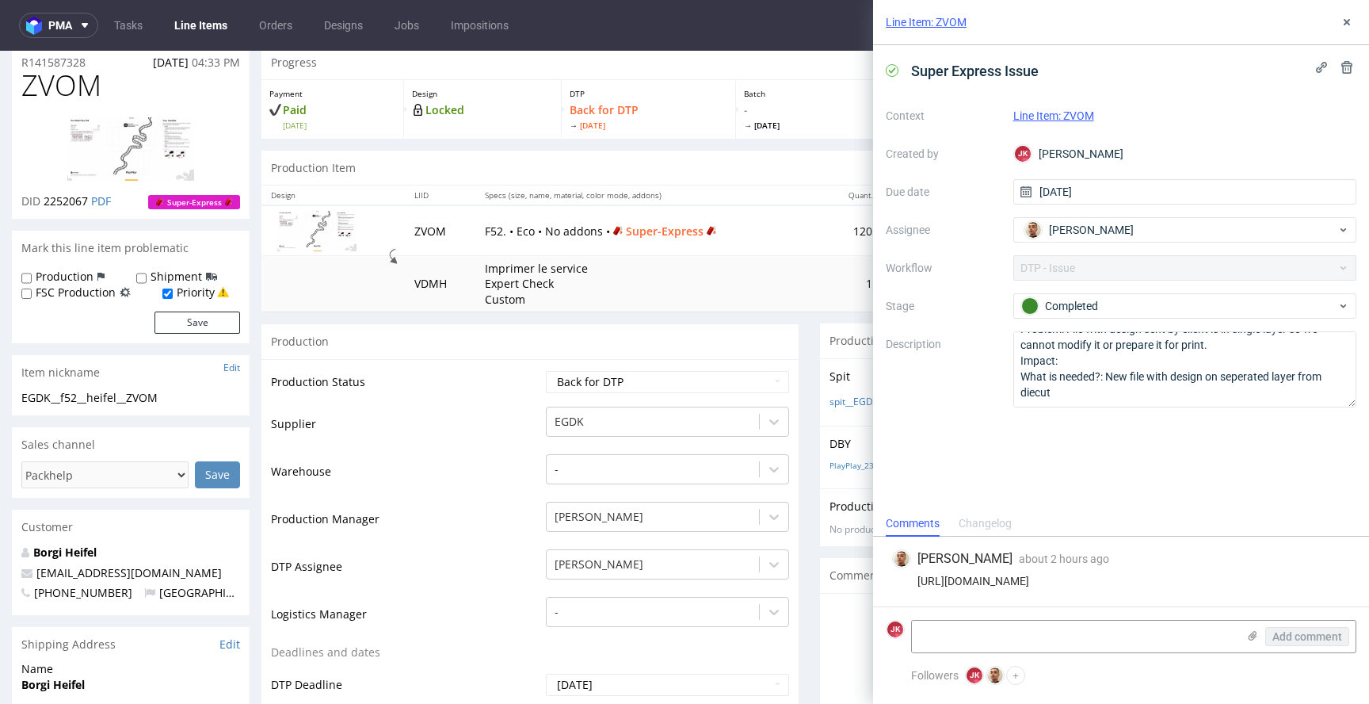
scroll to position [54, 0]
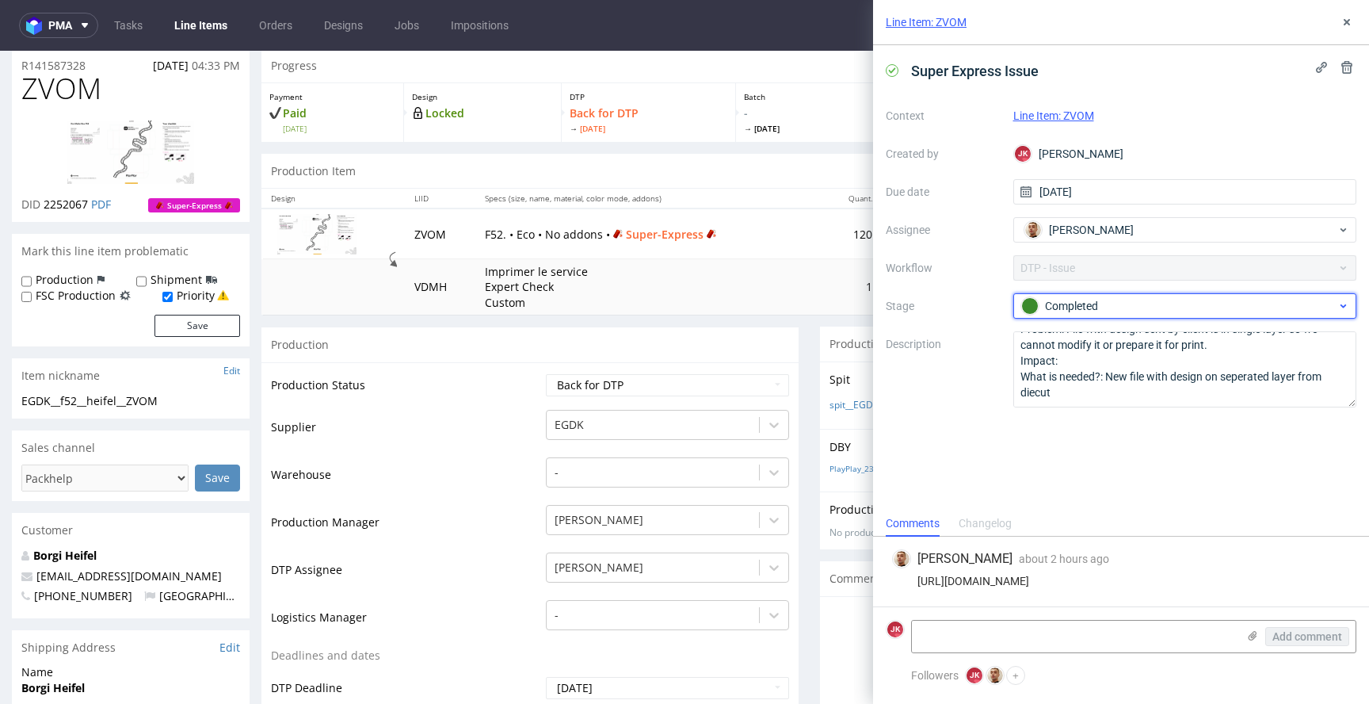
click at [1071, 307] on div "Completed" at bounding box center [1178, 305] width 315 height 17
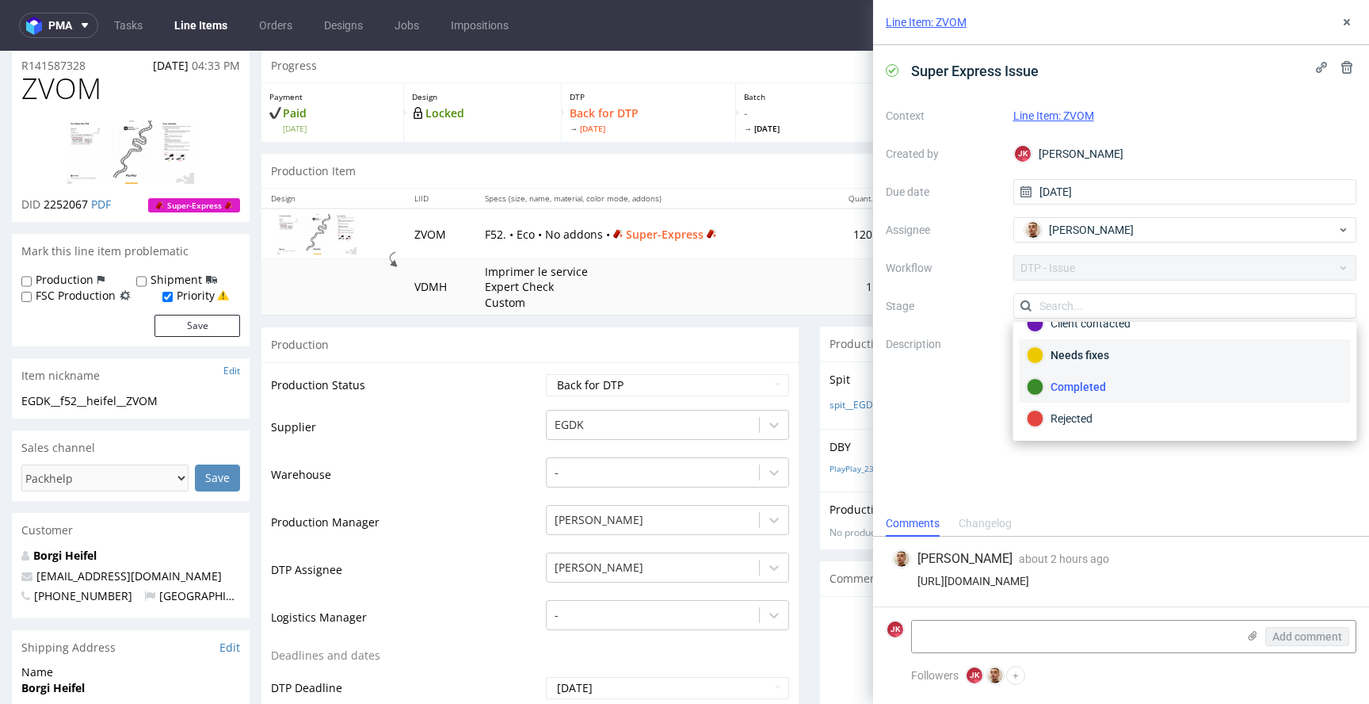
scroll to position [0, 0]
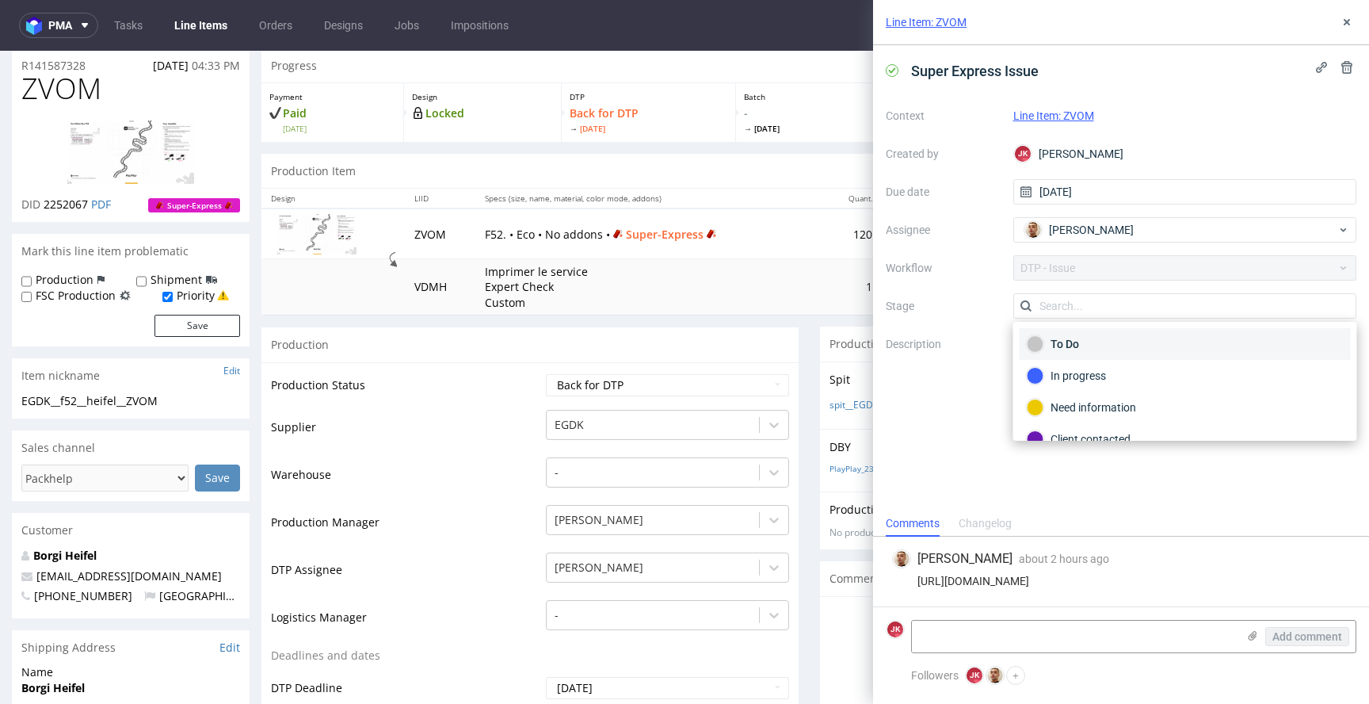
click at [1082, 347] on div "To Do" at bounding box center [1185, 343] width 317 height 17
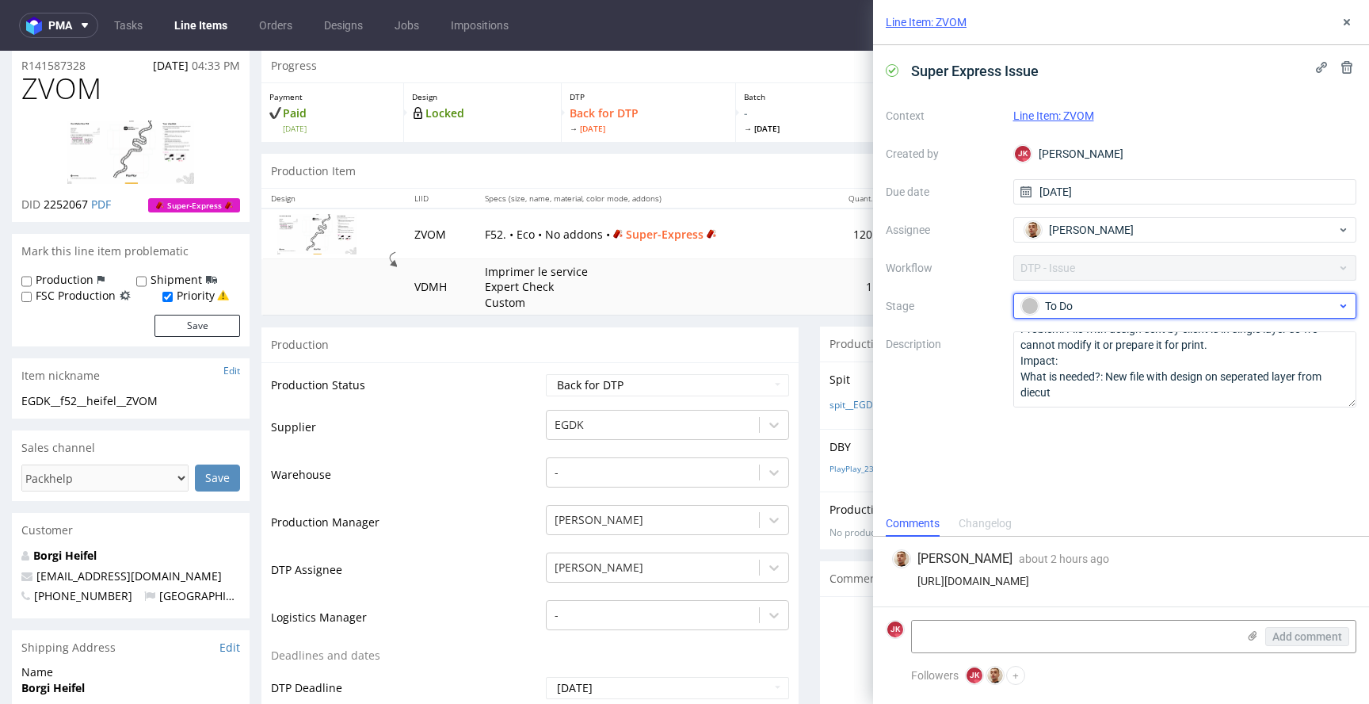
click at [1078, 301] on div "To Do" at bounding box center [1178, 305] width 315 height 17
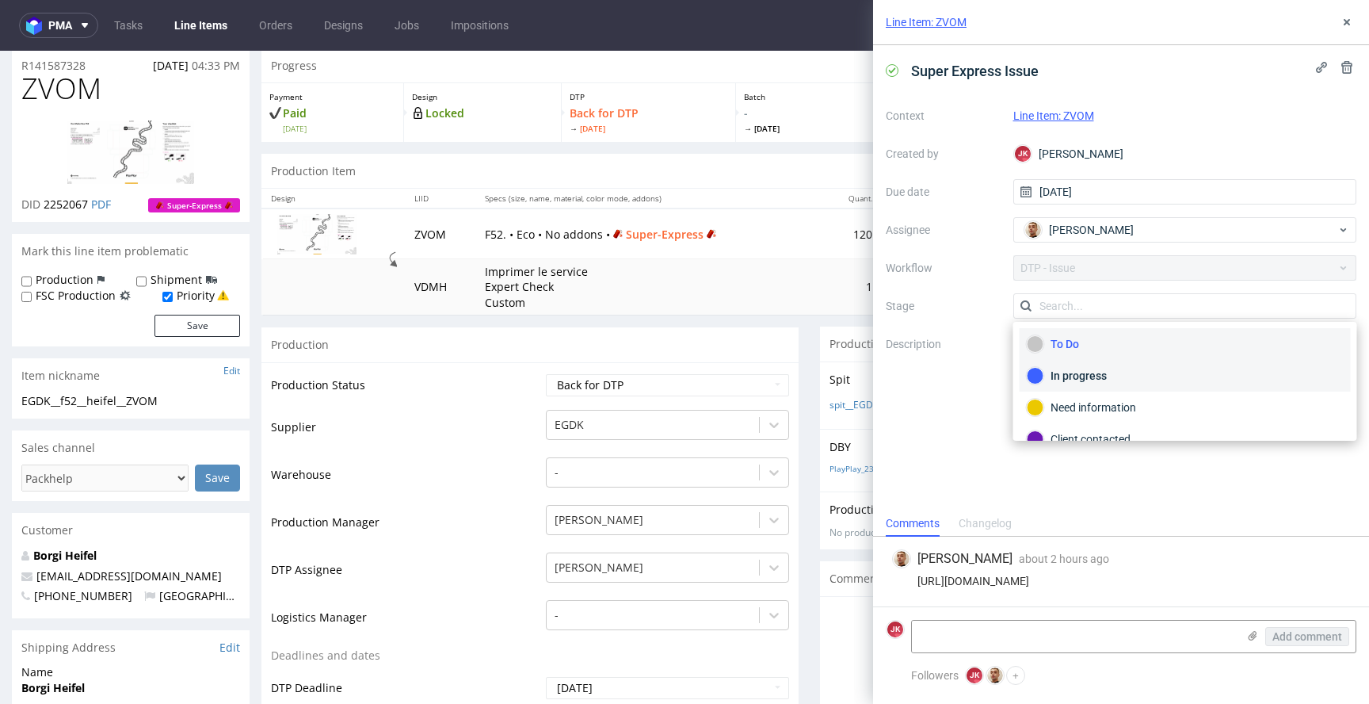
scroll to position [116, 0]
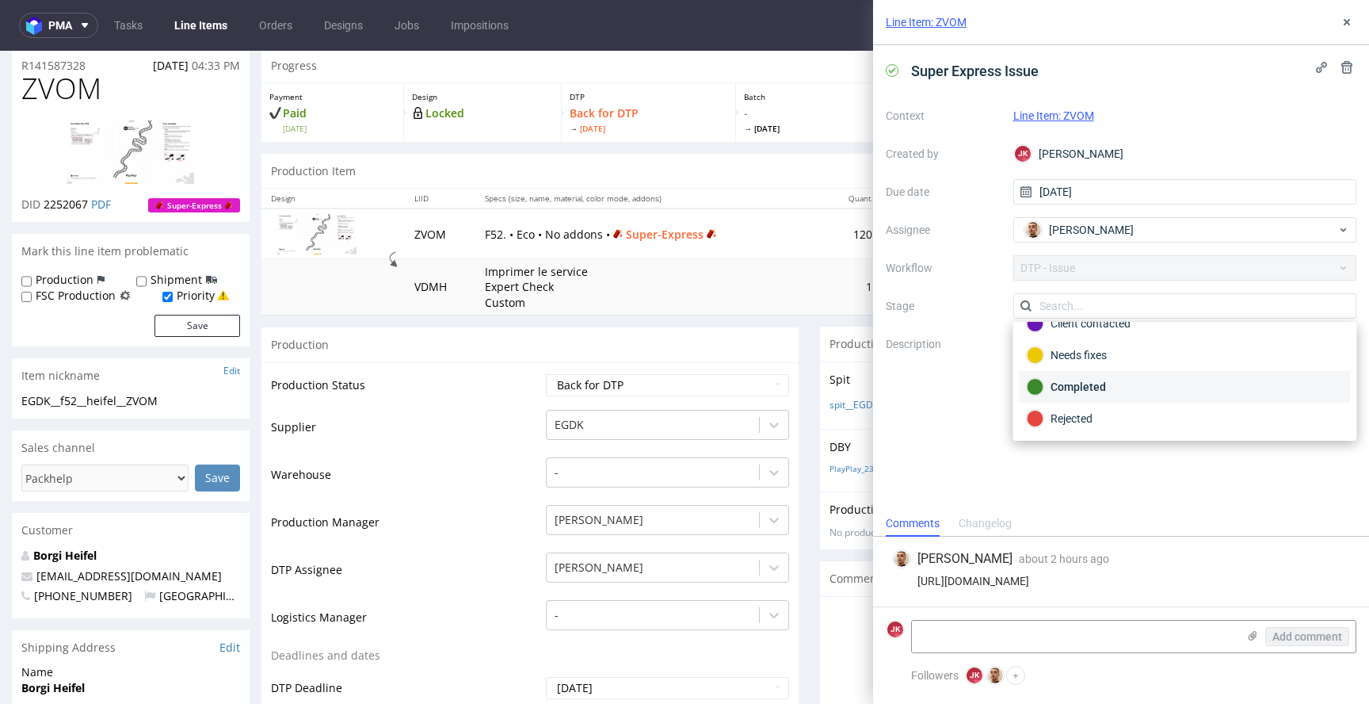
click at [1080, 389] on div "Completed" at bounding box center [1185, 386] width 317 height 17
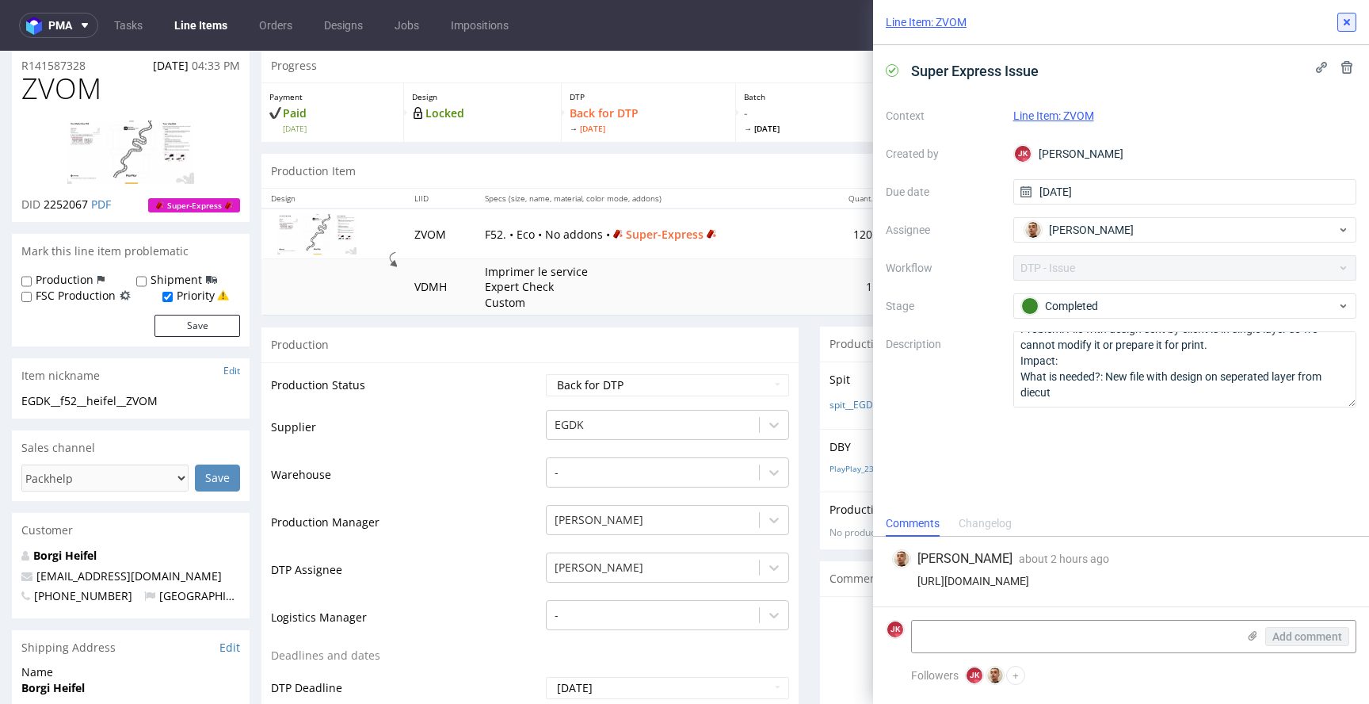
click at [1345, 22] on icon at bounding box center [1347, 22] width 13 height 13
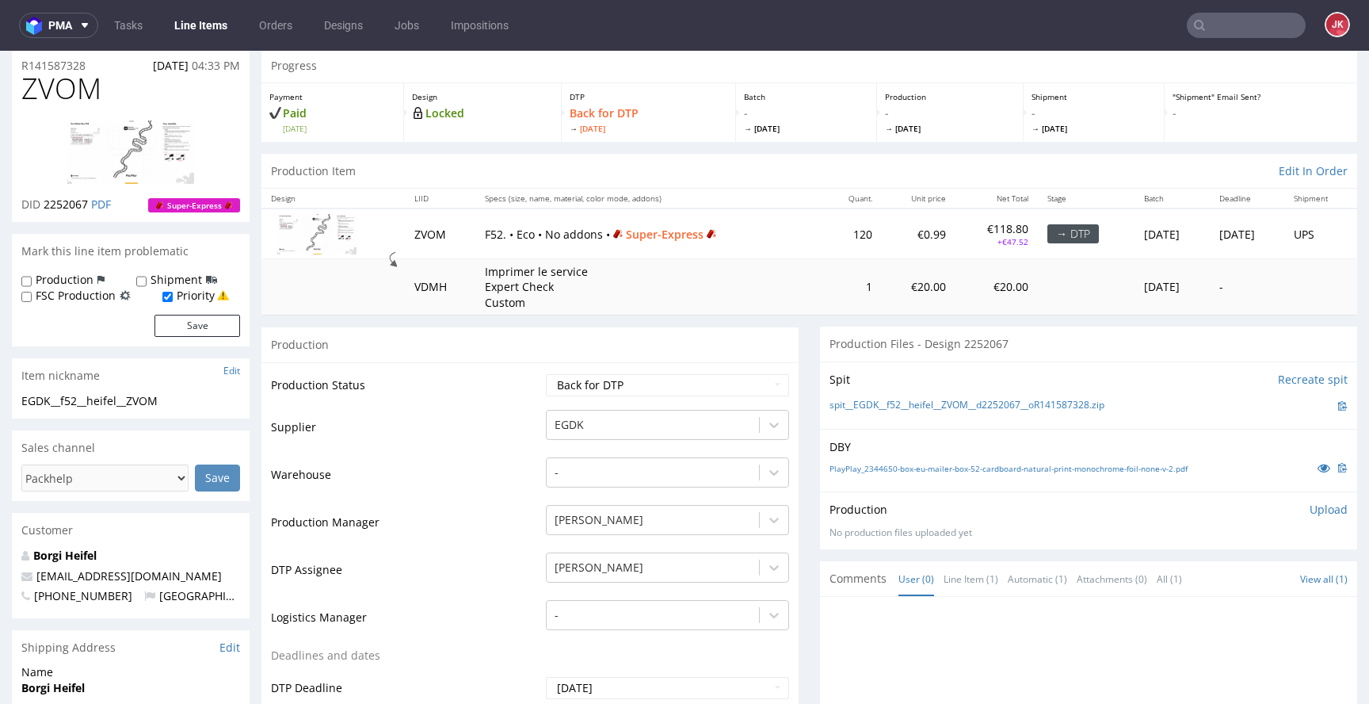
click at [1121, 466] on link "PlayPlay_2344650-box-eu-mailer-box-52-cardboard-natural-print-monochrome-foil-n…" at bounding box center [1009, 468] width 358 height 11
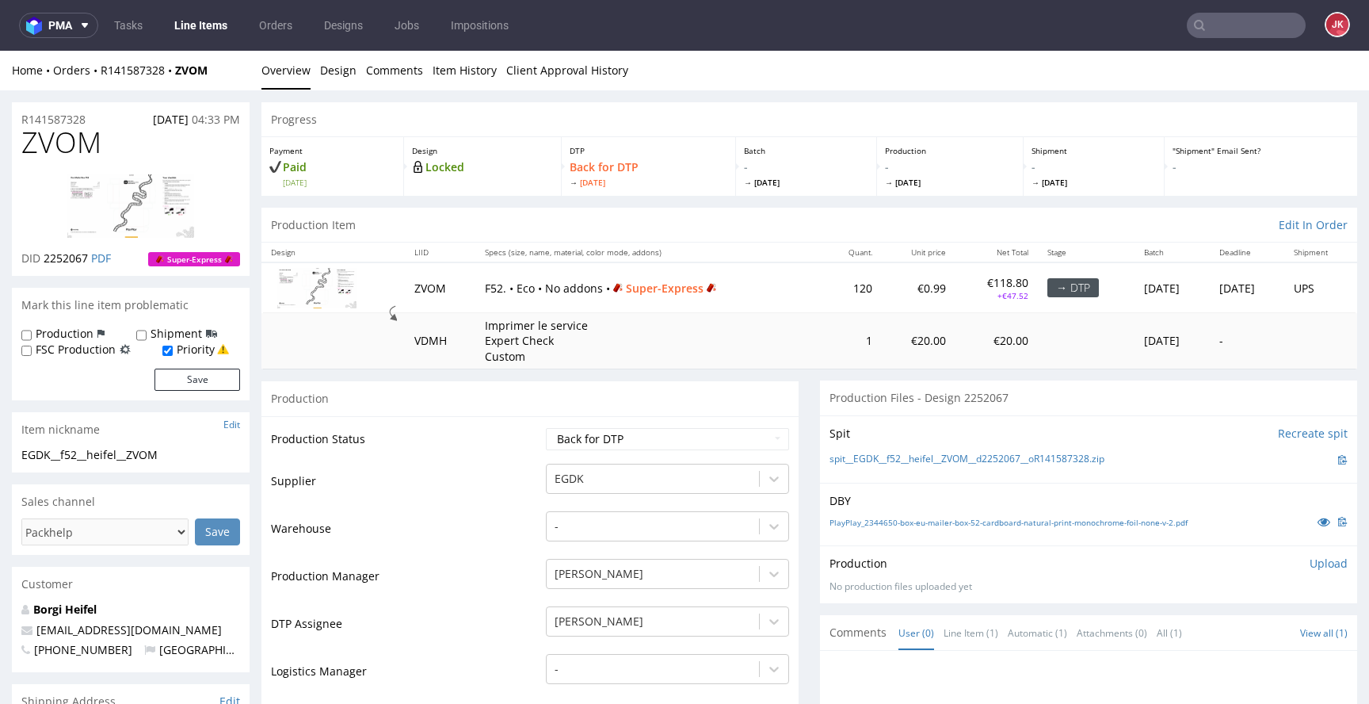
click at [621, 433] on select "Waiting for Artwork Waiting for Diecut Waiting for Mockup Waiting for DTP Waiti…" at bounding box center [667, 439] width 243 height 22
select select "dtp_in_process"
click at [546, 428] on select "Waiting for Artwork Waiting for Diecut Waiting for Mockup Waiting for DTP Waiti…" at bounding box center [667, 439] width 243 height 22
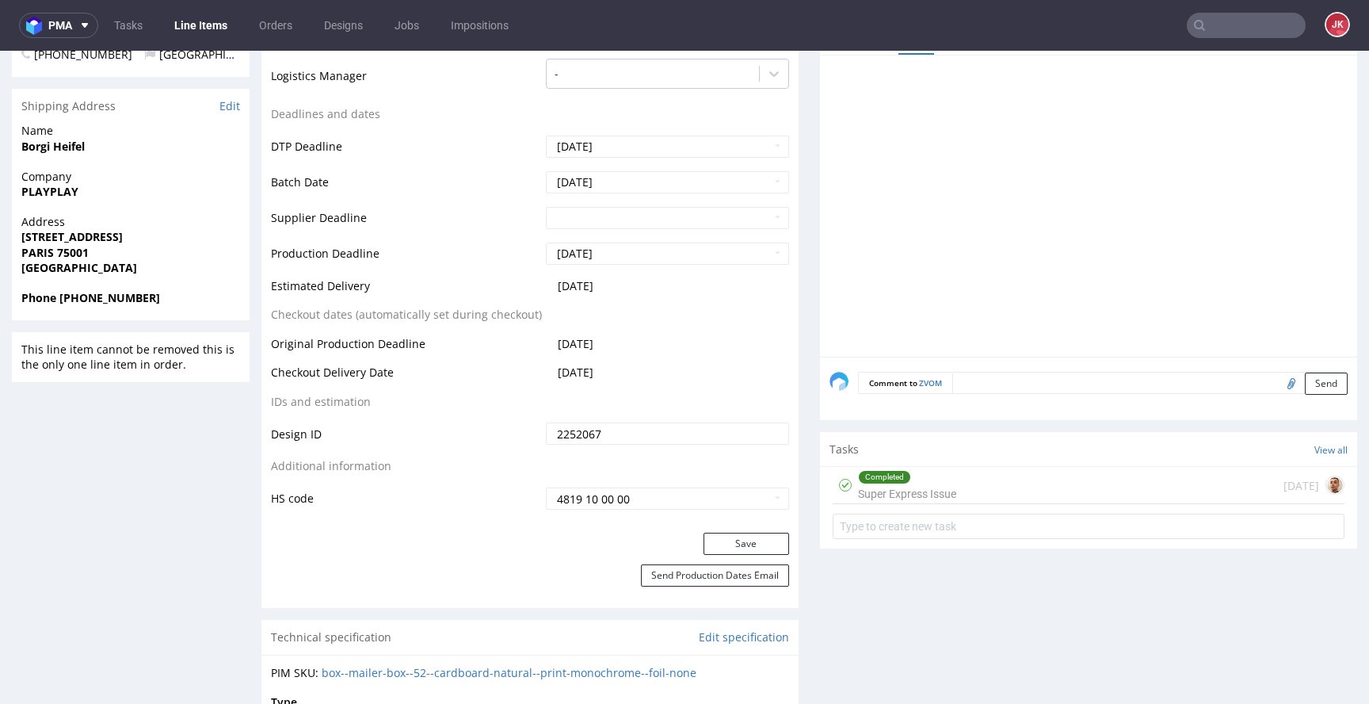
scroll to position [706, 0]
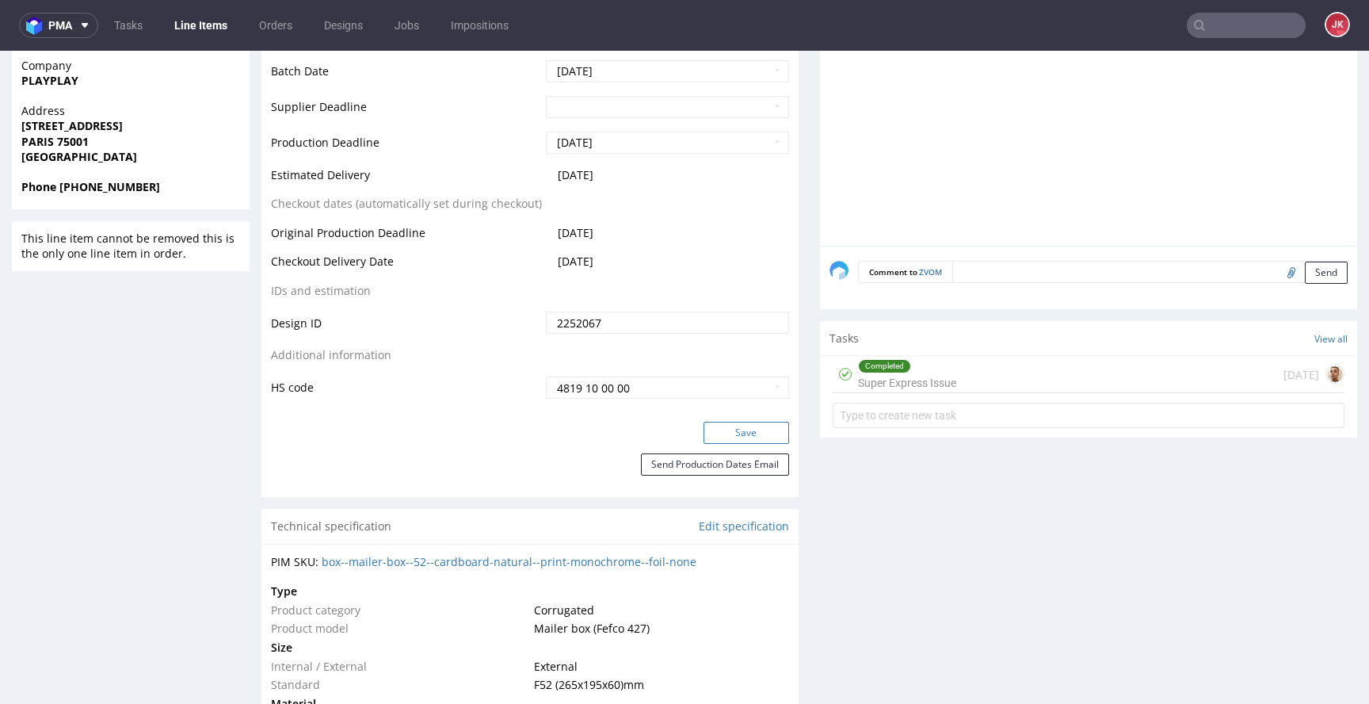
click at [726, 437] on button "Save" at bounding box center [747, 433] width 86 height 22
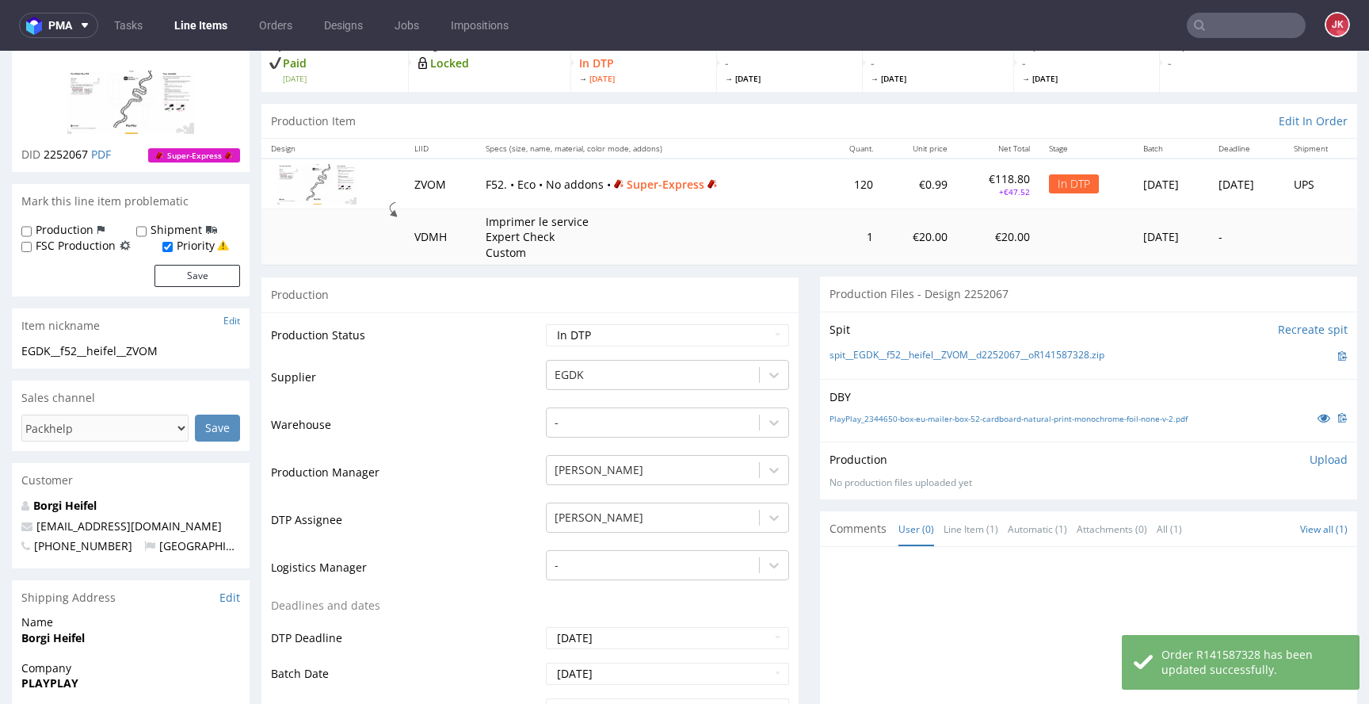
scroll to position [0, 0]
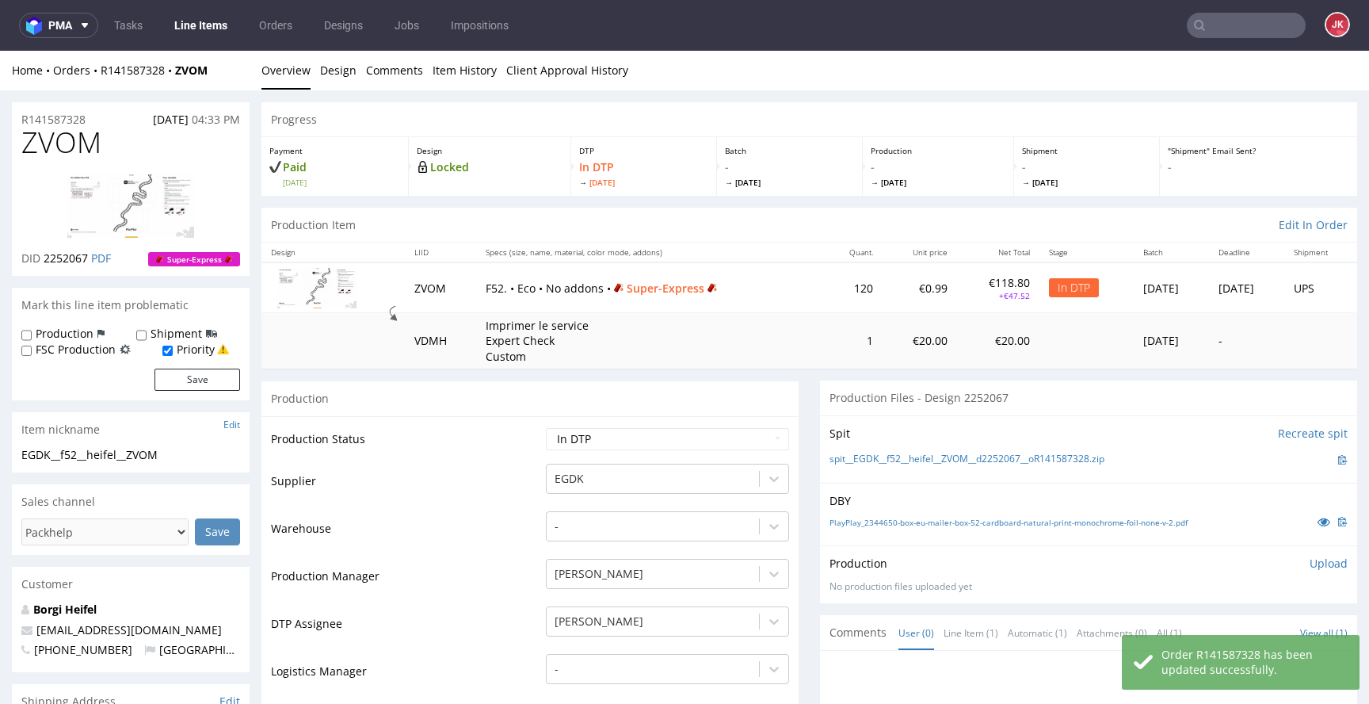
click at [55, 153] on span "ZVOM" at bounding box center [61, 143] width 80 height 32
copy span "ZVOM"
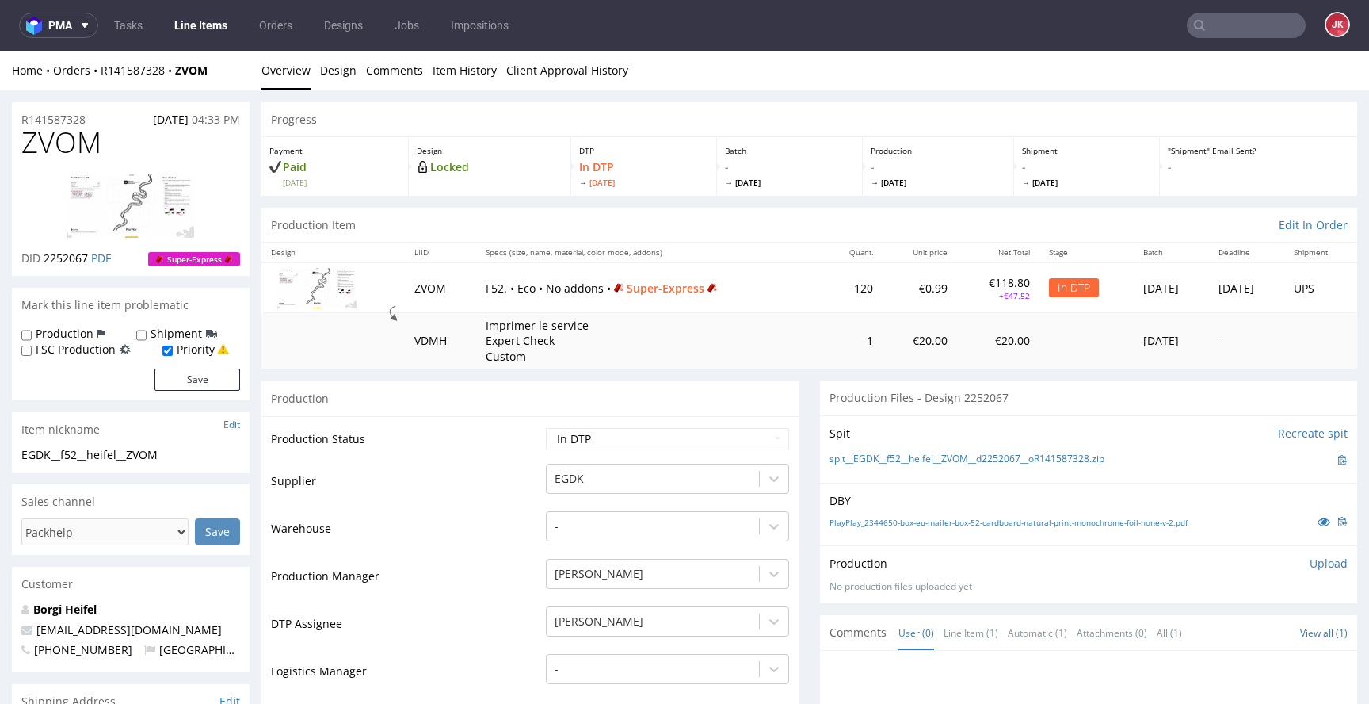
click at [422, 468] on td "Supplier" at bounding box center [406, 486] width 271 height 48
drag, startPoint x: 166, startPoint y: 455, endPoint x: 7, endPoint y: 457, distance: 159.3
copy div "EGDK__f52__heifel__ZVOM"
drag, startPoint x: 100, startPoint y: 113, endPoint x: 106, endPoint y: 120, distance: 9.5
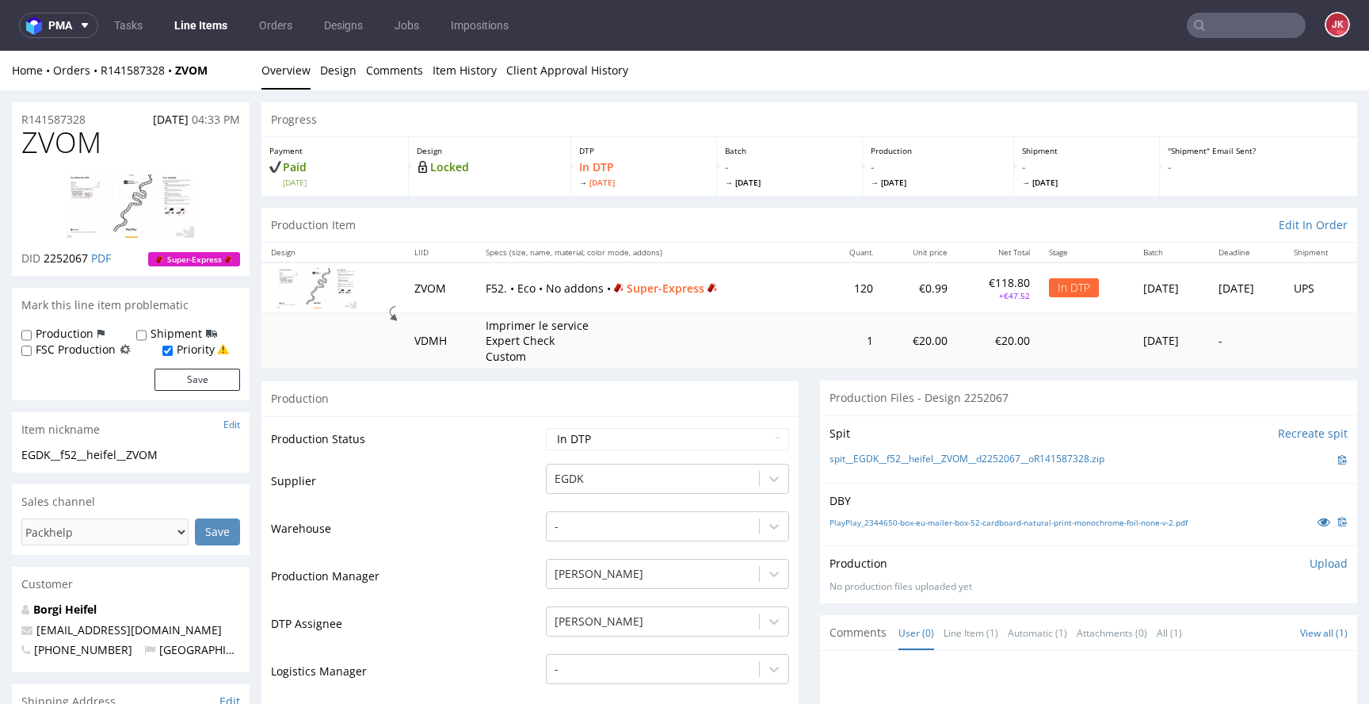
click at [100, 113] on div "R141587328 22.08.2025 04:33 PM" at bounding box center [131, 114] width 238 height 25
drag, startPoint x: 26, startPoint y: 120, endPoint x: 0, endPoint y: 123, distance: 26.3
copy p "R141587328"
drag, startPoint x: 55, startPoint y: 262, endPoint x: 86, endPoint y: 263, distance: 31.7
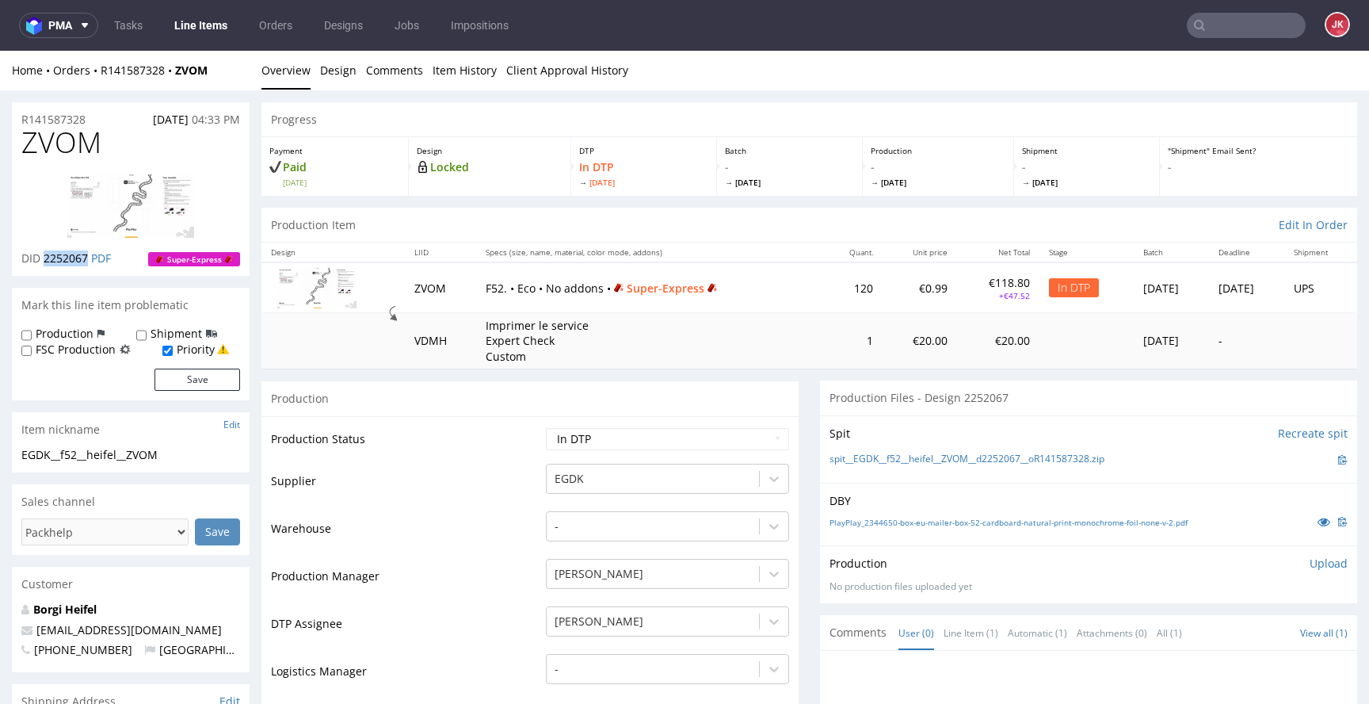
click at [86, 263] on span "2252067" at bounding box center [66, 257] width 44 height 15
copy span "2252067"
click at [1311, 565] on p "Upload" at bounding box center [1329, 563] width 38 height 16
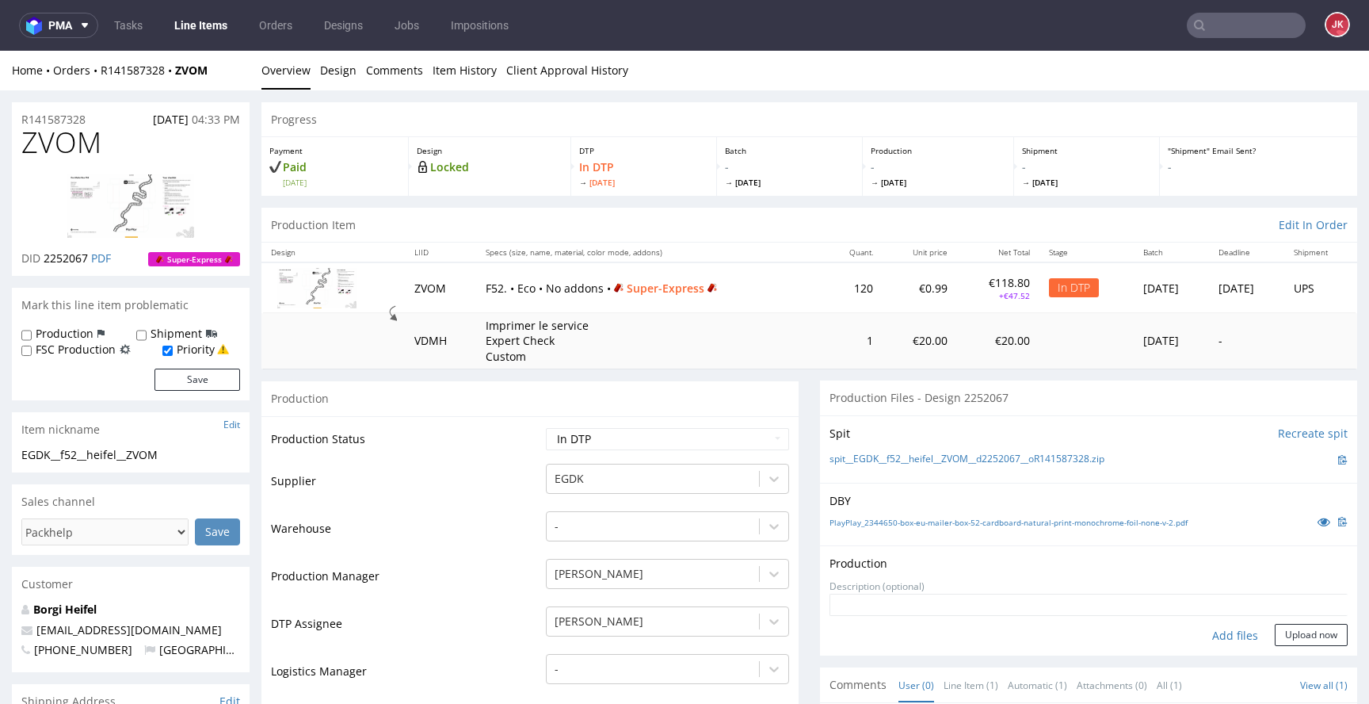
click at [1202, 632] on div "Add files" at bounding box center [1235, 636] width 79 height 24
type input "C:\fakepath\EGDK__f52__heifel__ZVOM__d2252067__oR141587328__6__outside.pdf"
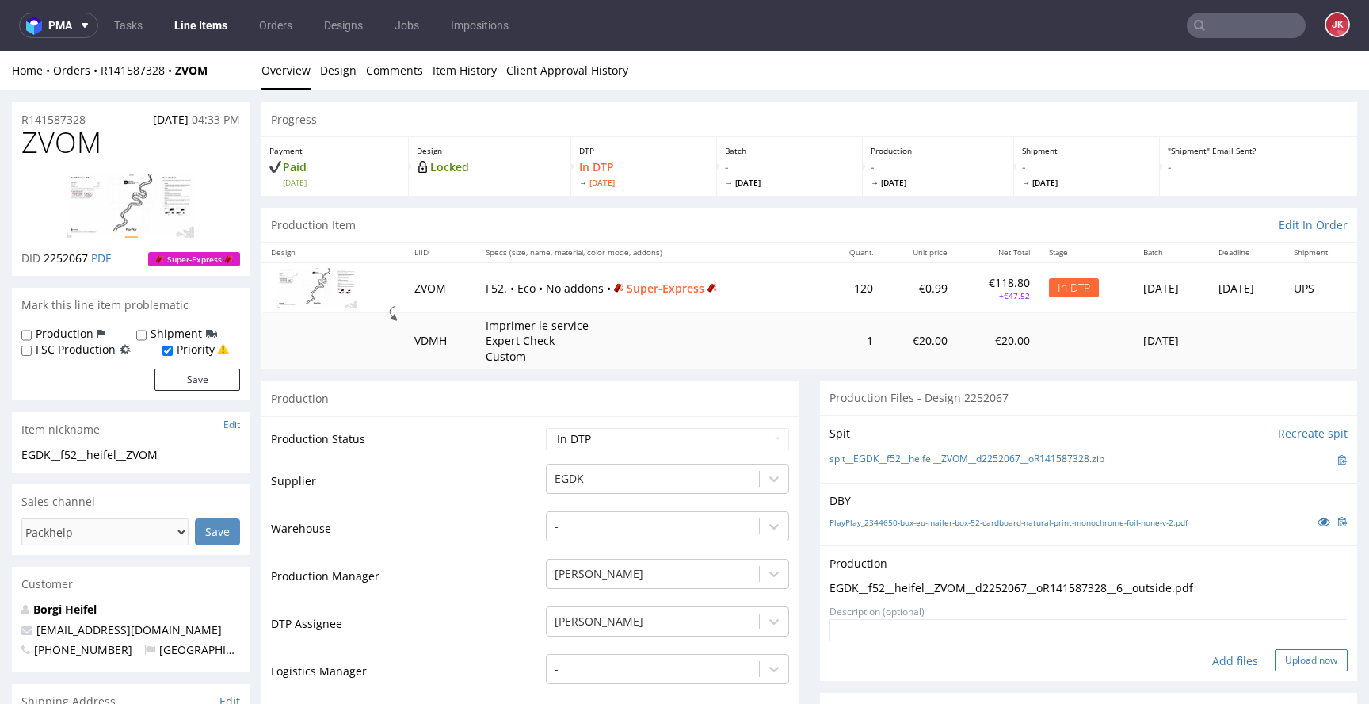
click at [1275, 662] on button "Upload now" at bounding box center [1311, 660] width 73 height 22
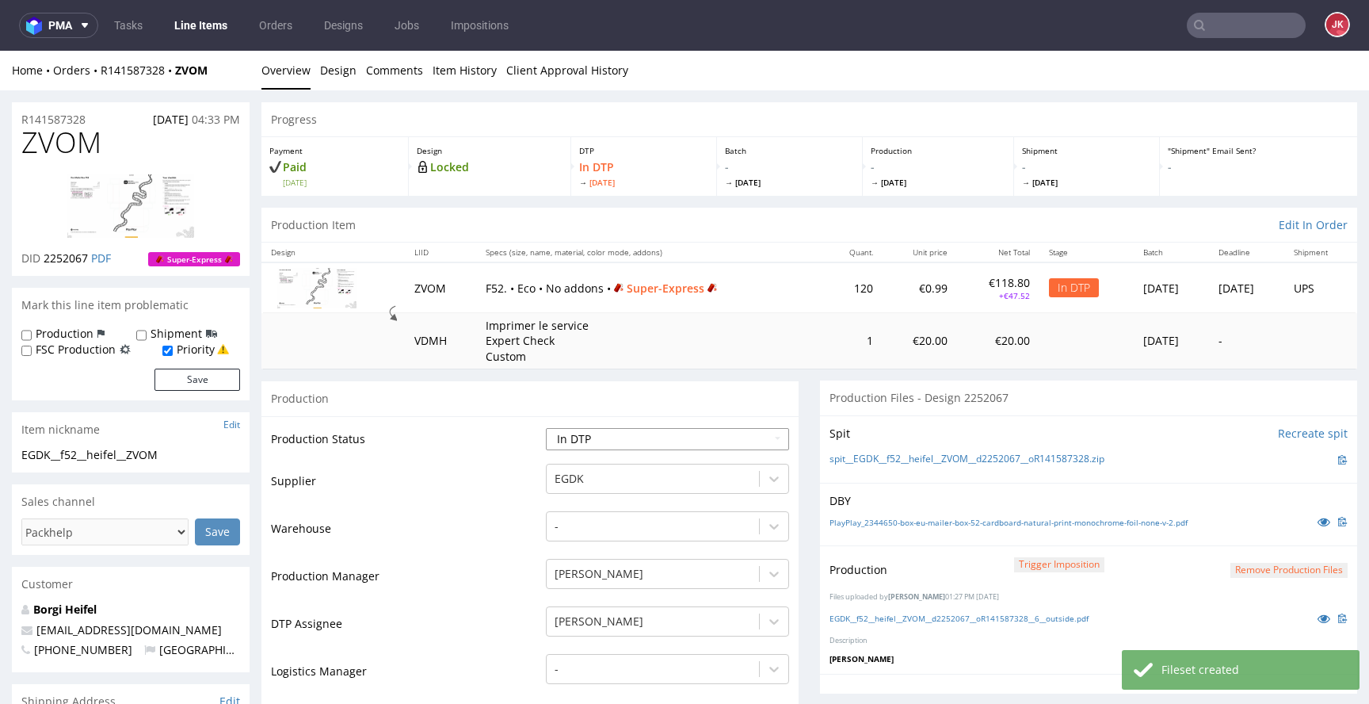
click at [655, 443] on select "Waiting for Artwork Waiting for Diecut Waiting for Mockup Waiting for DTP Waiti…" at bounding box center [667, 439] width 243 height 22
select select "dtp_production_ready"
click at [546, 428] on select "Waiting for Artwork Waiting for Diecut Waiting for Mockup Waiting for DTP Waiti…" at bounding box center [667, 439] width 243 height 22
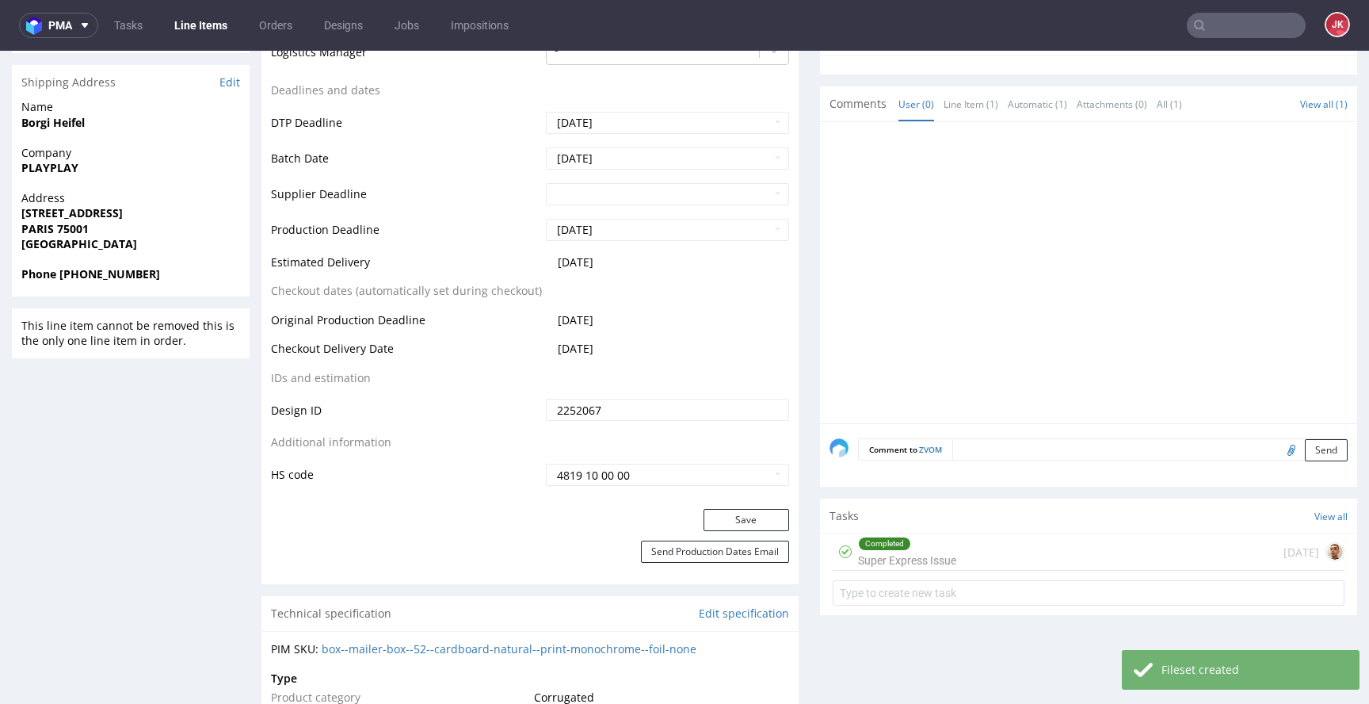
scroll to position [667, 0]
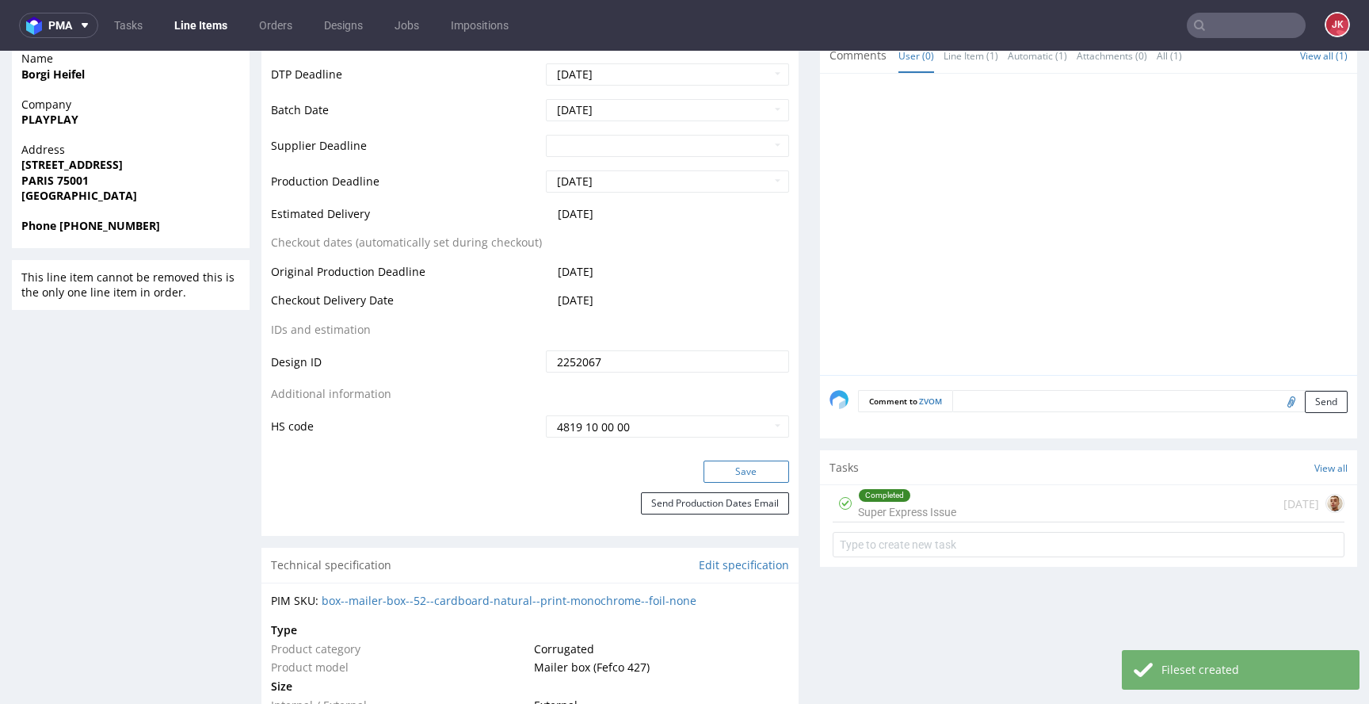
click at [708, 476] on button "Save" at bounding box center [747, 471] width 86 height 22
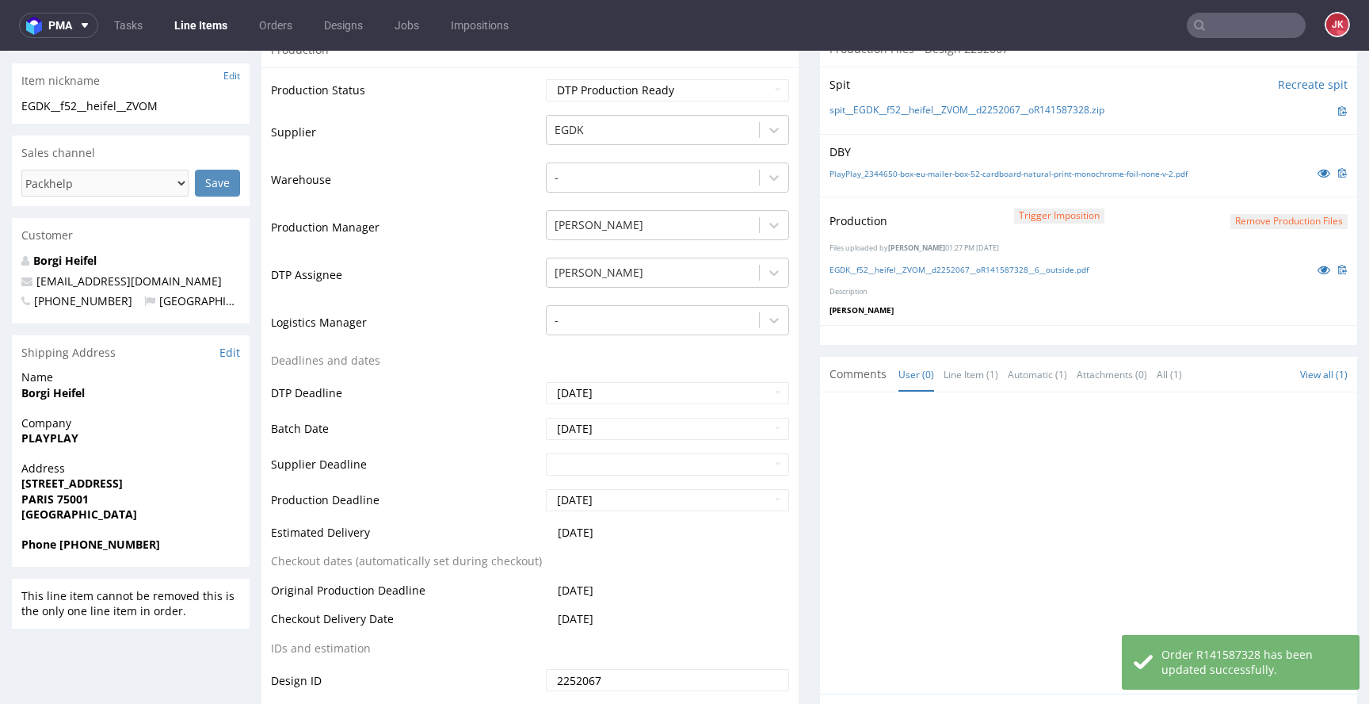
scroll to position [0, 0]
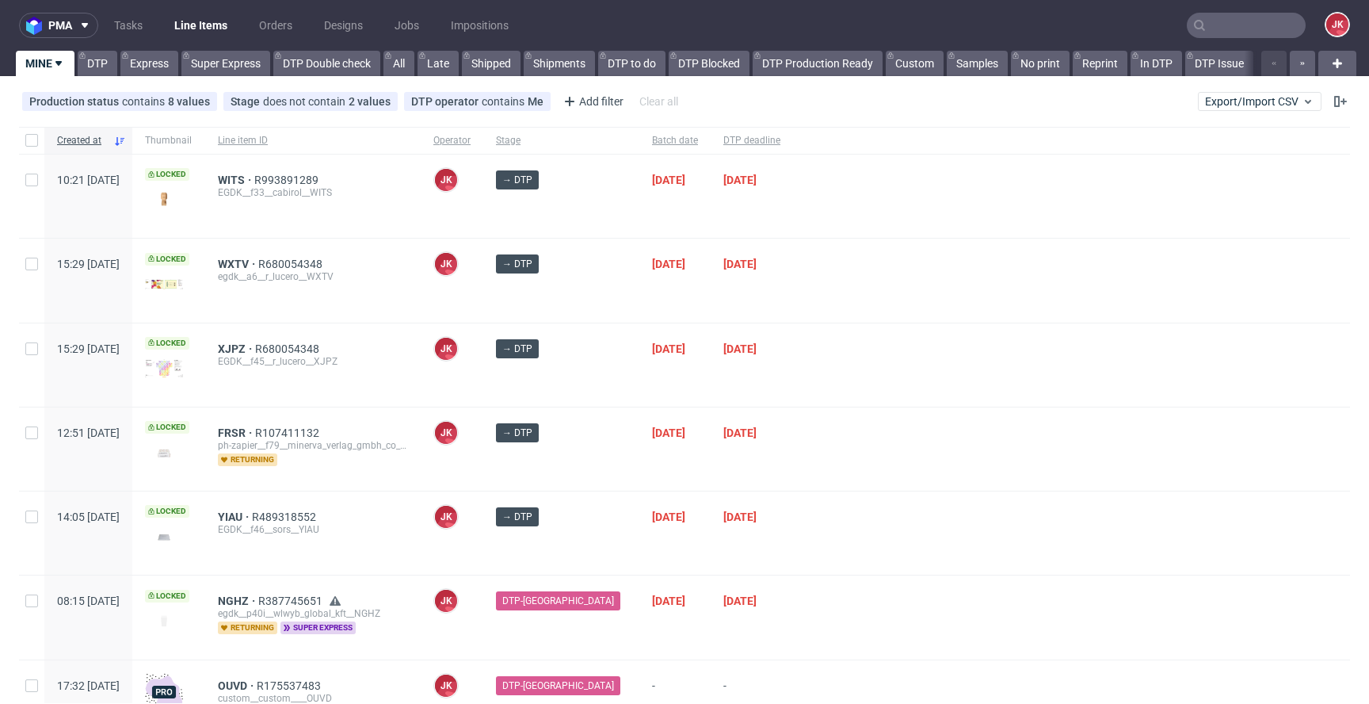
scroll to position [78, 0]
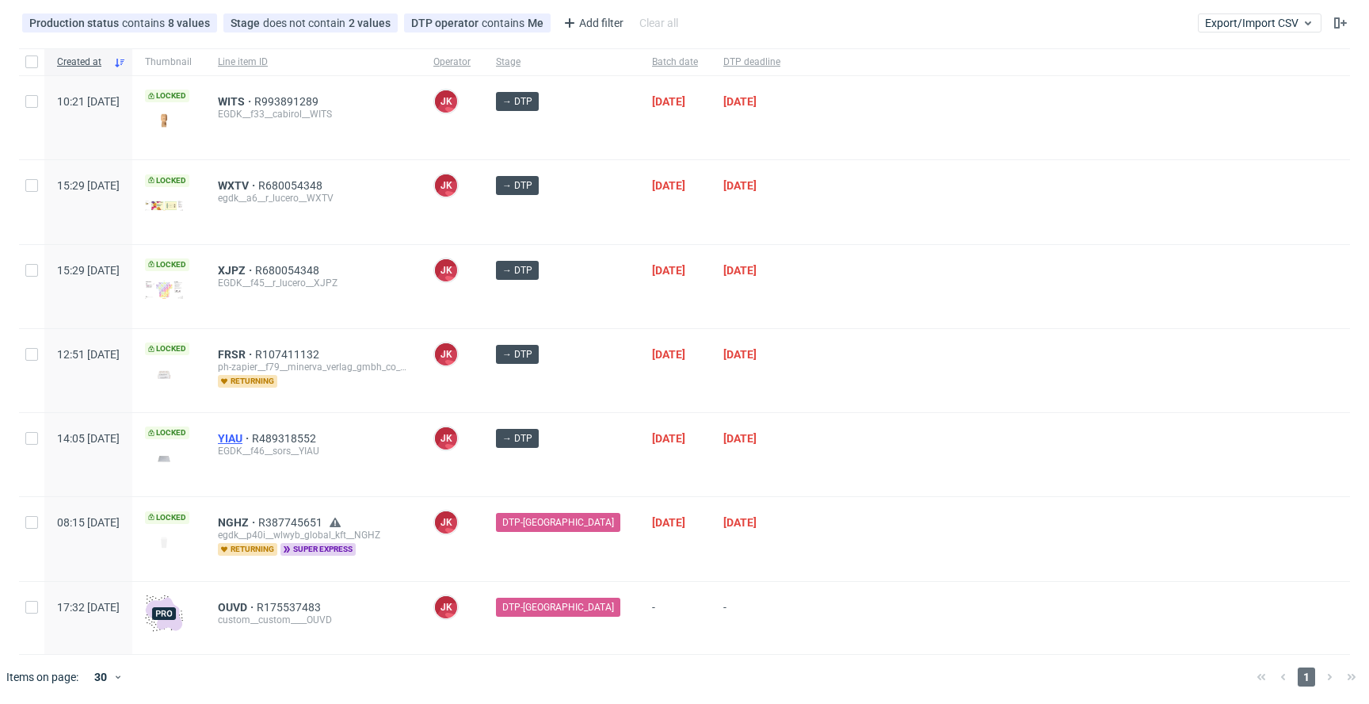
click at [252, 438] on span "YIAU" at bounding box center [235, 438] width 34 height 13
click at [793, 302] on div at bounding box center [1071, 286] width 557 height 83
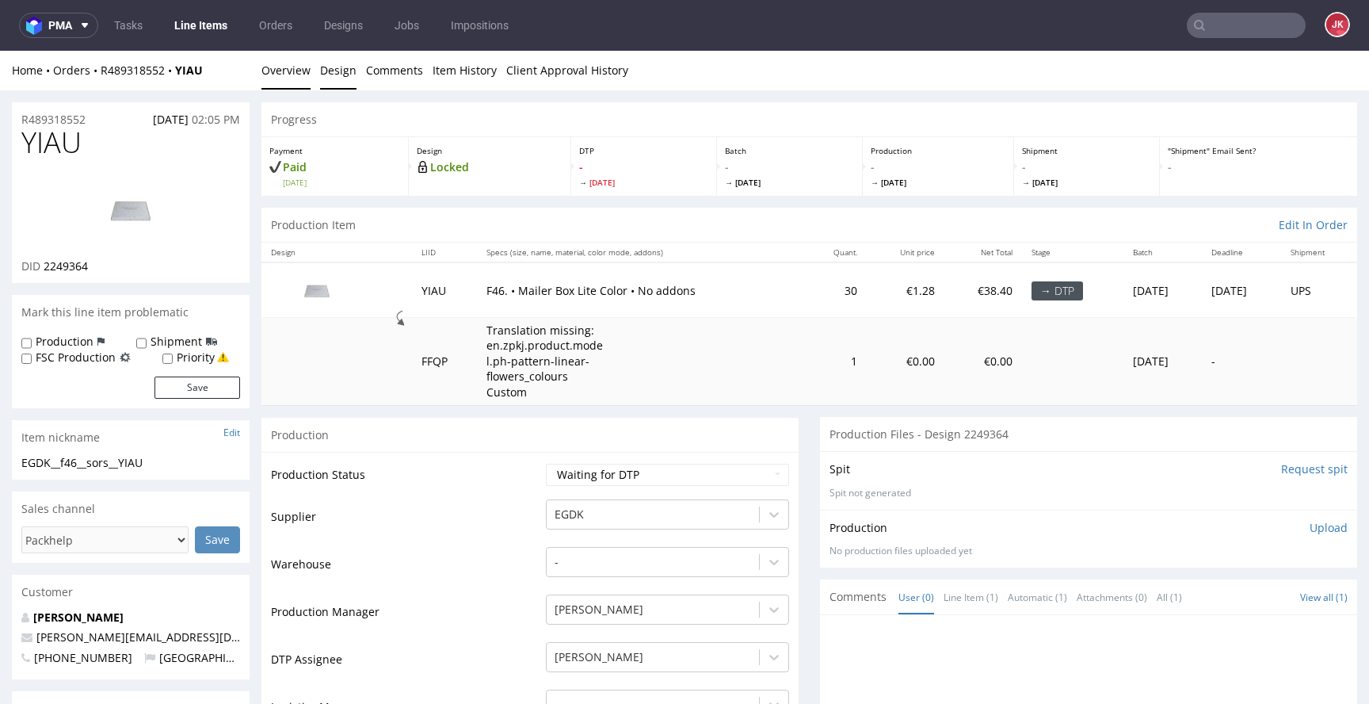
click at [334, 79] on link "Design" at bounding box center [338, 70] width 36 height 39
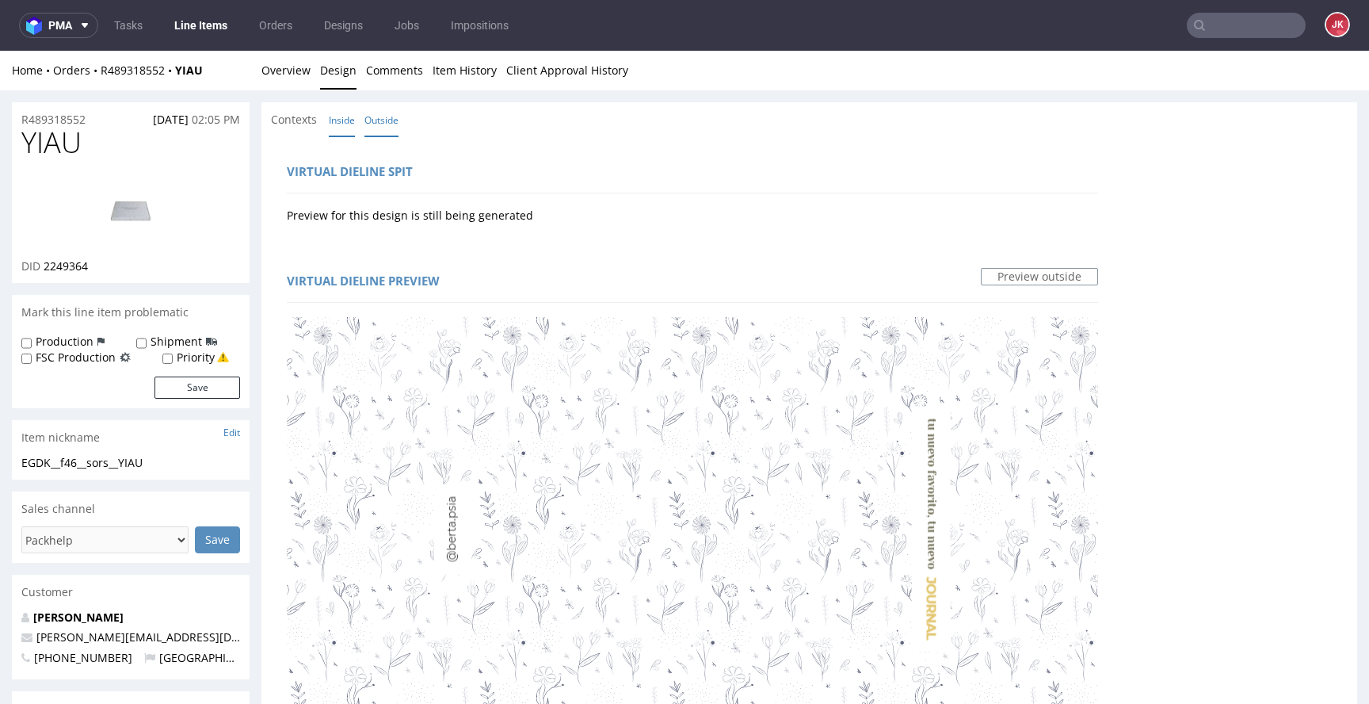
click at [344, 117] on link "Inside" at bounding box center [342, 120] width 26 height 34
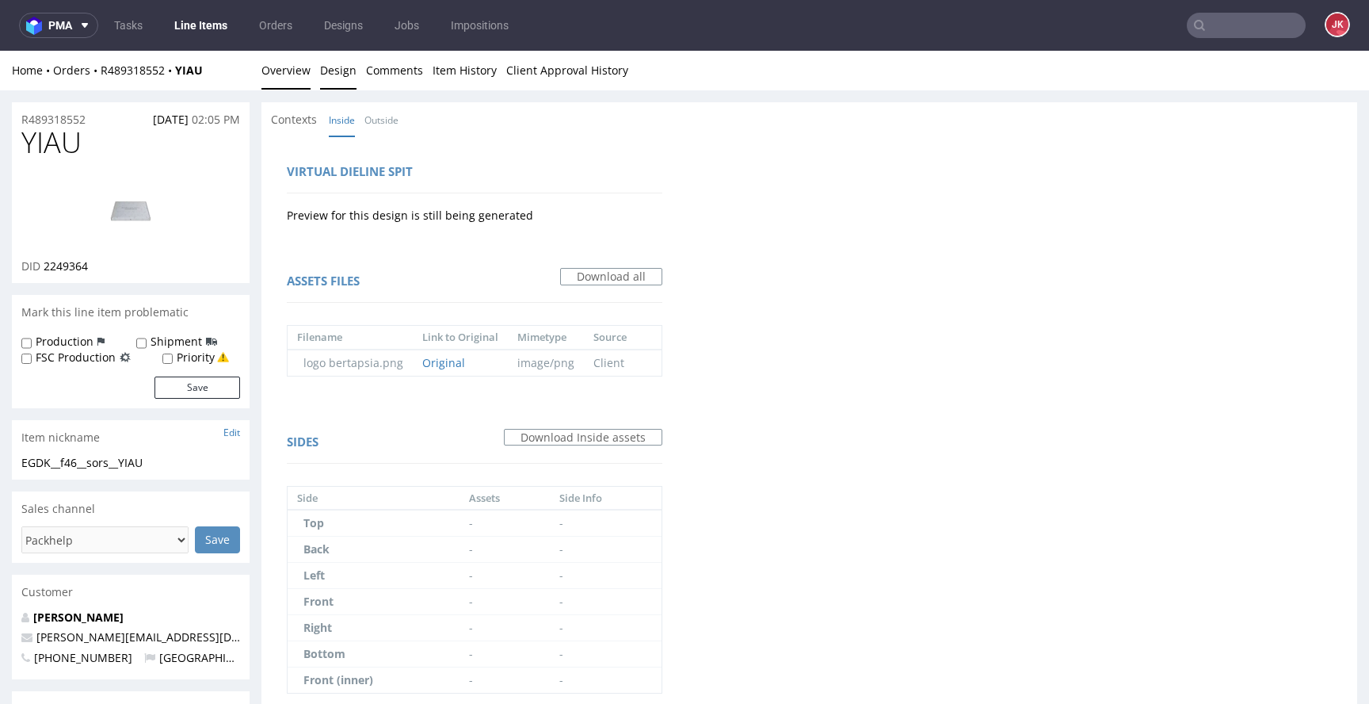
click at [303, 78] on link "Overview" at bounding box center [285, 70] width 49 height 39
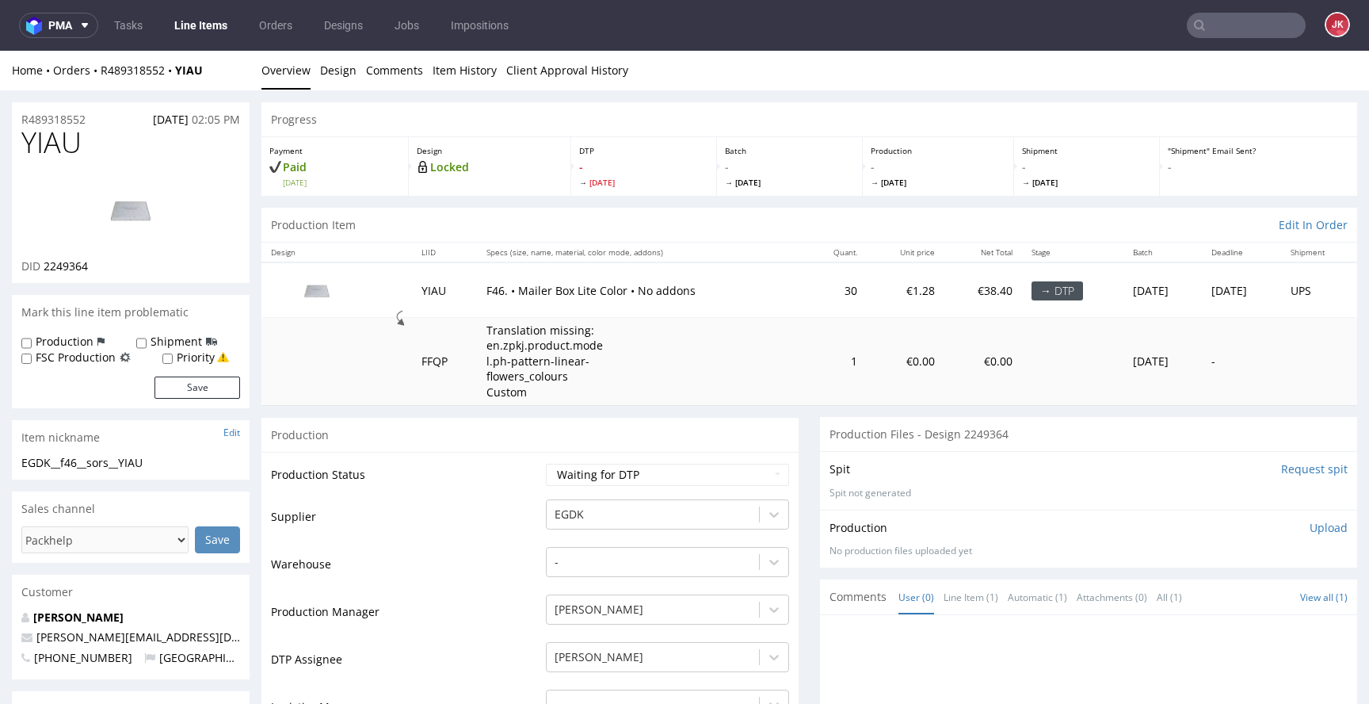
click at [1281, 473] on input "Request spit" at bounding box center [1314, 469] width 67 height 16
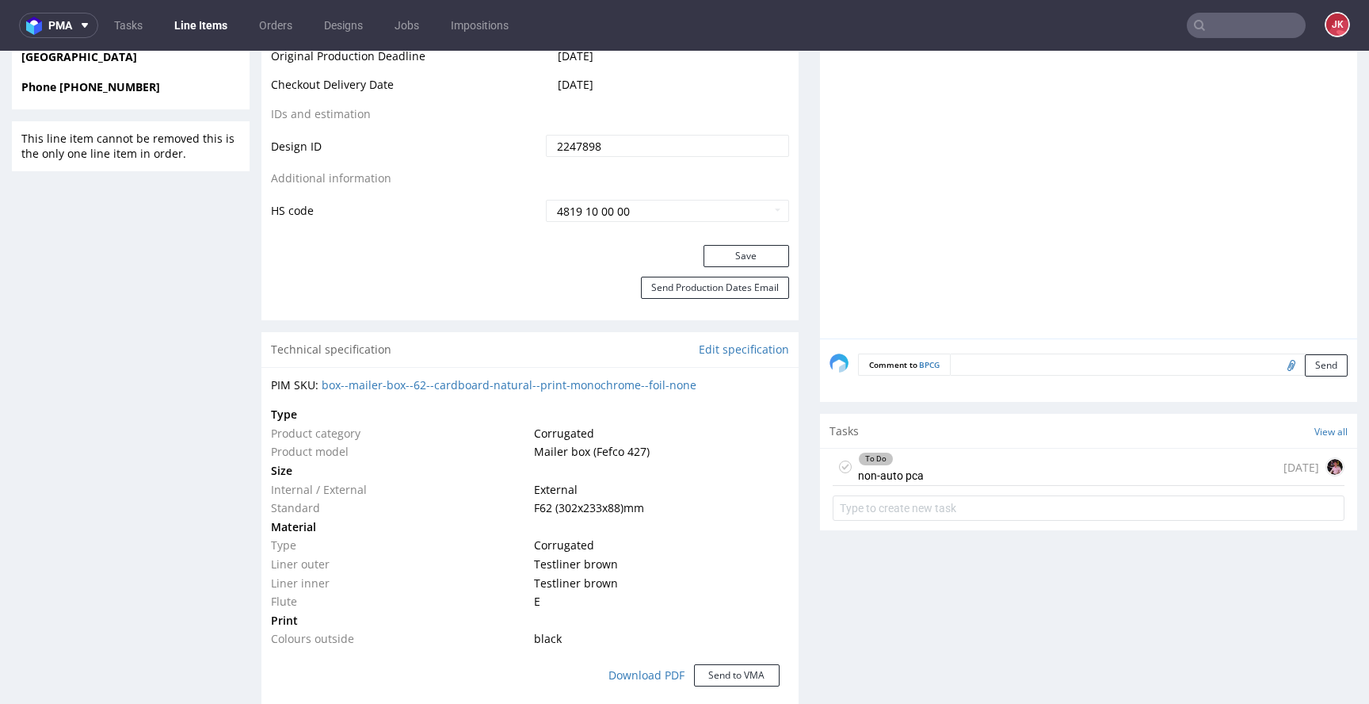
scroll to position [867, 0]
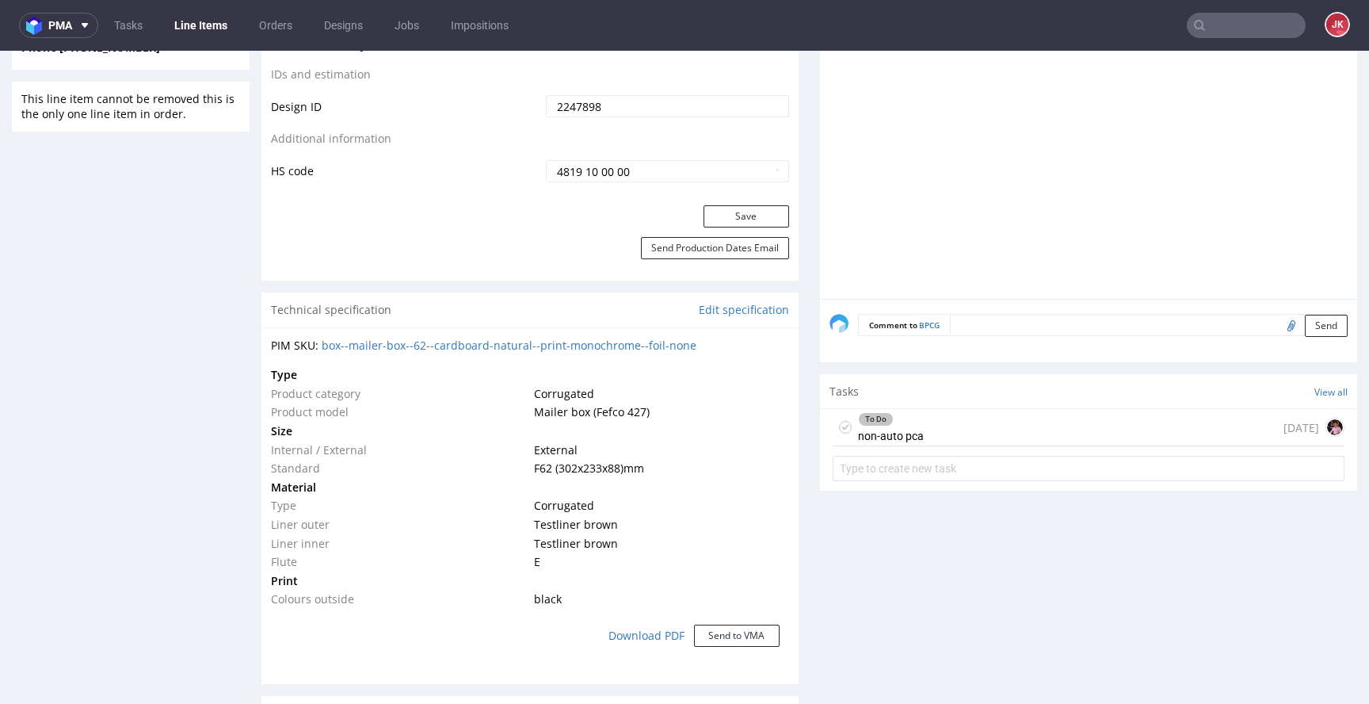
click at [859, 414] on div "To Do" at bounding box center [876, 419] width 34 height 13
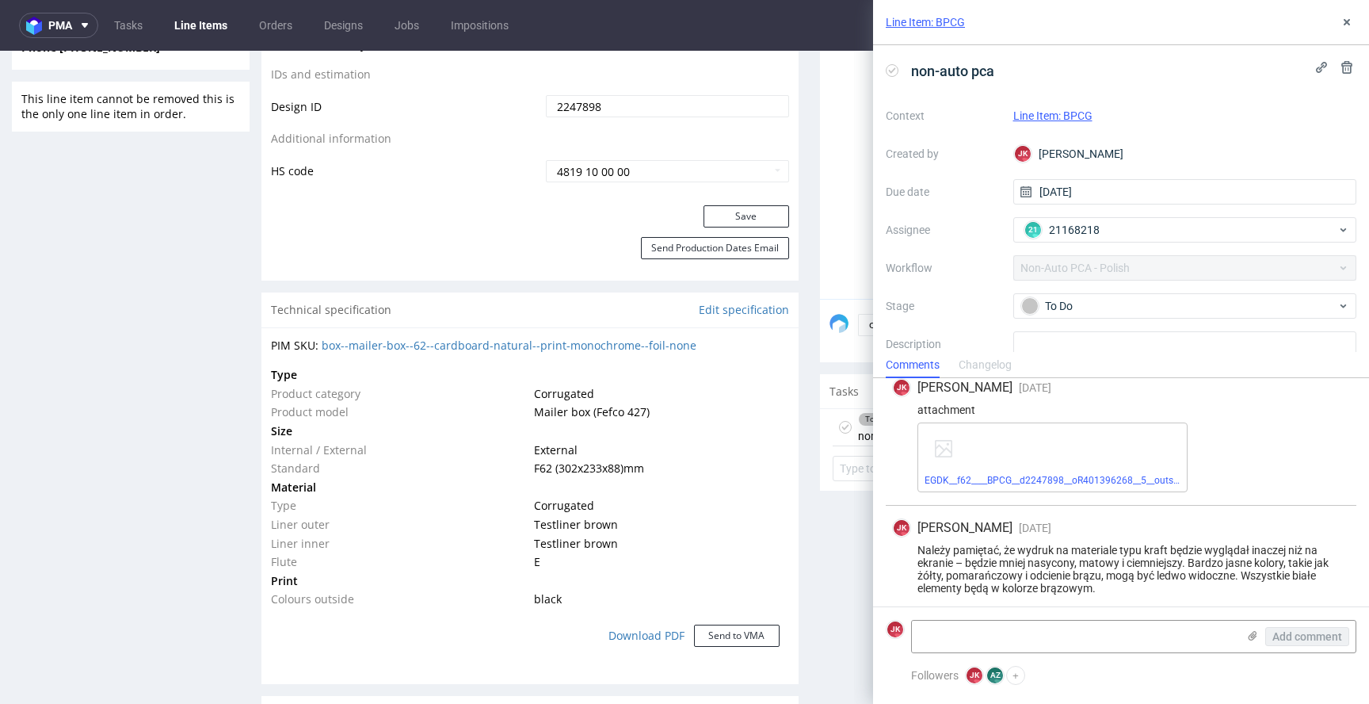
scroll to position [90, 0]
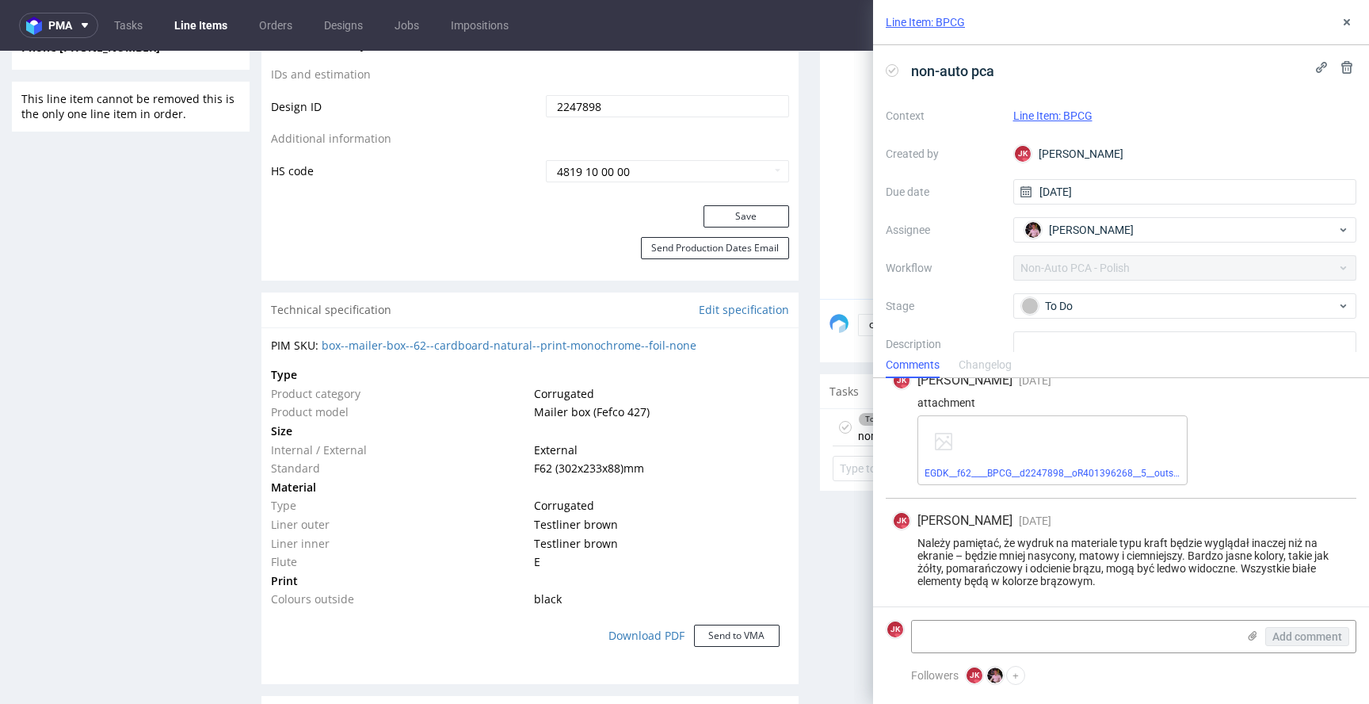
click at [796, 422] on div "Progress Payment Paid Sun 10 Aug Design Locked DTP DTP Client Approval Needed T…" at bounding box center [809, 405] width 1096 height 2341
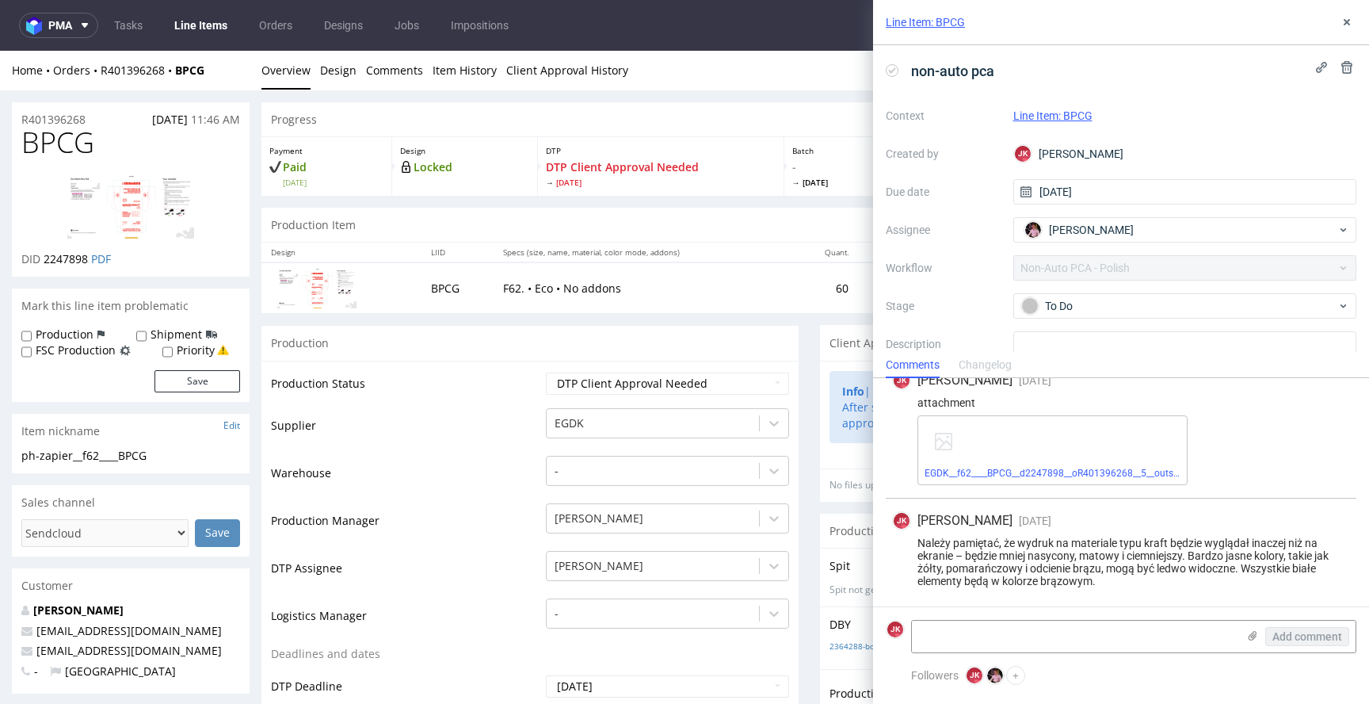
scroll to position [0, 0]
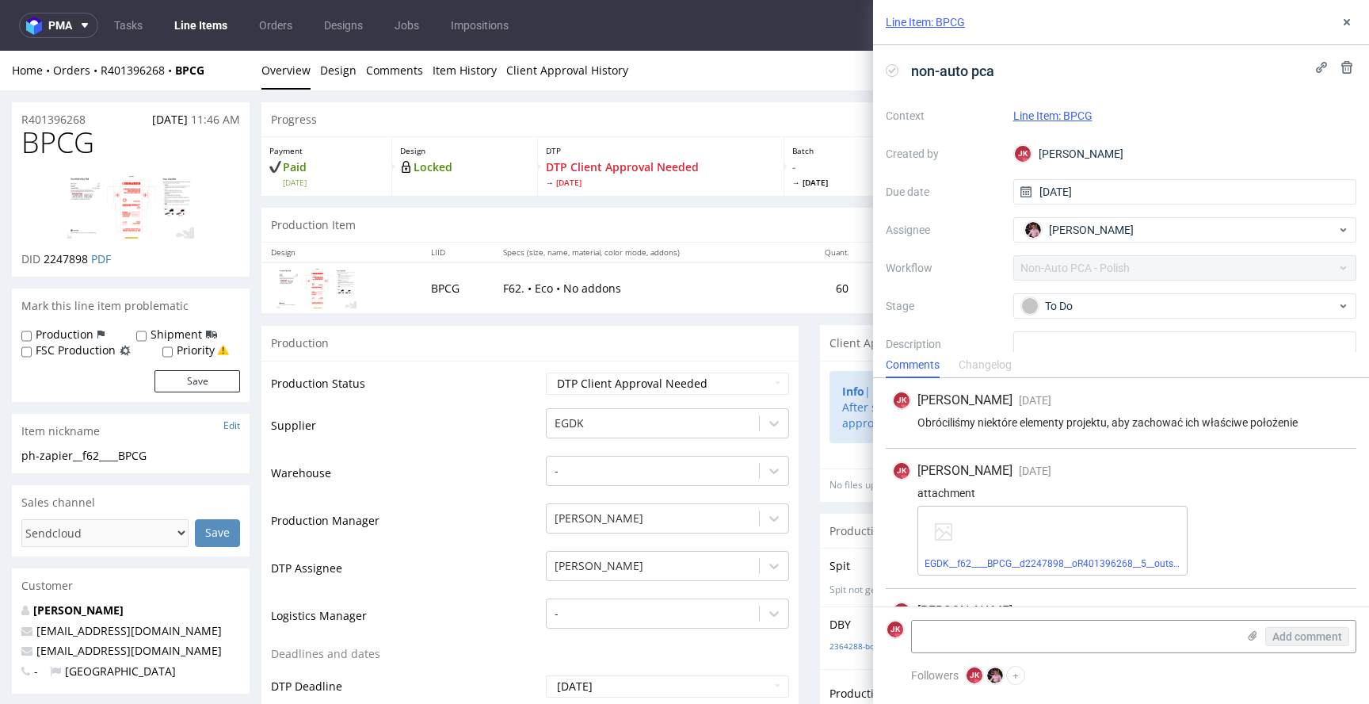
click at [1337, 19] on div "Line Item: BPCG" at bounding box center [1121, 22] width 496 height 45
click at [1346, 19] on icon at bounding box center [1347, 22] width 13 height 13
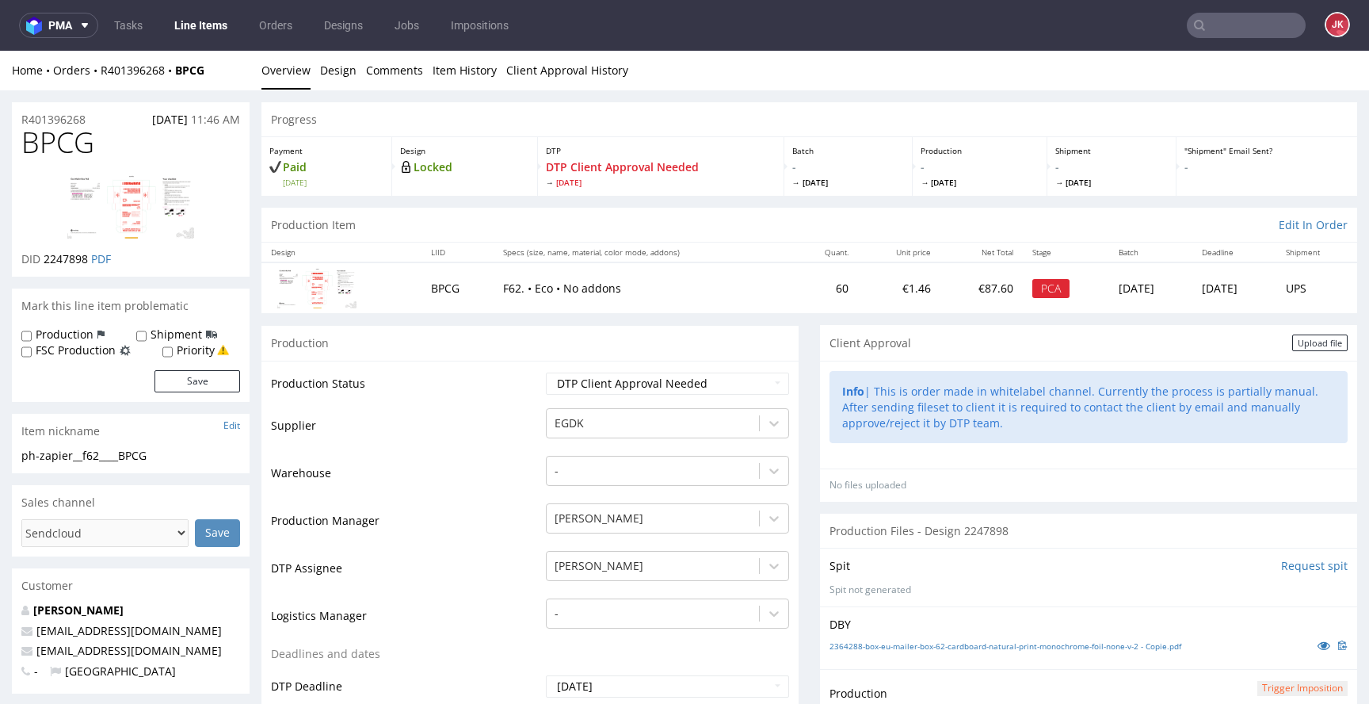
click at [498, 420] on td "Supplier" at bounding box center [406, 431] width 271 height 48
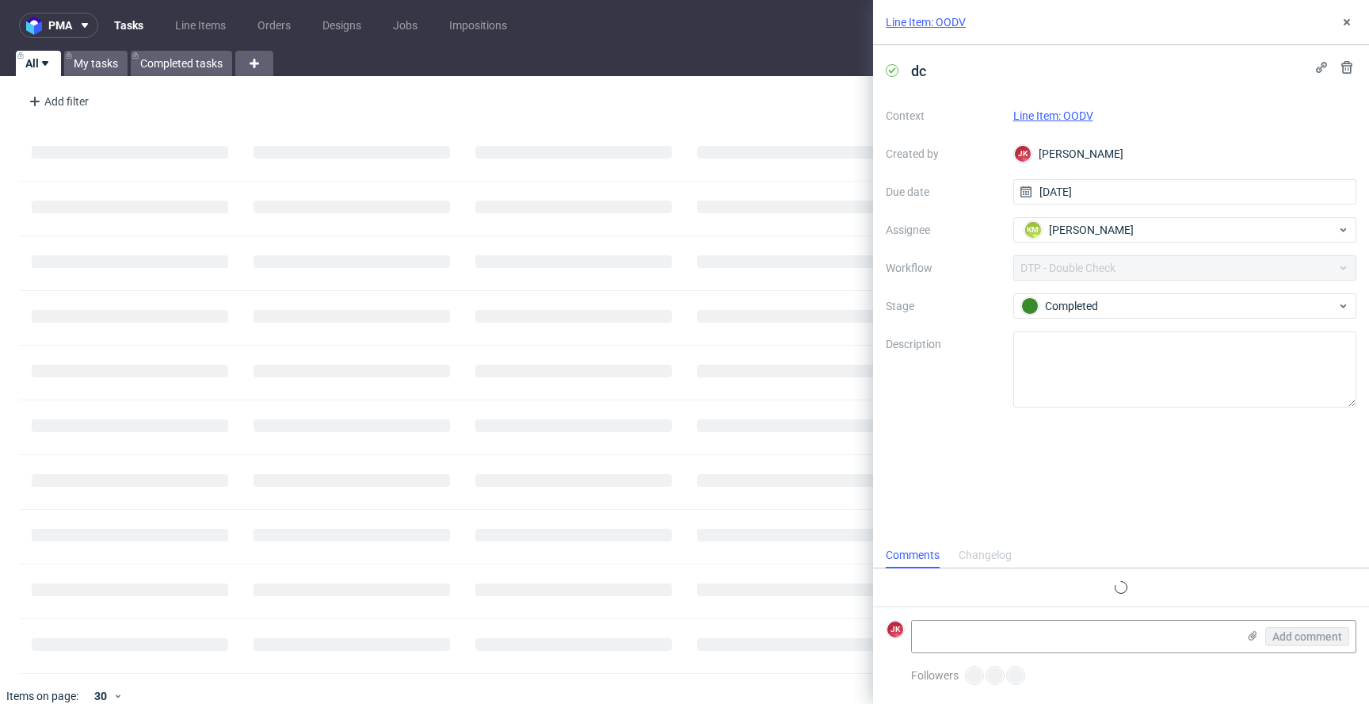
scroll to position [13, 0]
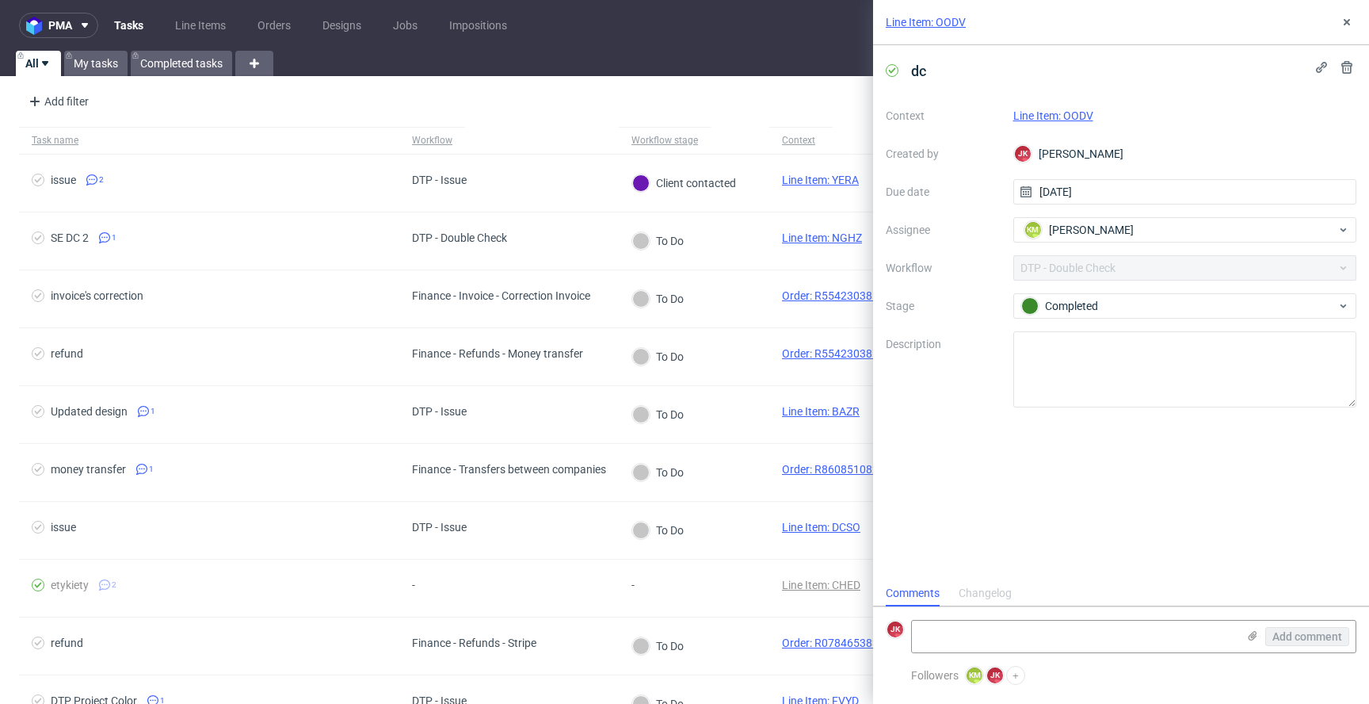
click at [1029, 113] on link "Line Item: OODV" at bounding box center [1053, 115] width 80 height 13
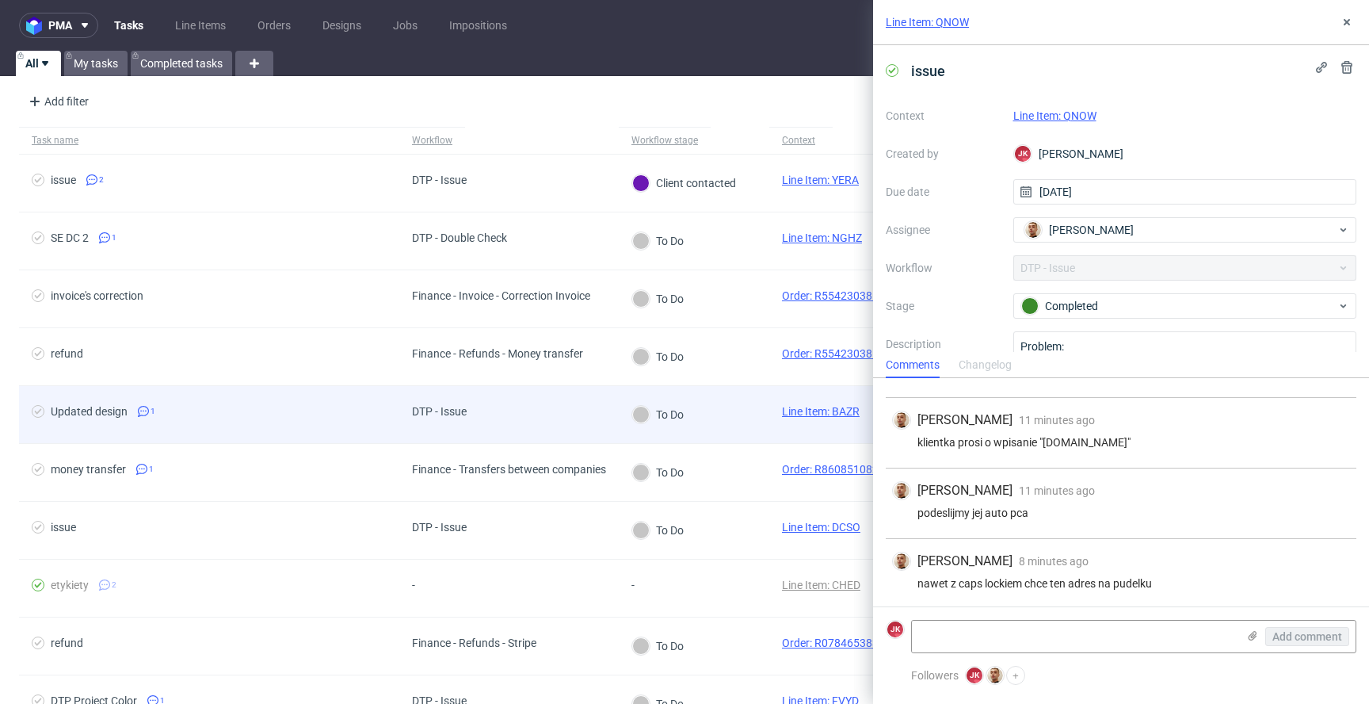
scroll to position [136, 0]
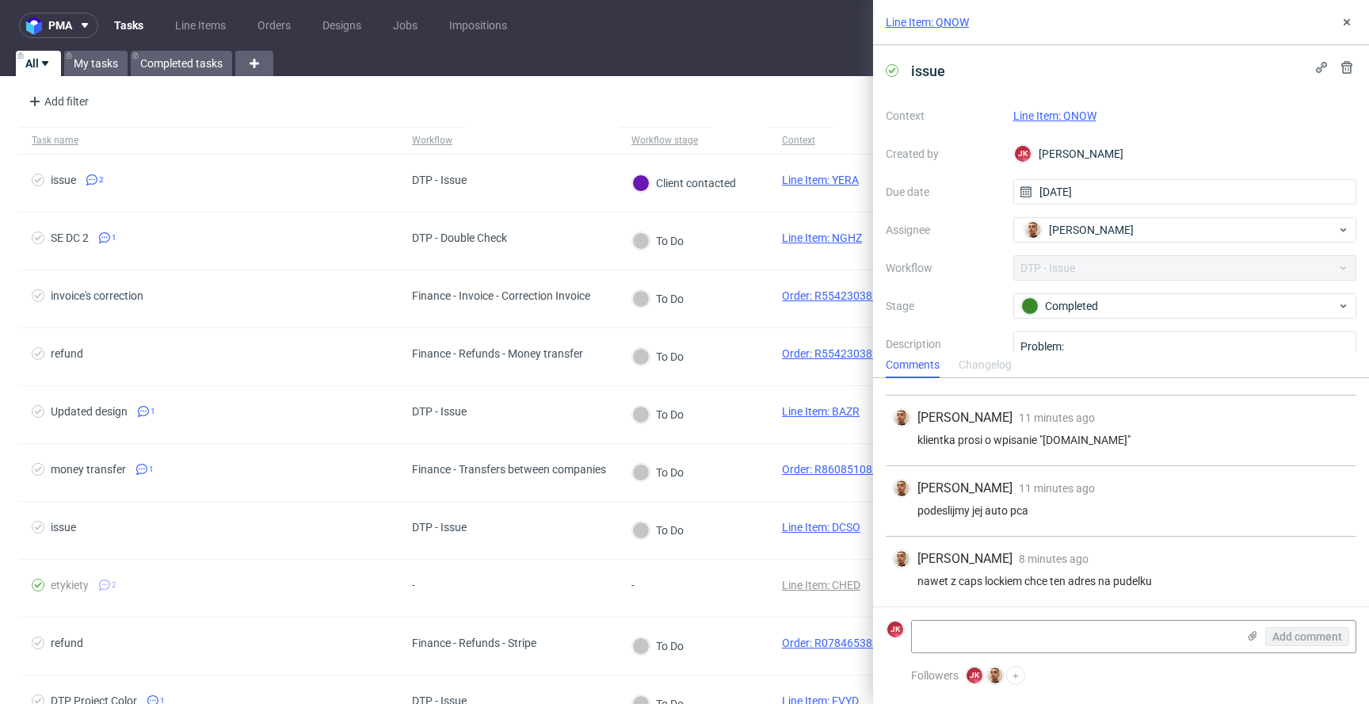
click at [1063, 115] on link "Line Item: QNOW" at bounding box center [1054, 115] width 83 height 13
